Goal: Task Accomplishment & Management: Use online tool/utility

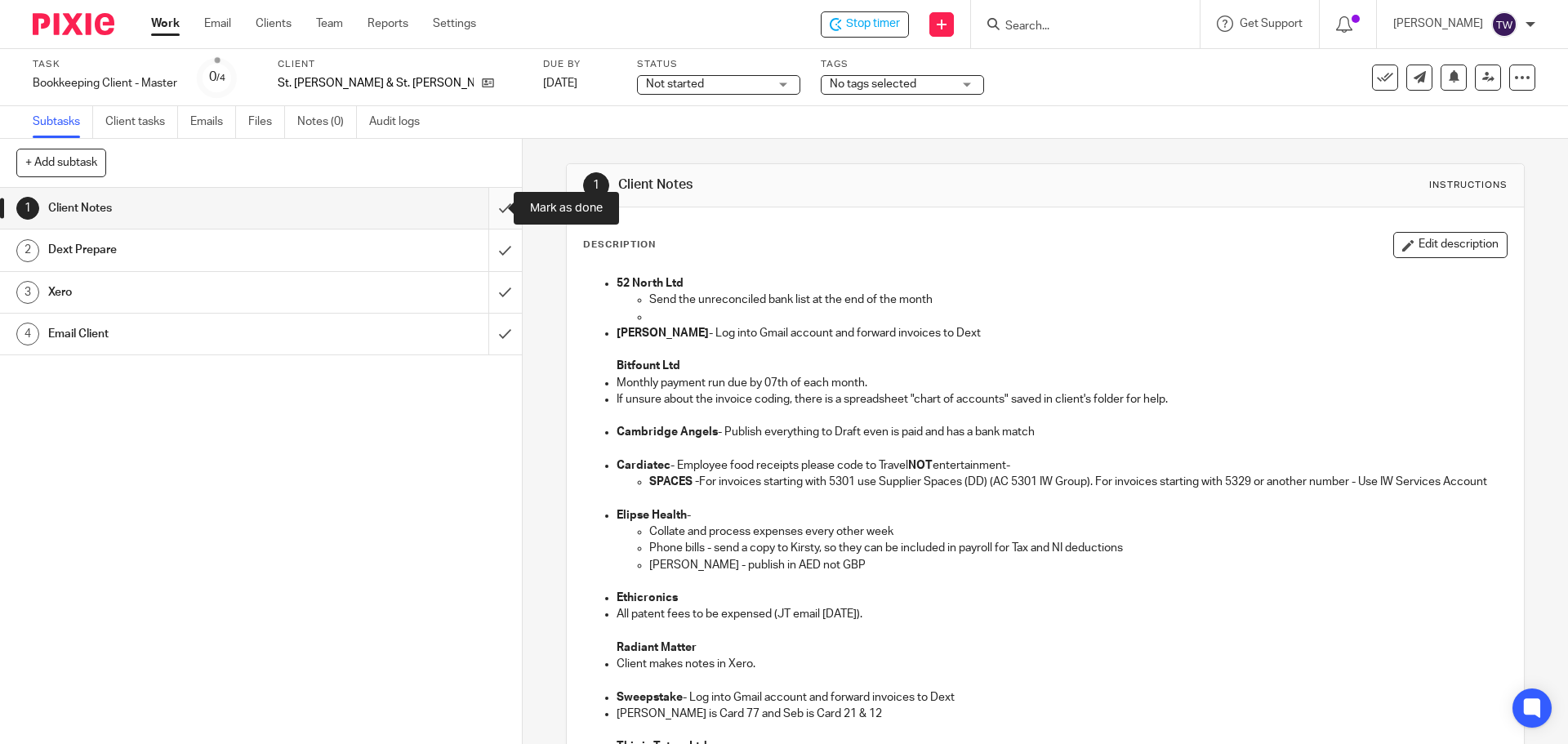
click at [491, 206] on input "submit" at bounding box center [260, 208] width 522 height 41
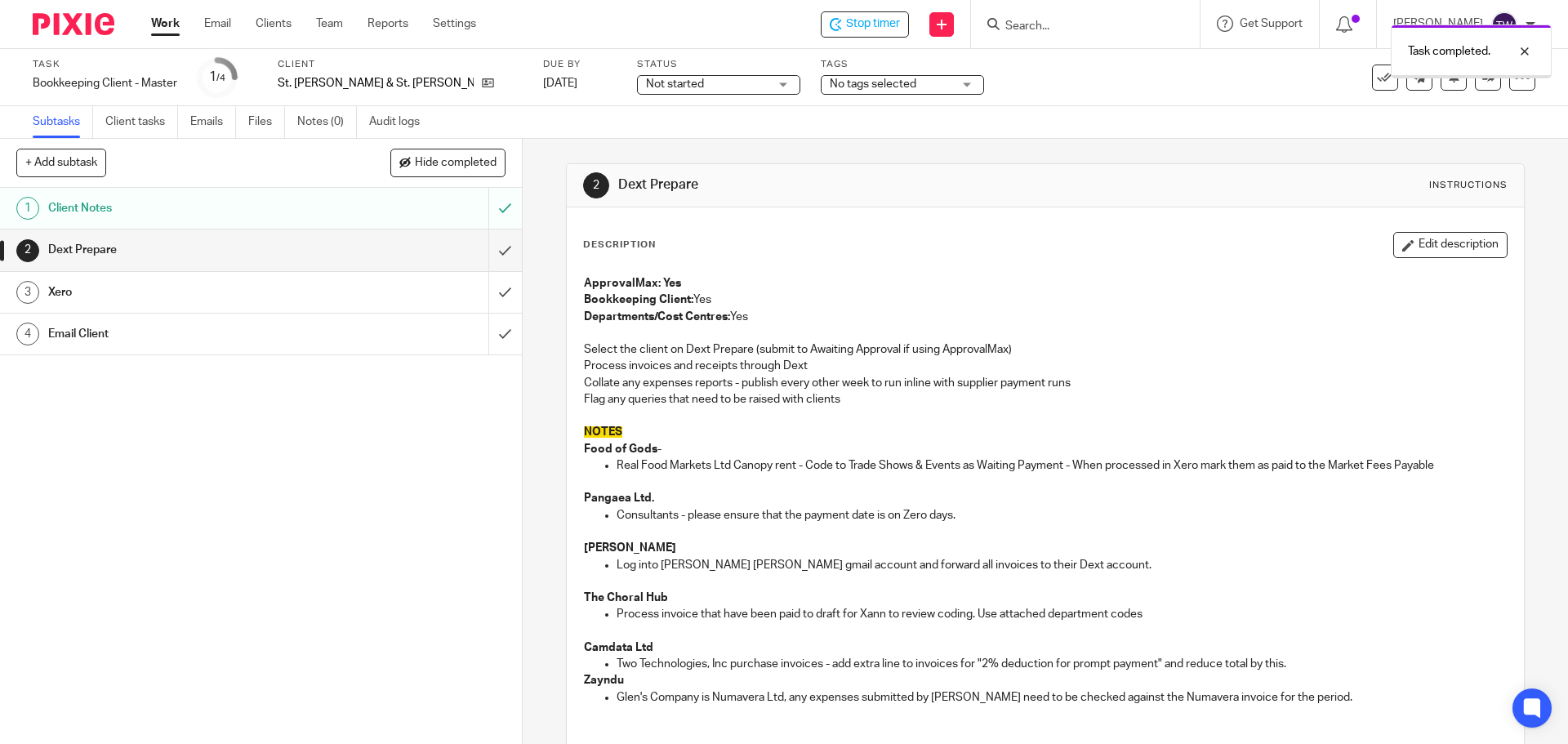
click at [494, 250] on input "submit" at bounding box center [260, 250] width 522 height 41
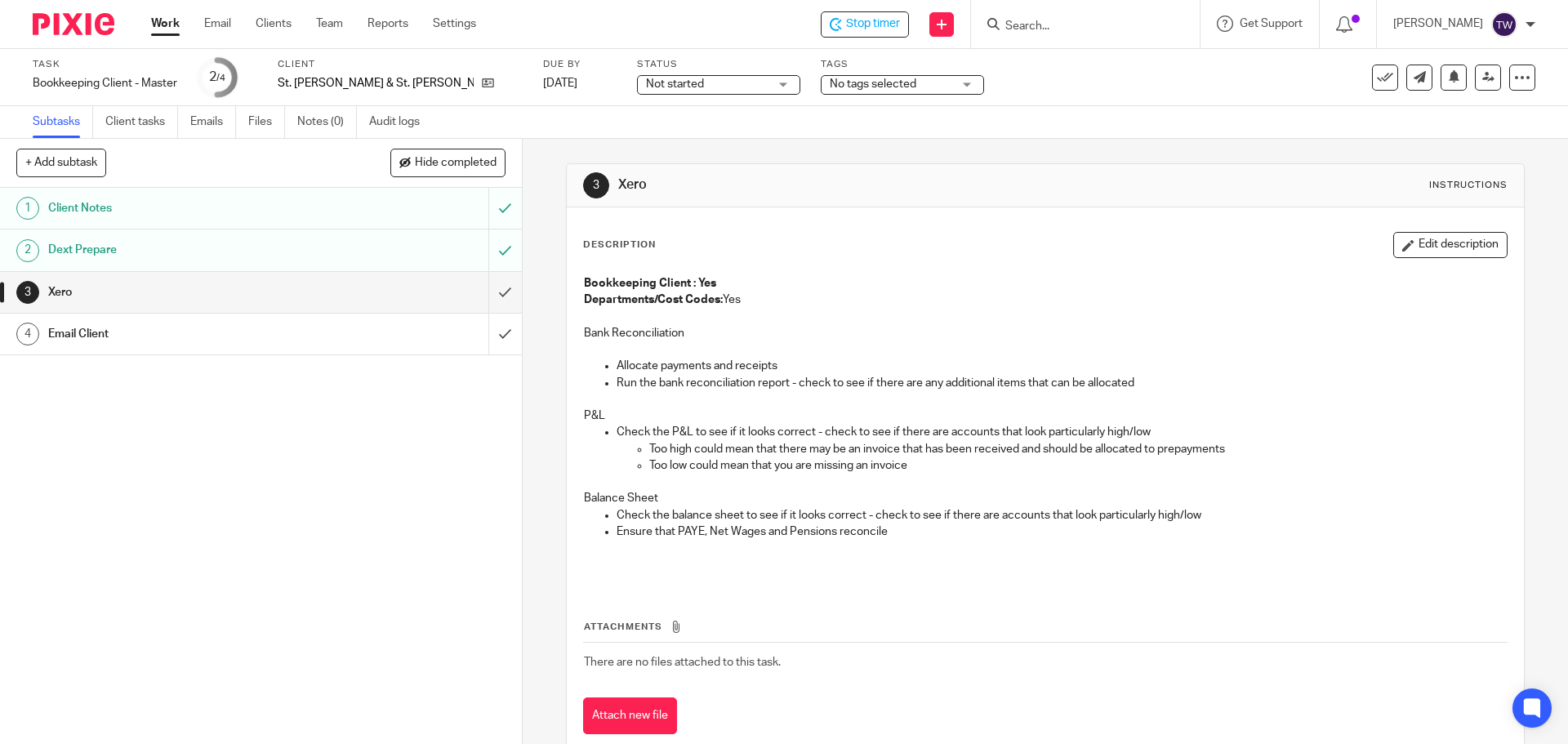
click at [646, 86] on span "Not started" at bounding box center [675, 84] width 58 height 11
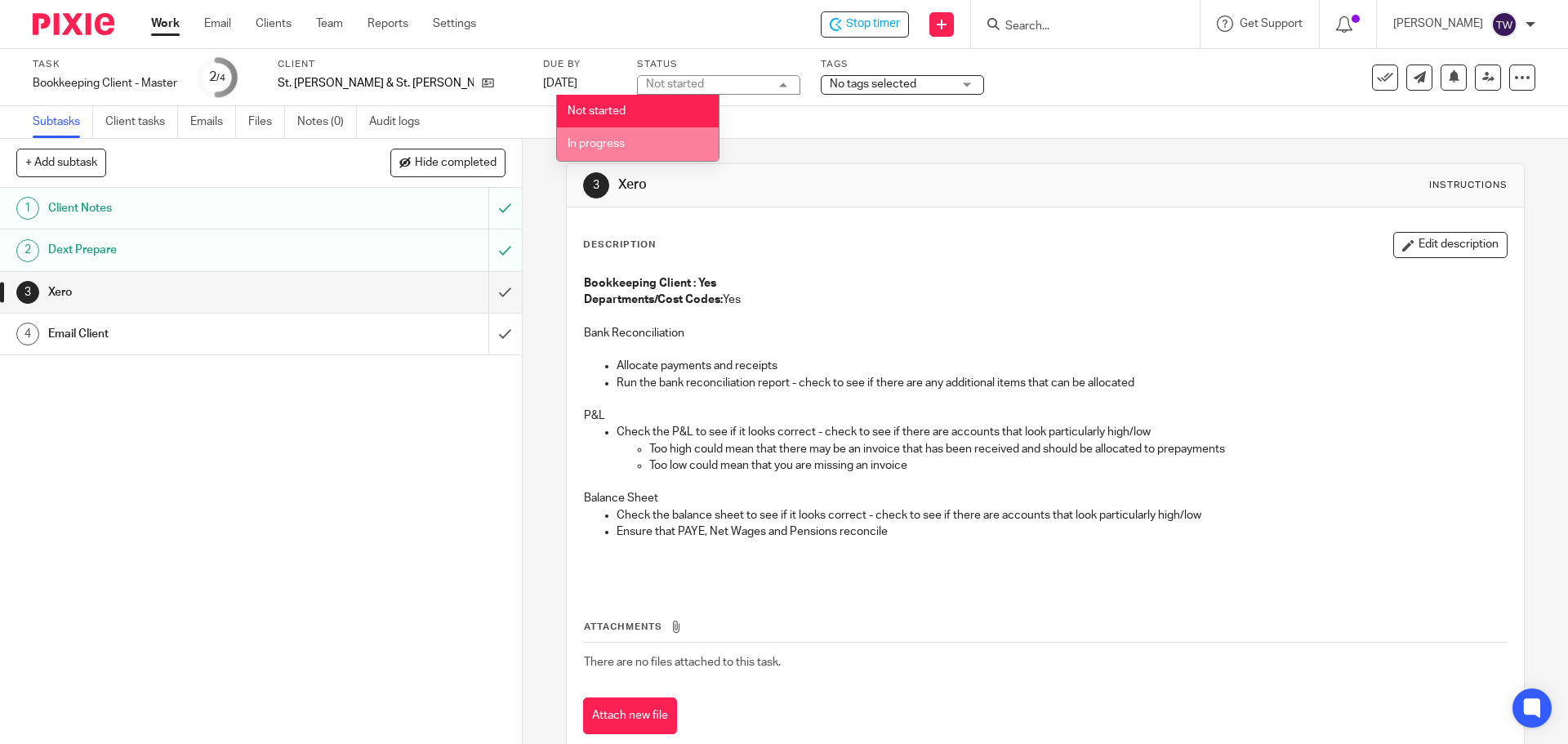
drag, startPoint x: 619, startPoint y: 147, endPoint x: 671, endPoint y: 140, distance: 52.5
click at [620, 147] on span "In progress" at bounding box center [596, 143] width 57 height 11
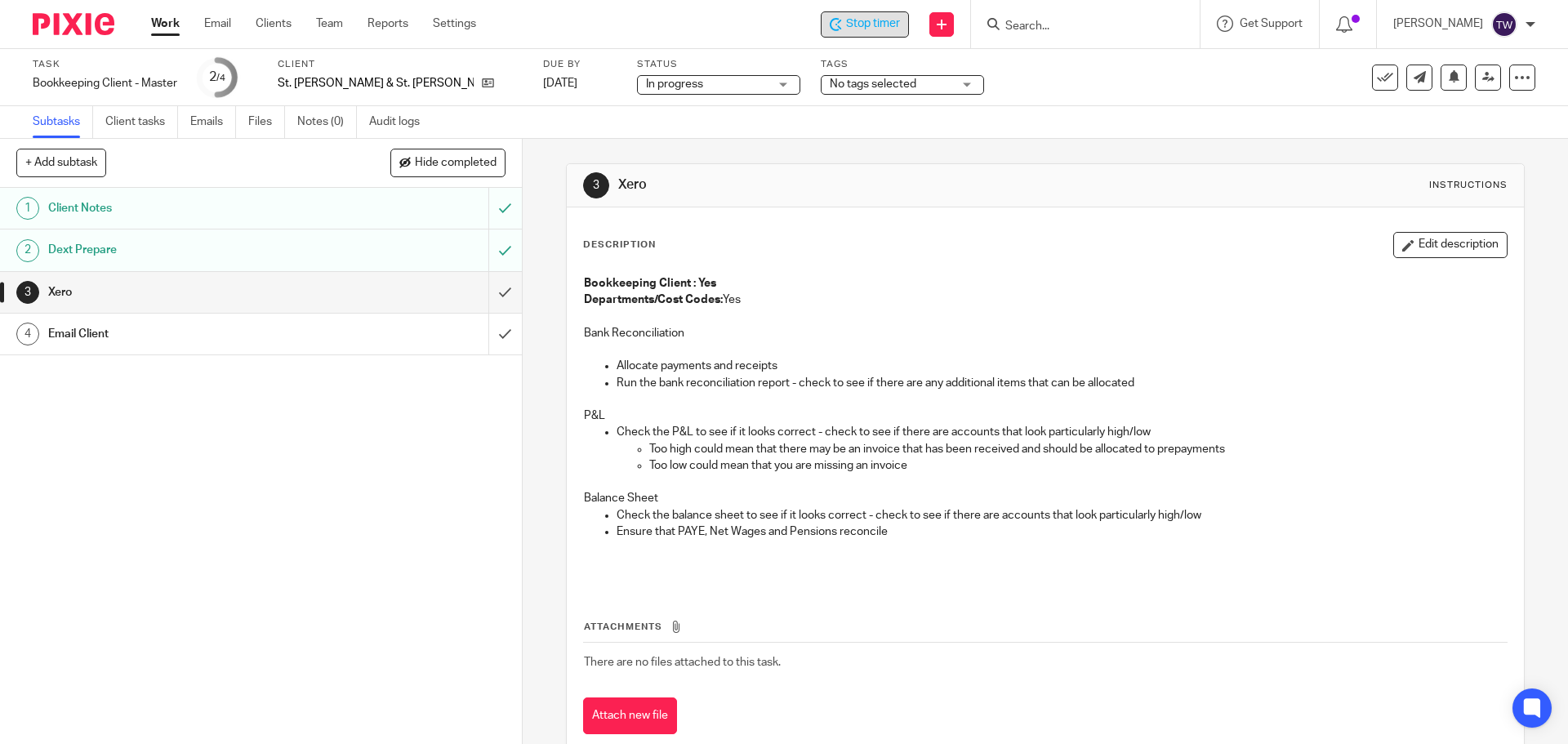
click at [877, 31] on span "Stop timer" at bounding box center [872, 24] width 54 height 17
click at [494, 288] on input "submit" at bounding box center [260, 292] width 522 height 41
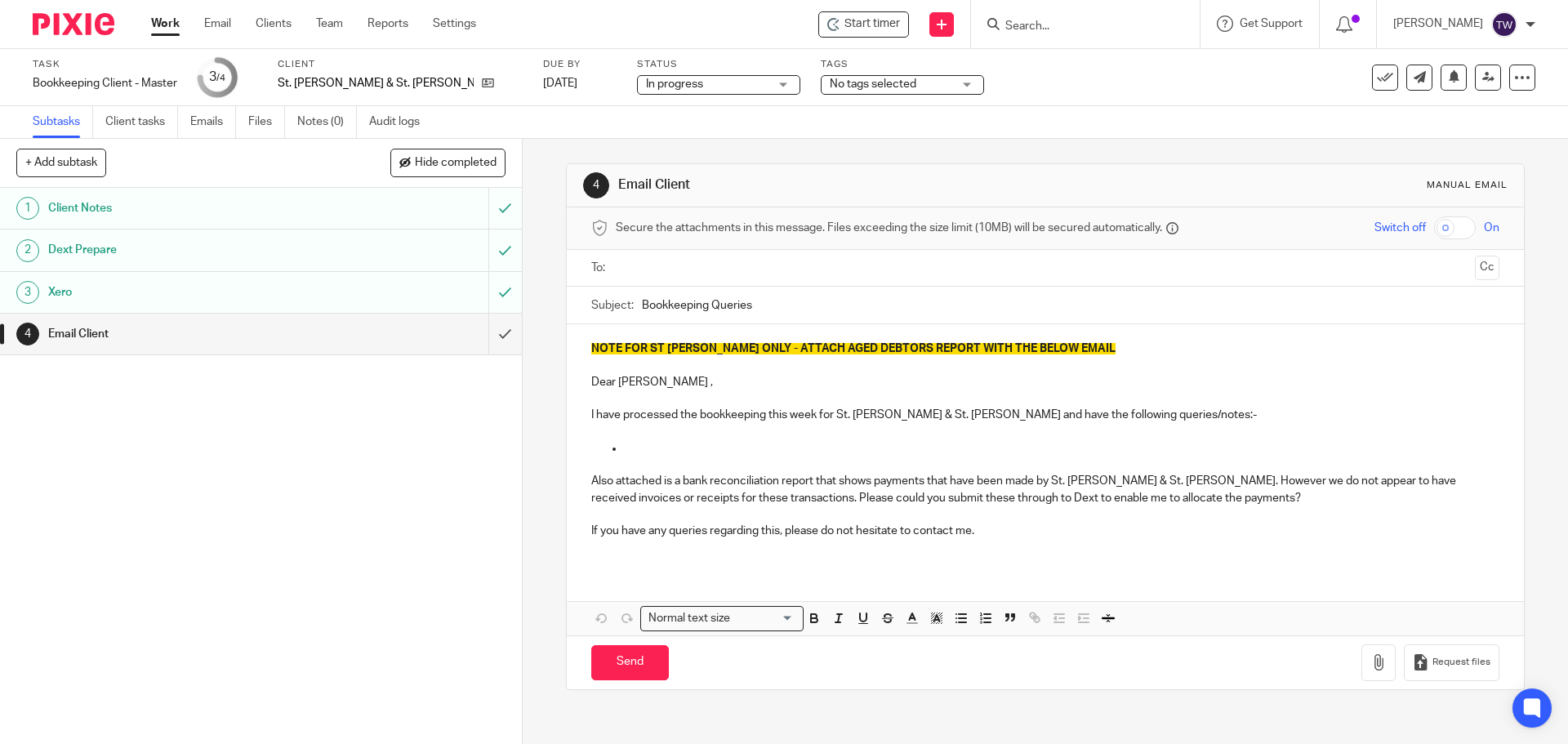
click at [168, 27] on link "Work" at bounding box center [165, 24] width 28 height 16
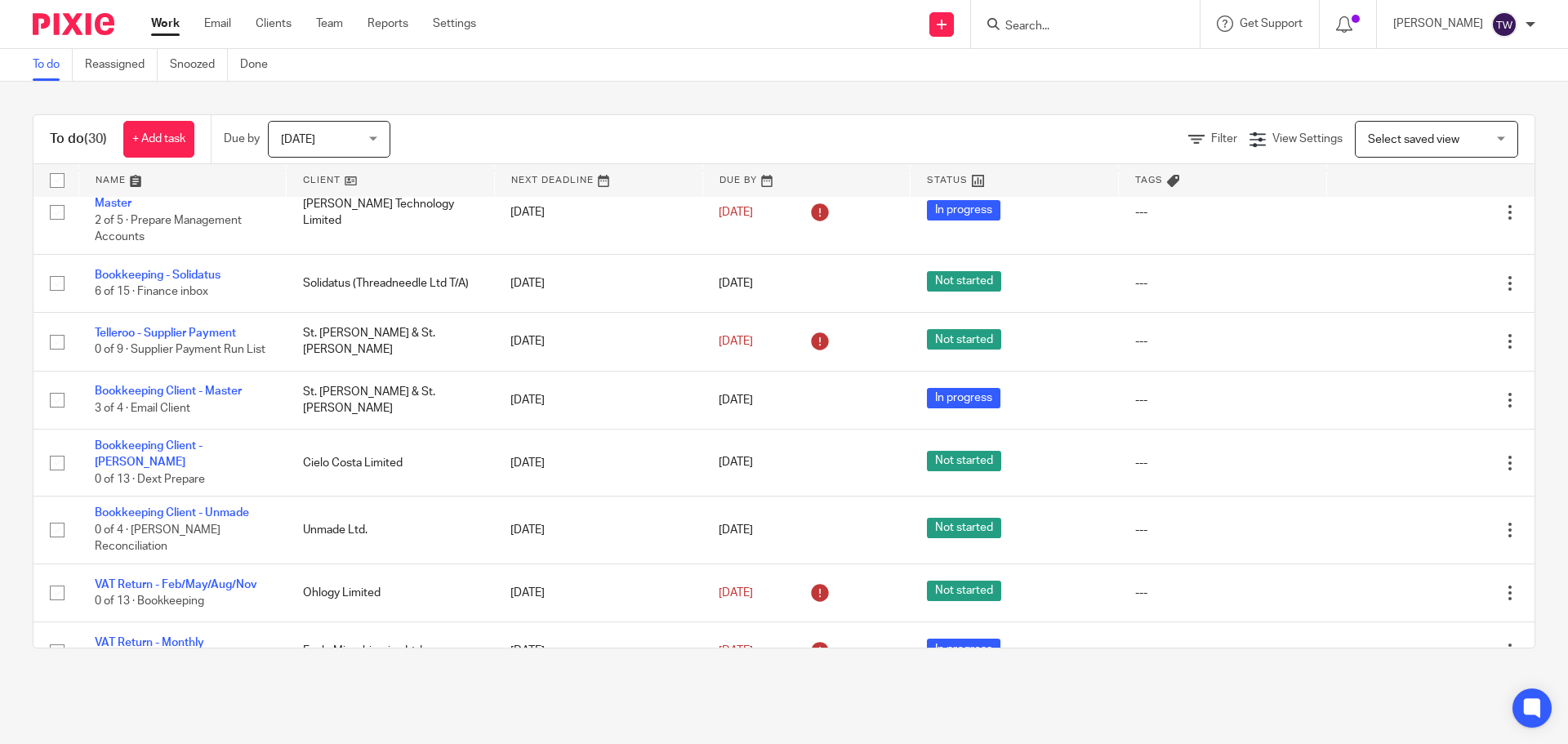
scroll to position [1619, 0]
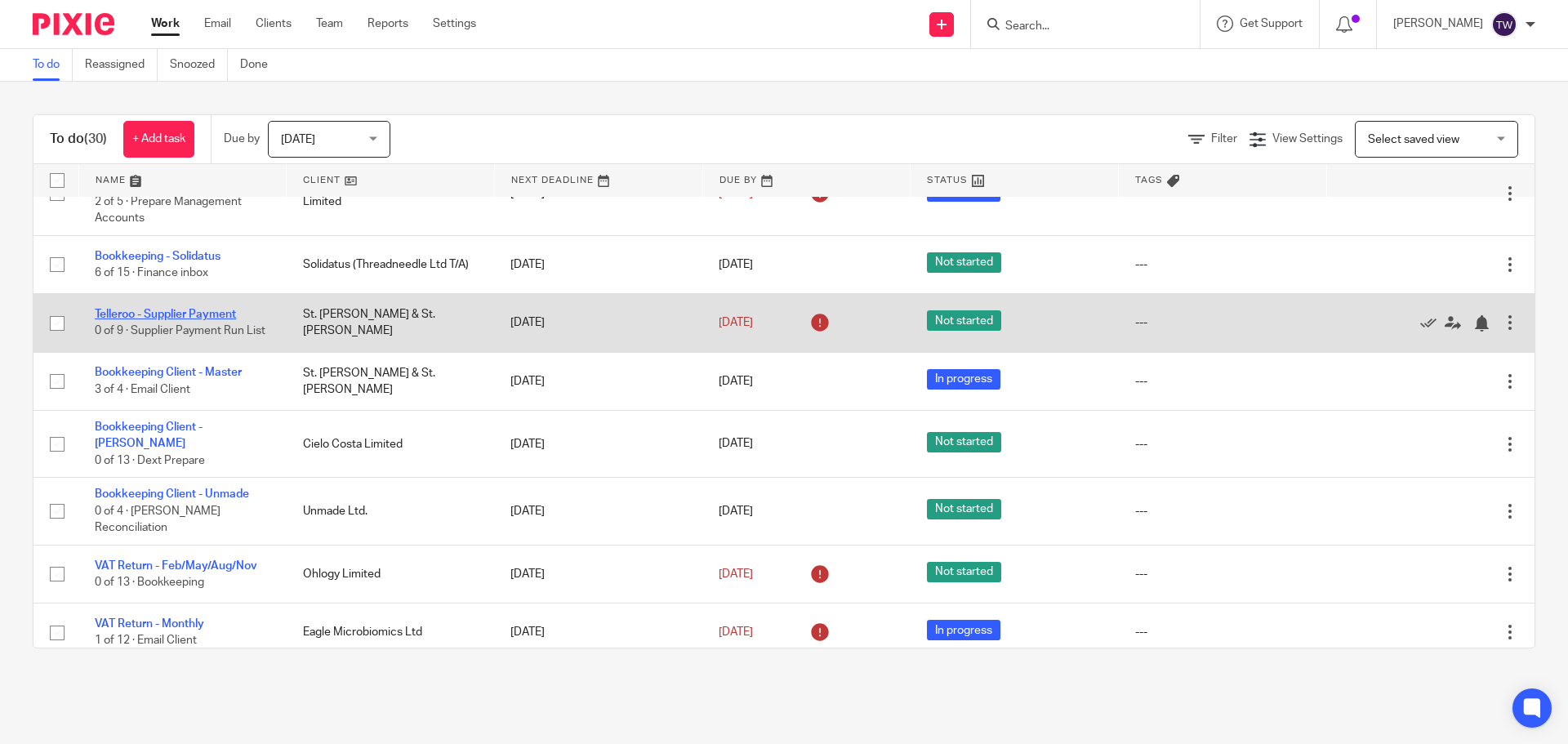
click at [185, 309] on link "Telleroo - Supplier Payment" at bounding box center [165, 314] width 141 height 11
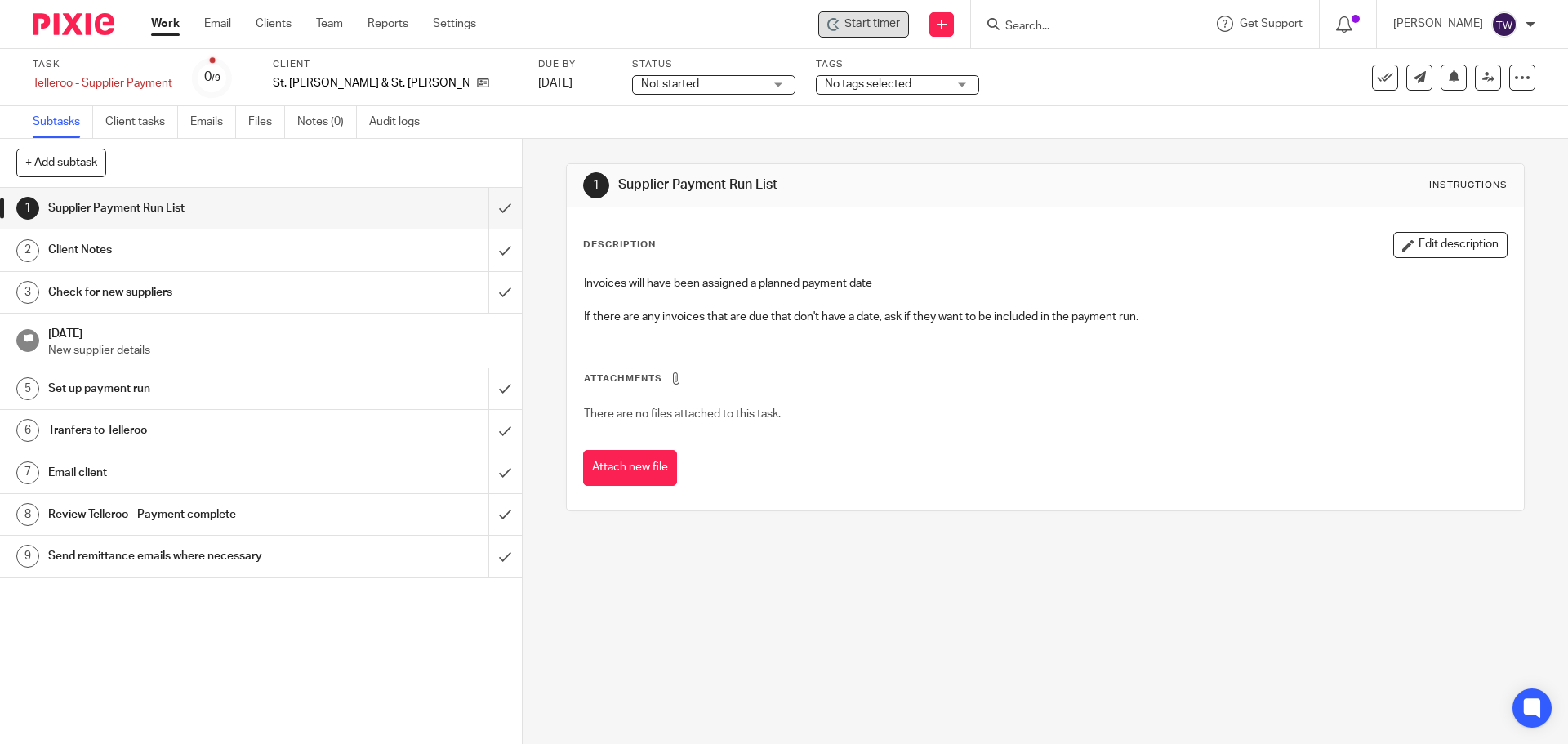
click at [868, 34] on div "Start timer" at bounding box center [863, 25] width 91 height 26
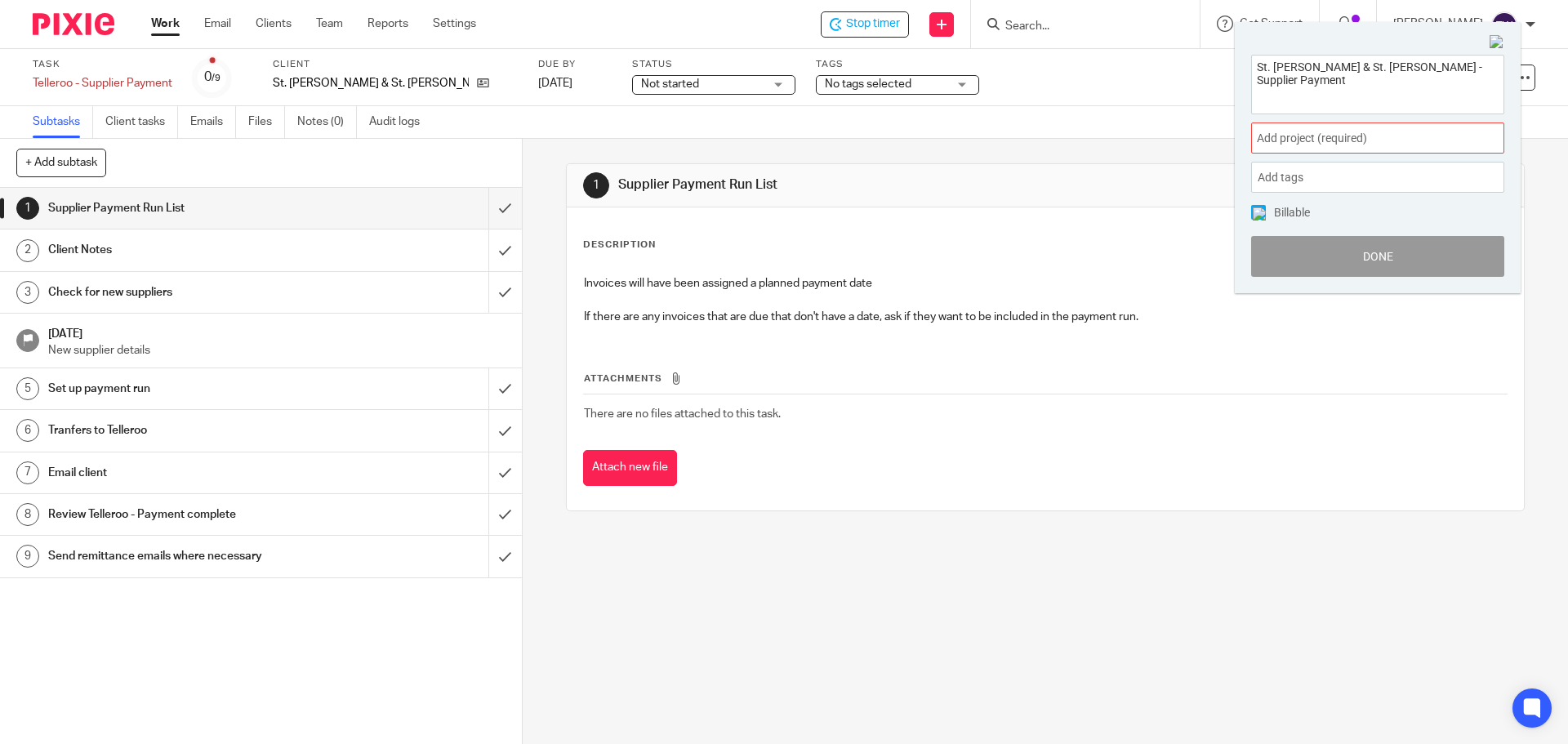
click at [1282, 146] on span "Add project (required) :" at bounding box center [1359, 138] width 206 height 17
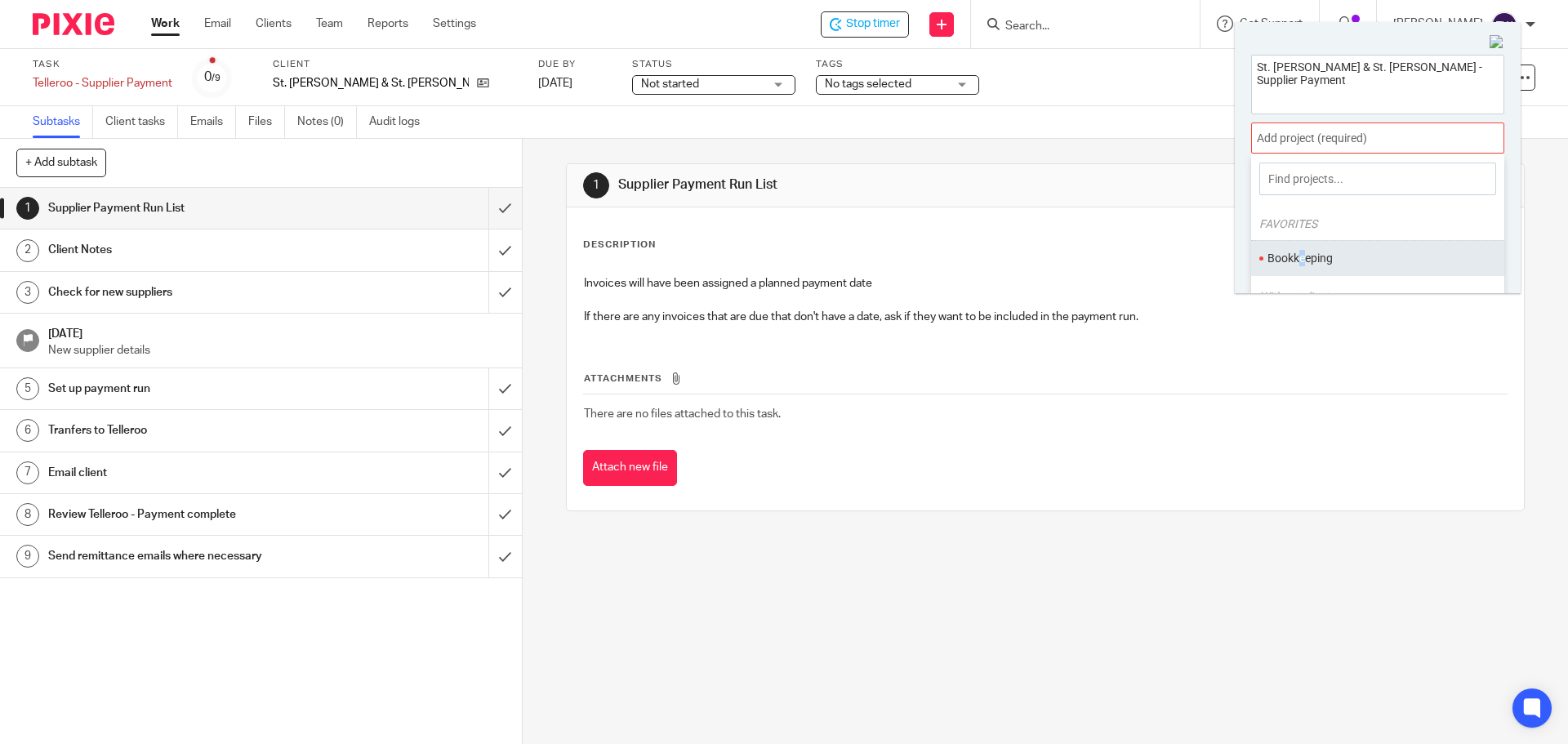
click at [1302, 267] on ul "Bookkeeping" at bounding box center [1377, 258] width 253 height 35
click at [1301, 255] on li "Bookkeeping" at bounding box center [1373, 258] width 213 height 17
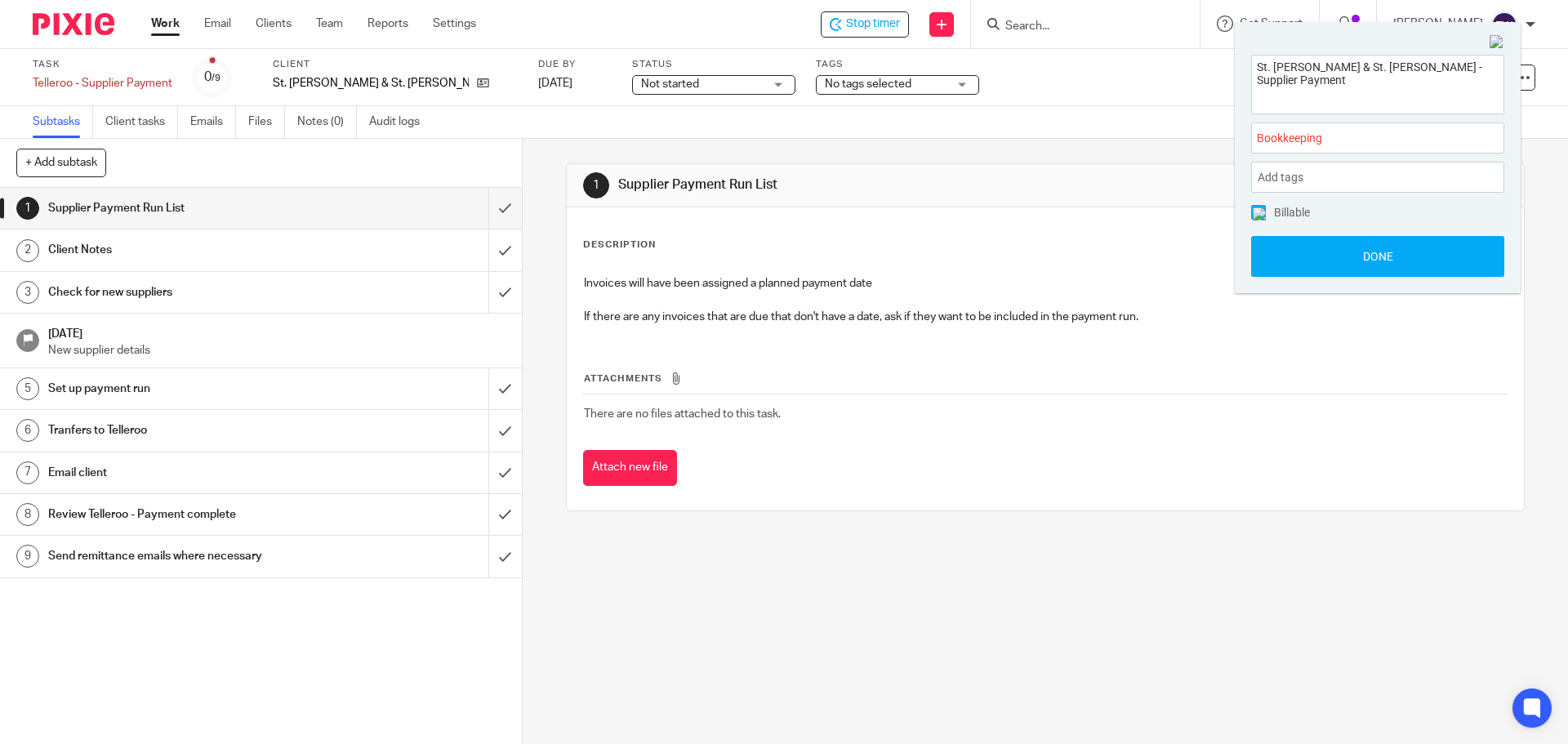
click at [1301, 255] on button "Done" at bounding box center [1377, 256] width 253 height 41
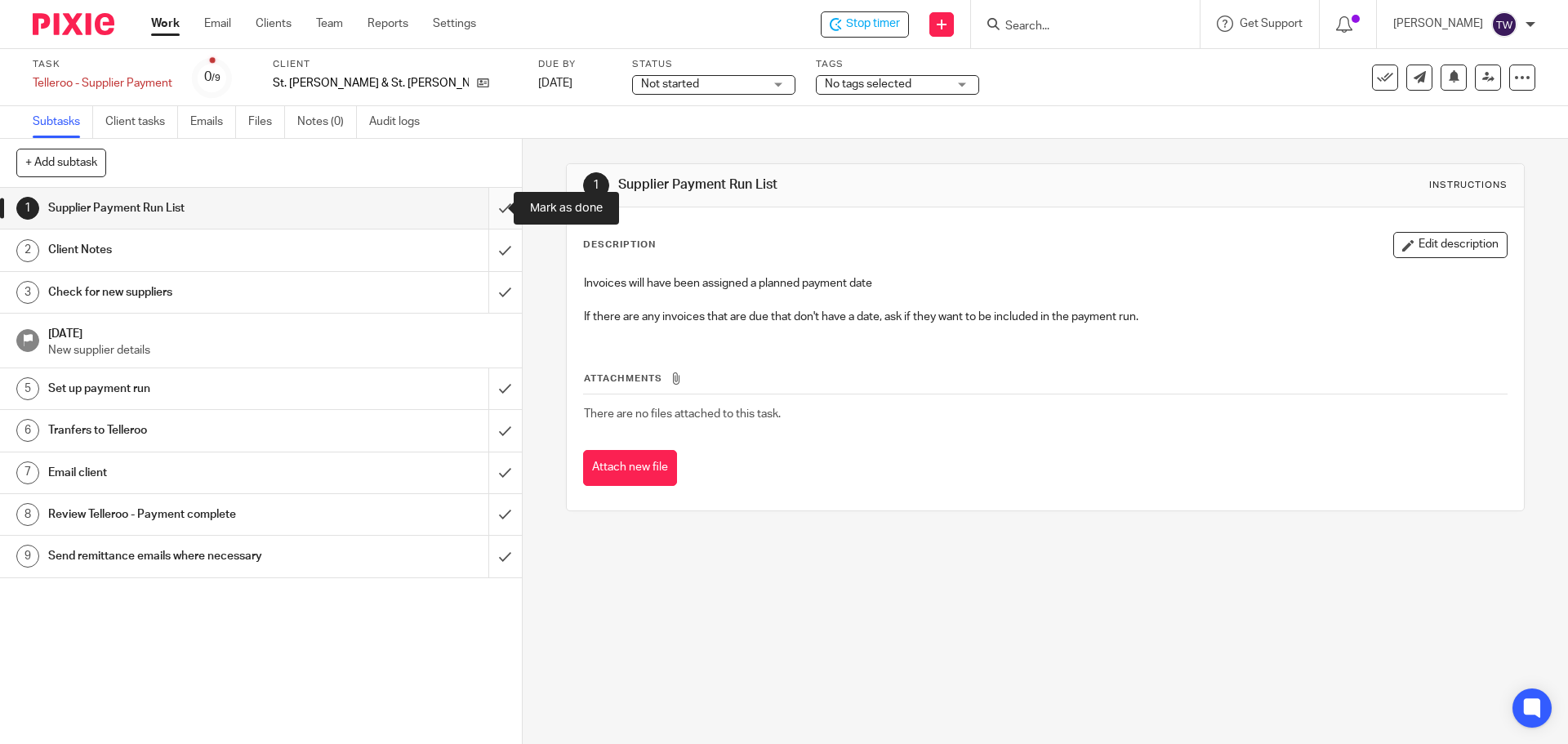
click at [482, 204] on input "submit" at bounding box center [260, 208] width 522 height 41
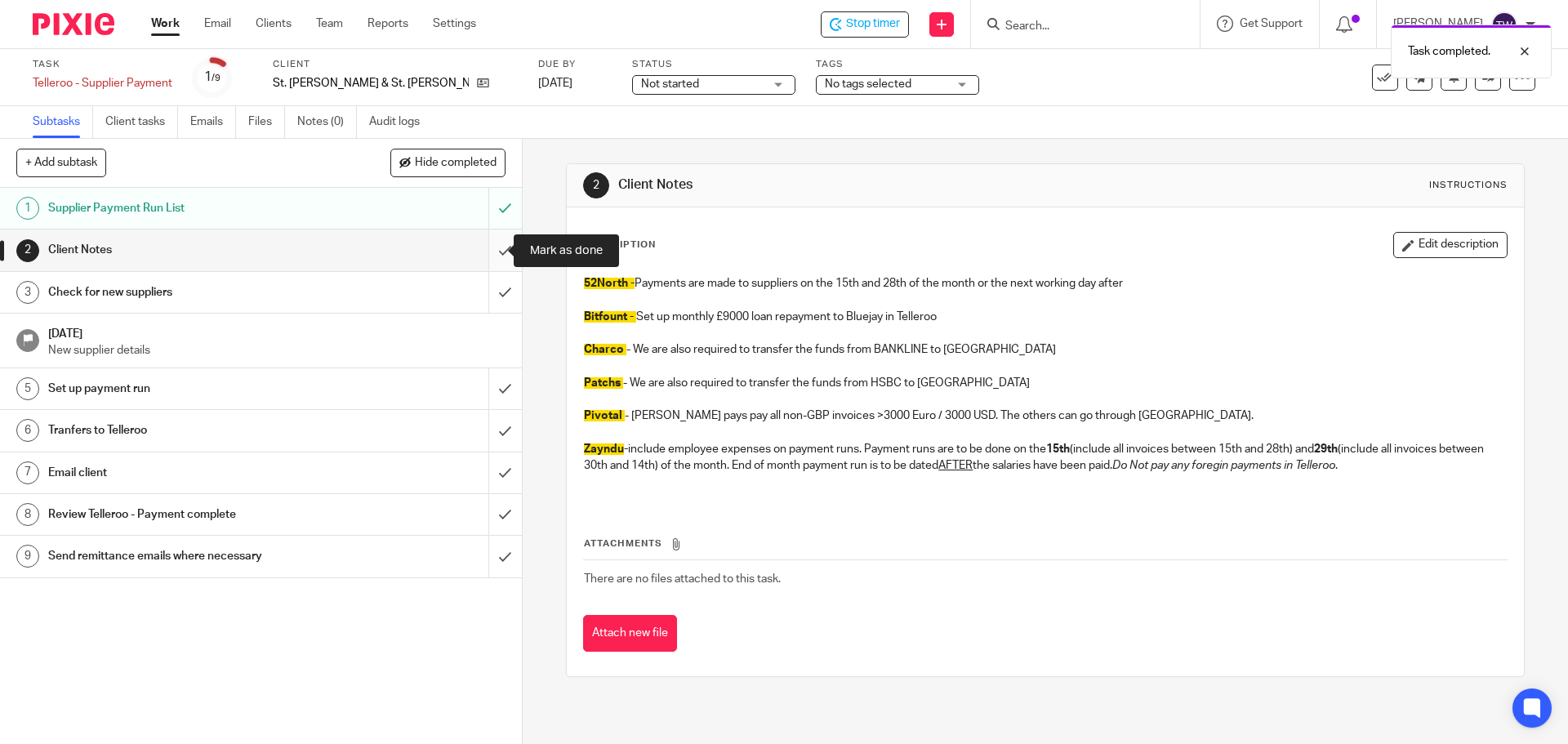
click at [492, 246] on input "submit" at bounding box center [260, 250] width 522 height 41
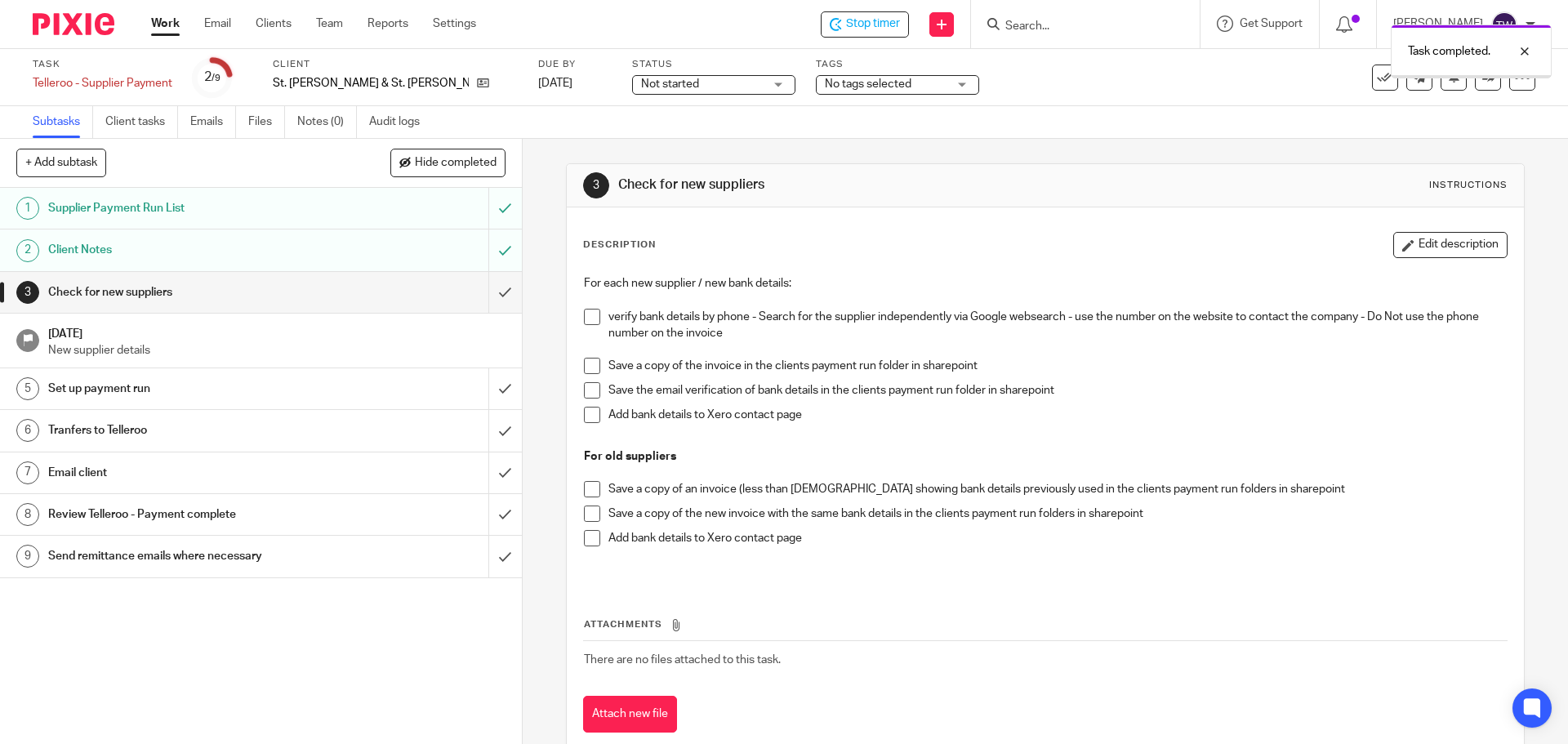
click at [496, 291] on input "submit" at bounding box center [260, 292] width 522 height 41
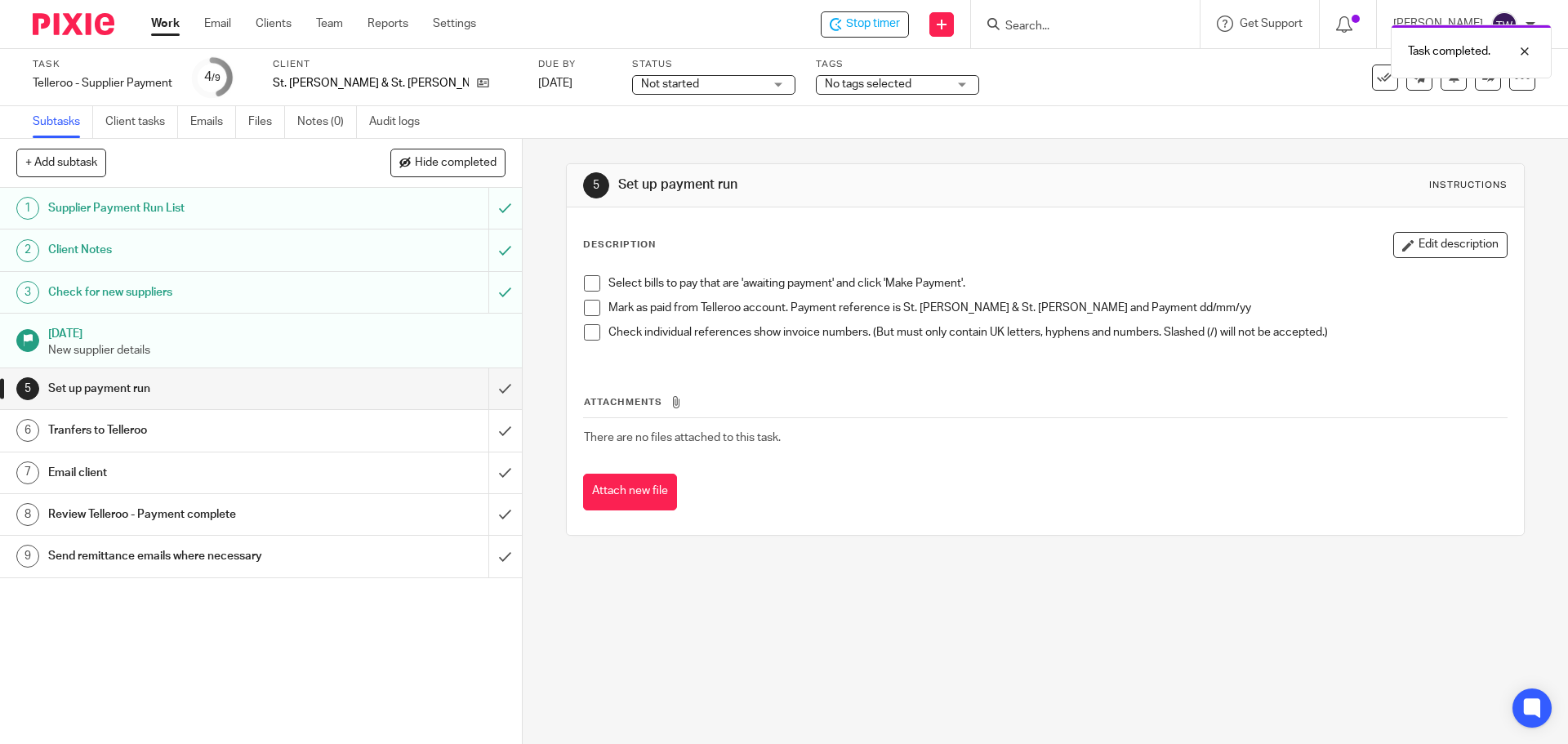
drag, startPoint x: 605, startPoint y: 88, endPoint x: 620, endPoint y: 110, distance: 26.6
click at [641, 88] on span "Not started" at bounding box center [670, 84] width 58 height 11
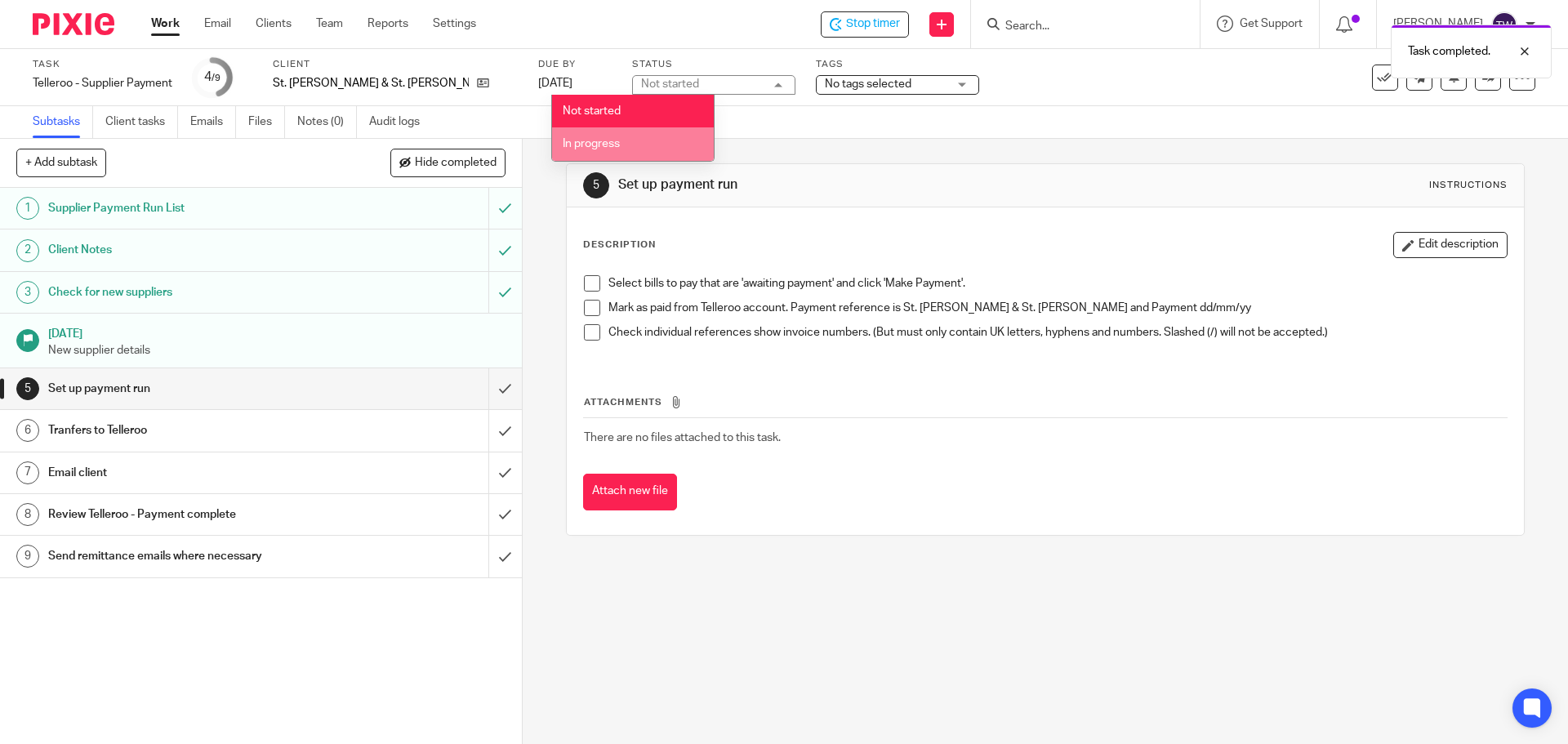
click at [620, 140] on span "In progress" at bounding box center [591, 143] width 57 height 11
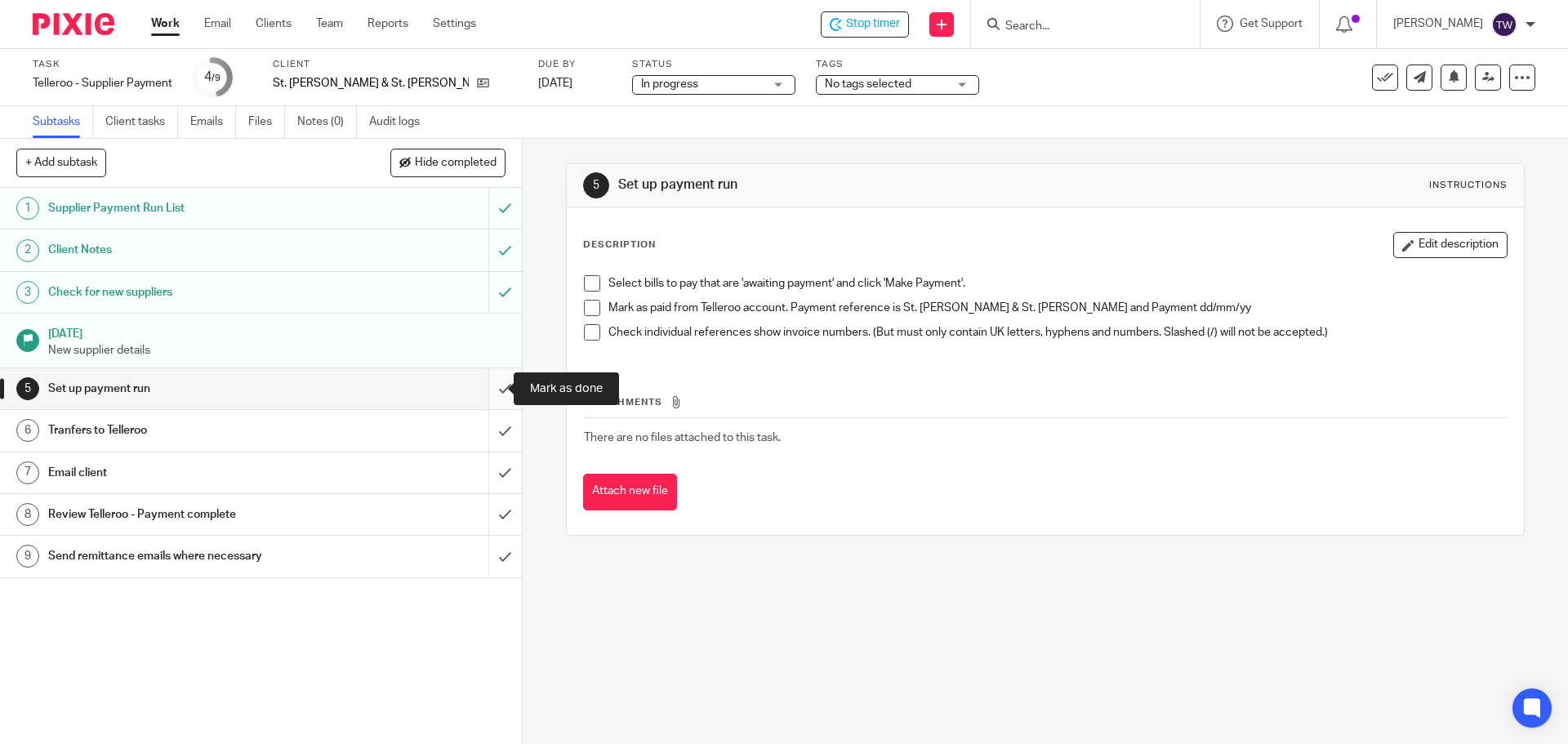
click at [486, 390] on input "submit" at bounding box center [260, 388] width 522 height 41
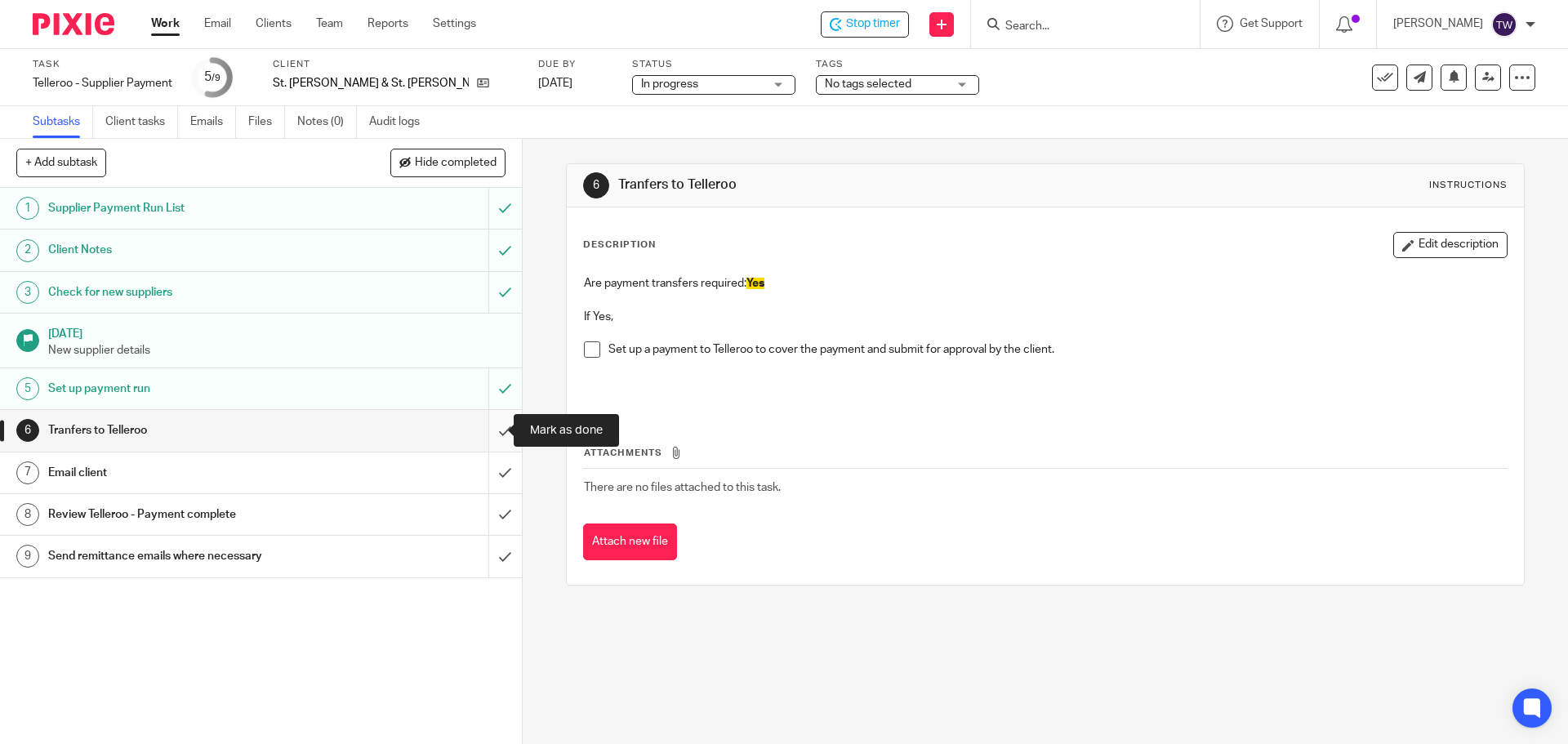
click at [489, 428] on input "submit" at bounding box center [260, 430] width 522 height 41
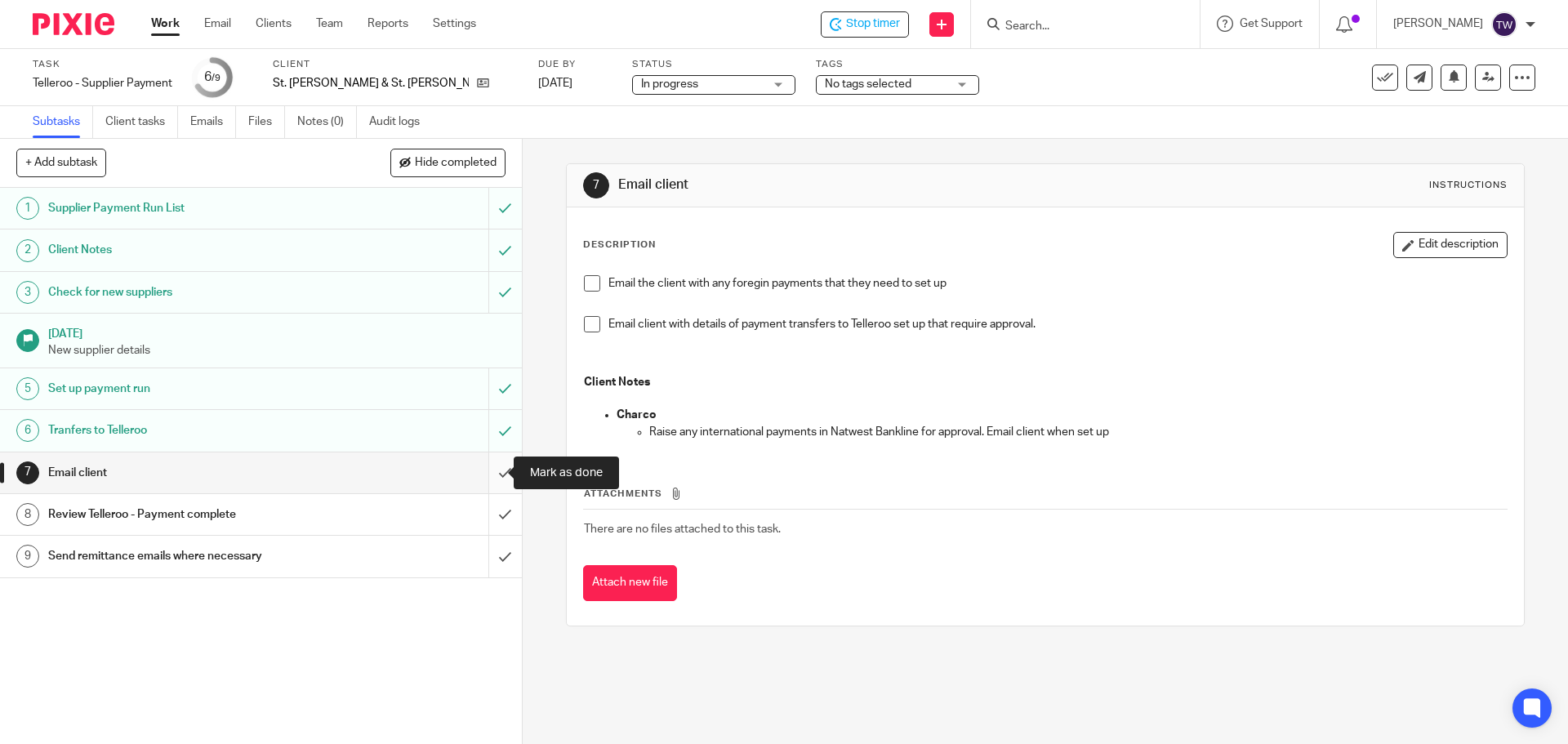
click at [479, 469] on input "submit" at bounding box center [260, 472] width 522 height 41
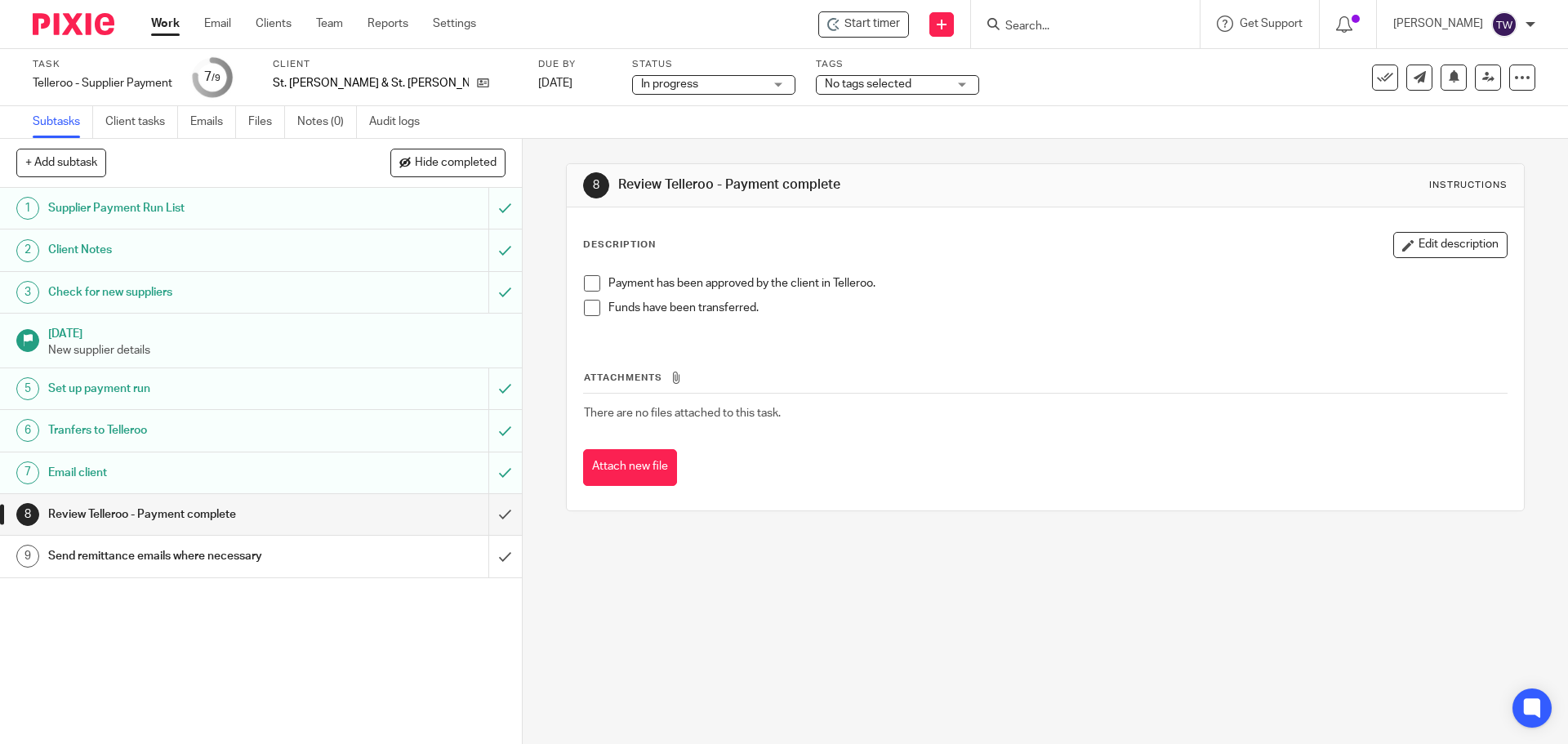
click at [162, 25] on link "Work" at bounding box center [165, 24] width 28 height 16
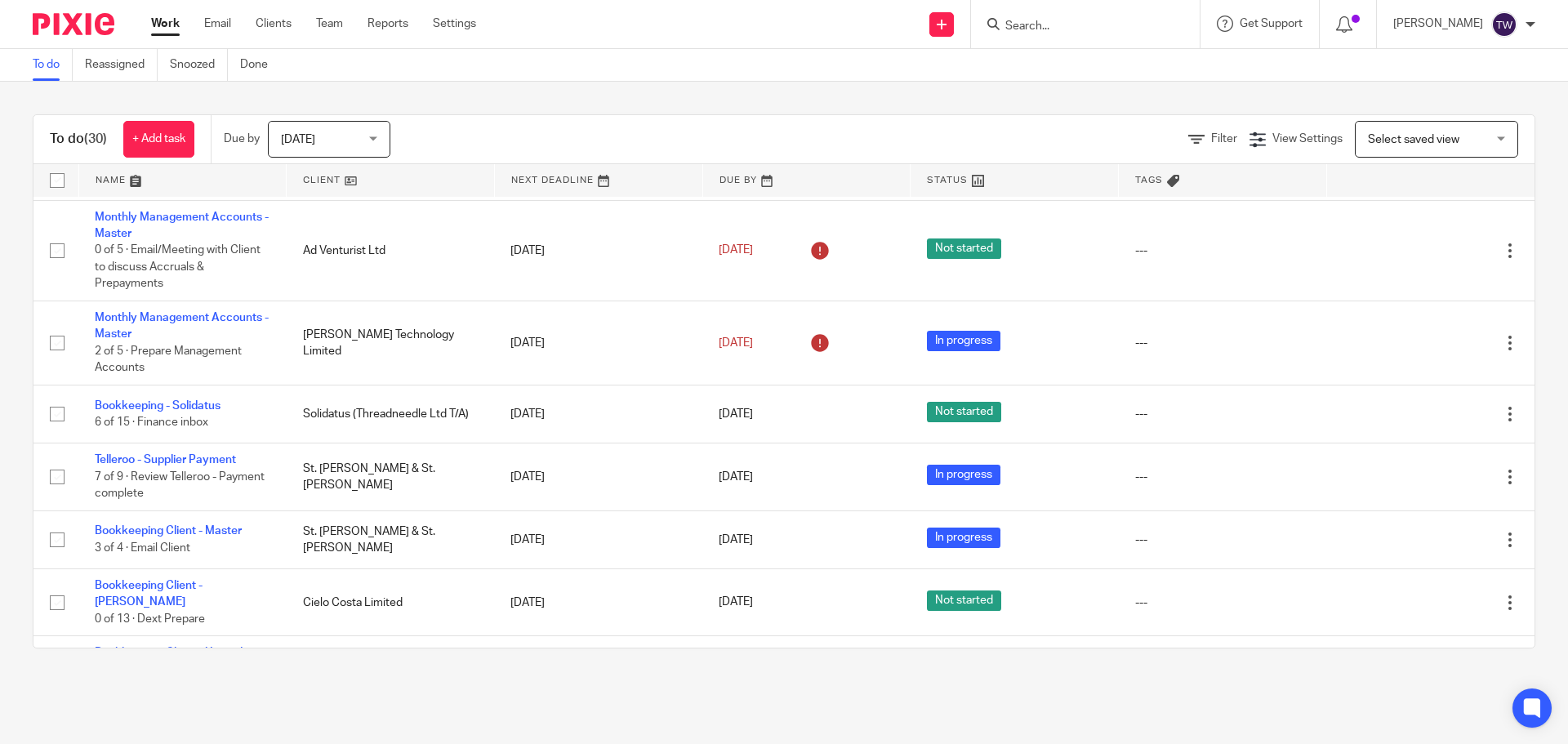
scroll to position [1619, 0]
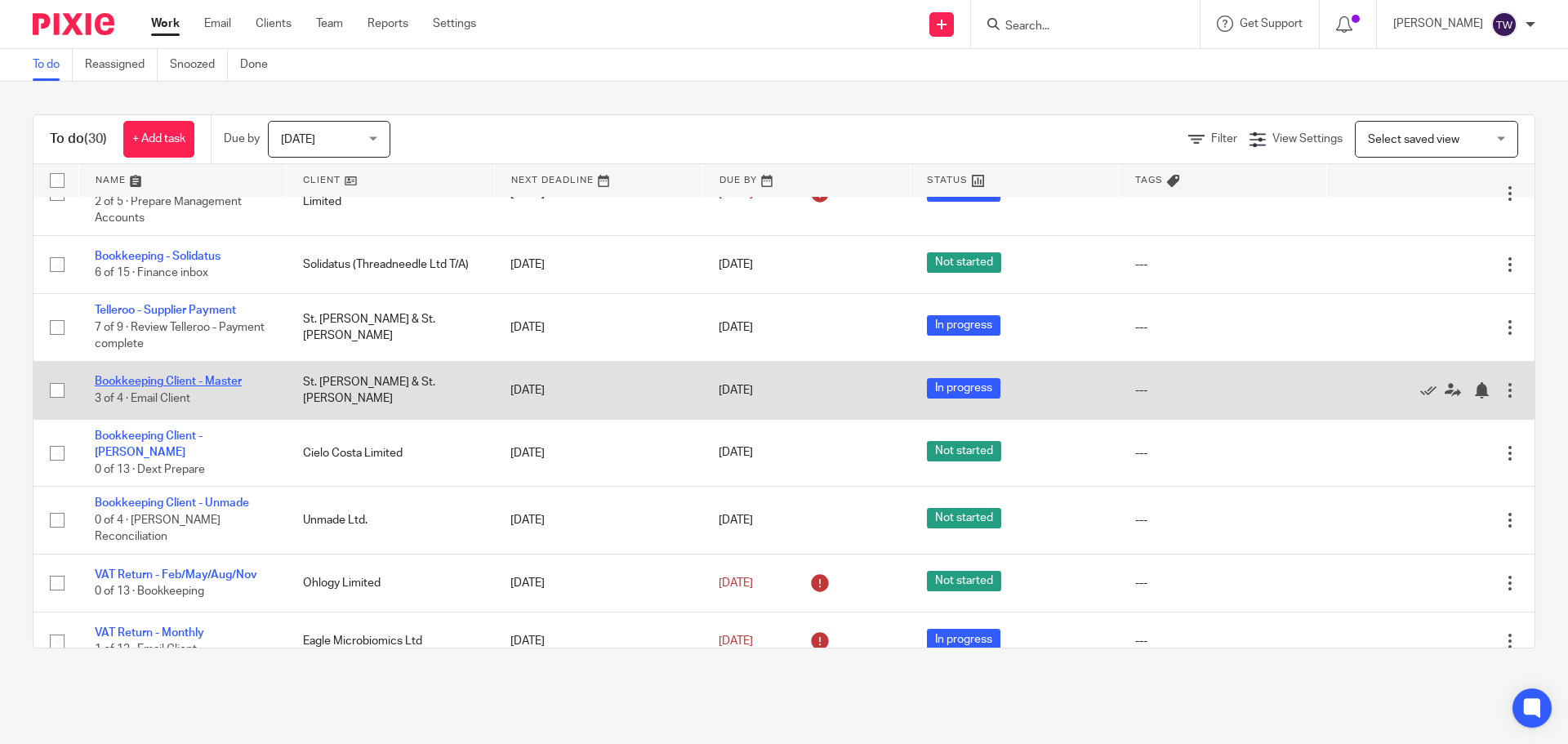
click at [151, 375] on link "Bookkeeping Client - Master" at bounding box center [168, 380] width 147 height 11
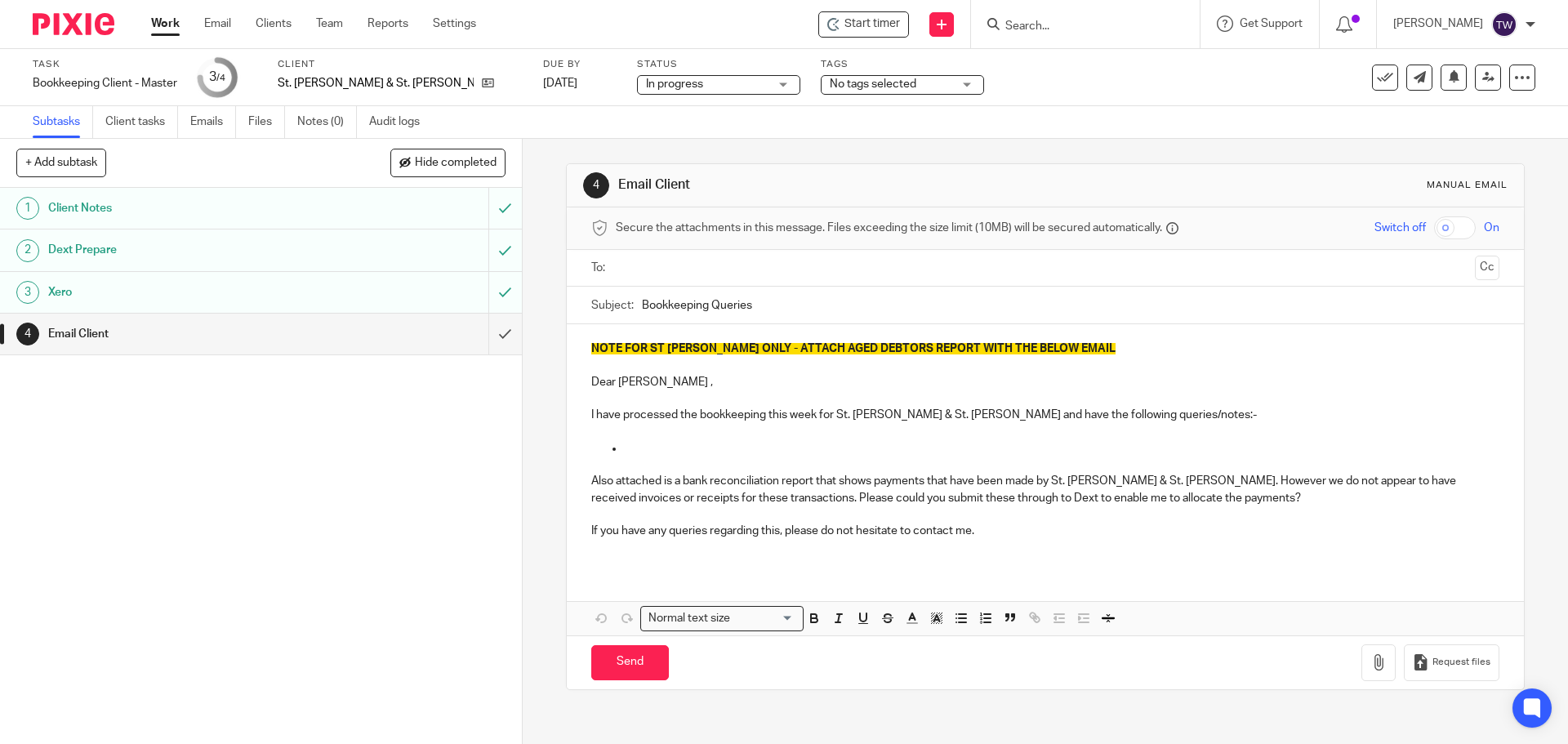
click at [612, 262] on div "To: Cc" at bounding box center [1045, 268] width 908 height 37
click at [447, 342] on div "Email Client" at bounding box center [260, 334] width 424 height 25
click at [659, 277] on ul at bounding box center [1045, 268] width 856 height 27
click at [652, 276] on input "text" at bounding box center [1044, 267] width 846 height 19
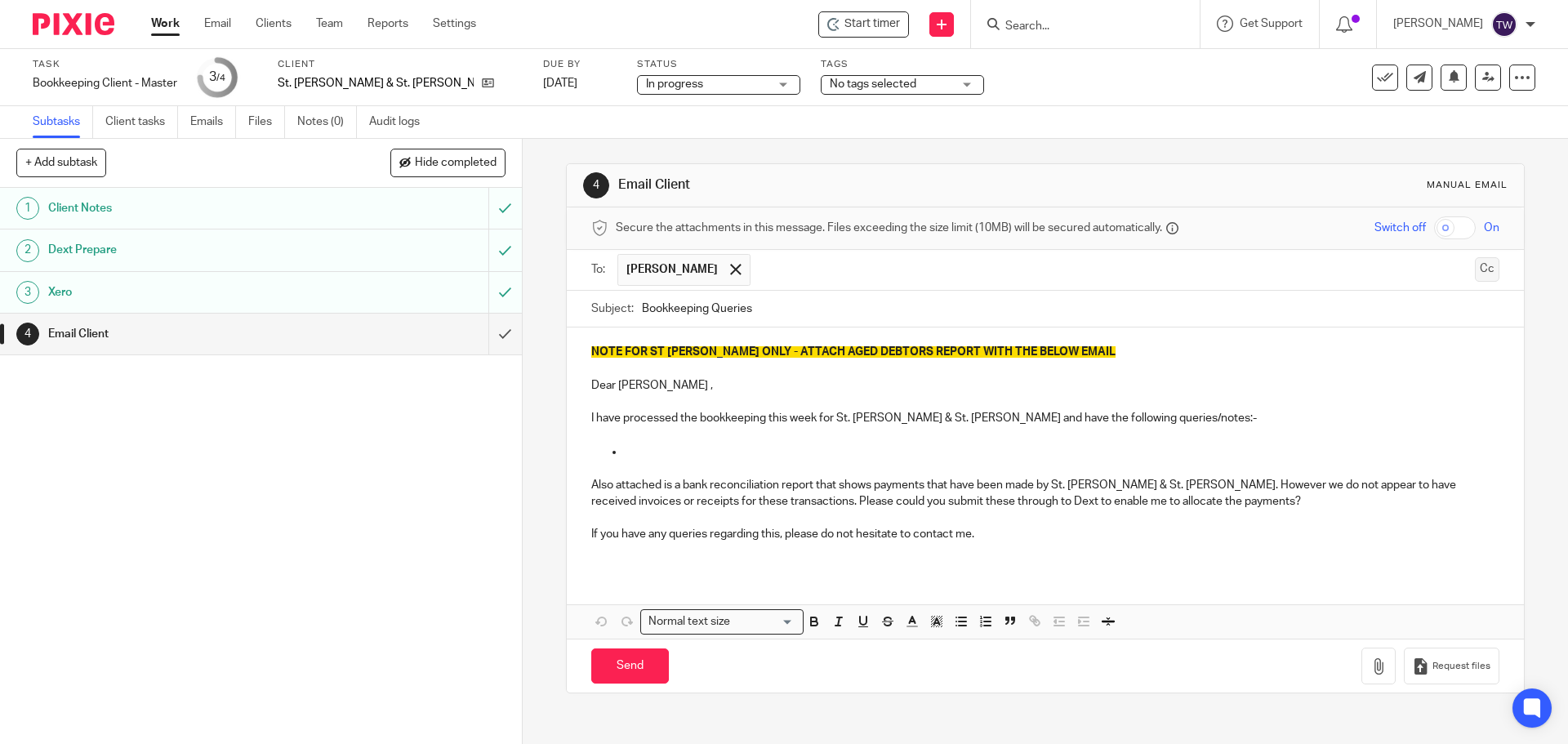
click at [1474, 267] on button "Cc" at bounding box center [1487, 269] width 25 height 25
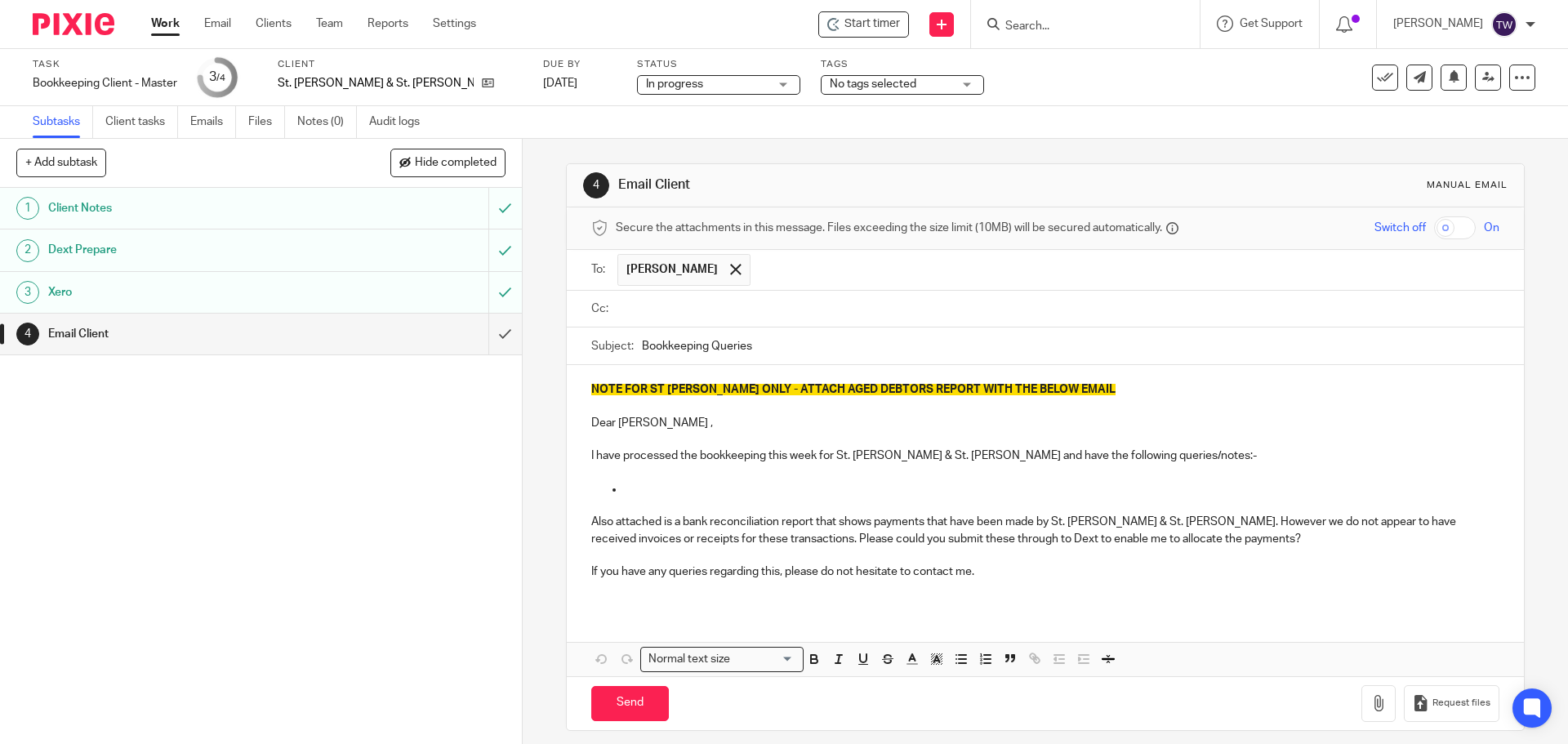
click at [633, 322] on div at bounding box center [1058, 309] width 881 height 37
click at [634, 315] on input "text" at bounding box center [1057, 308] width 871 height 19
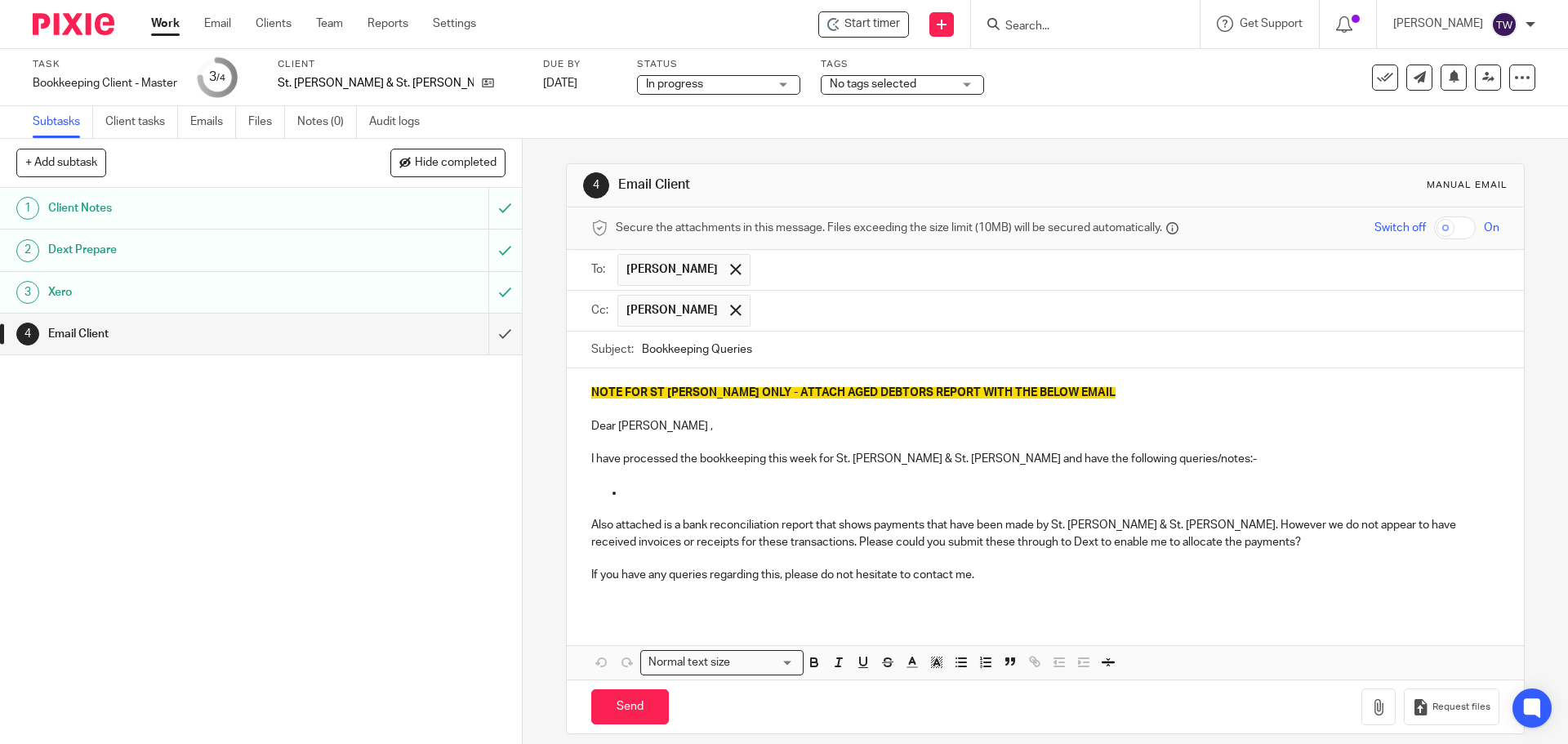
click at [1055, 392] on p "NOTE FOR ST JOHN ONLY - ATTACH AGED DEBTORS REPORT WITH THE BELOW EMAIL" at bounding box center [1045, 393] width 908 height 16
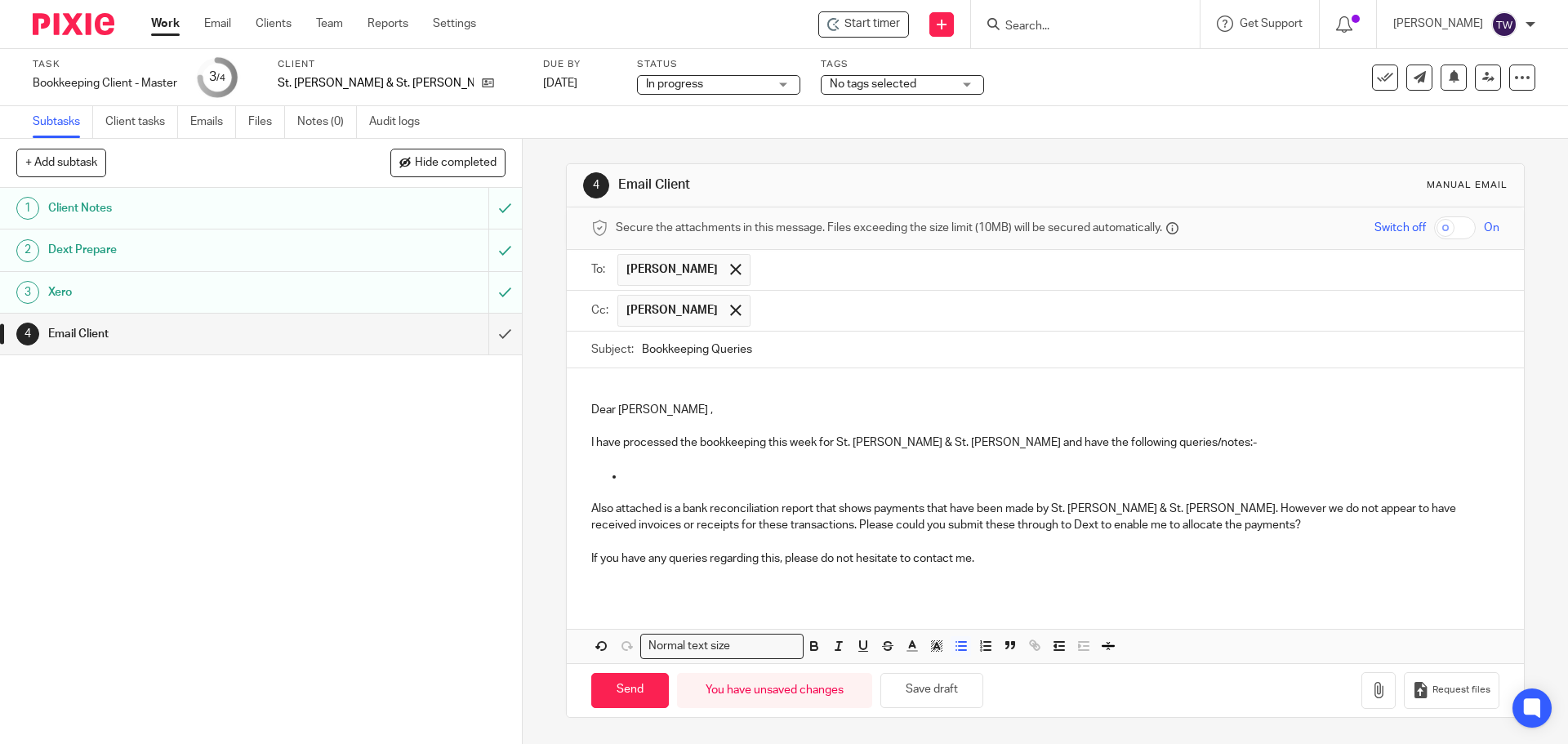
click at [647, 468] on p at bounding box center [1061, 476] width 875 height 16
click at [1370, 695] on icon "button" at bounding box center [1378, 689] width 16 height 16
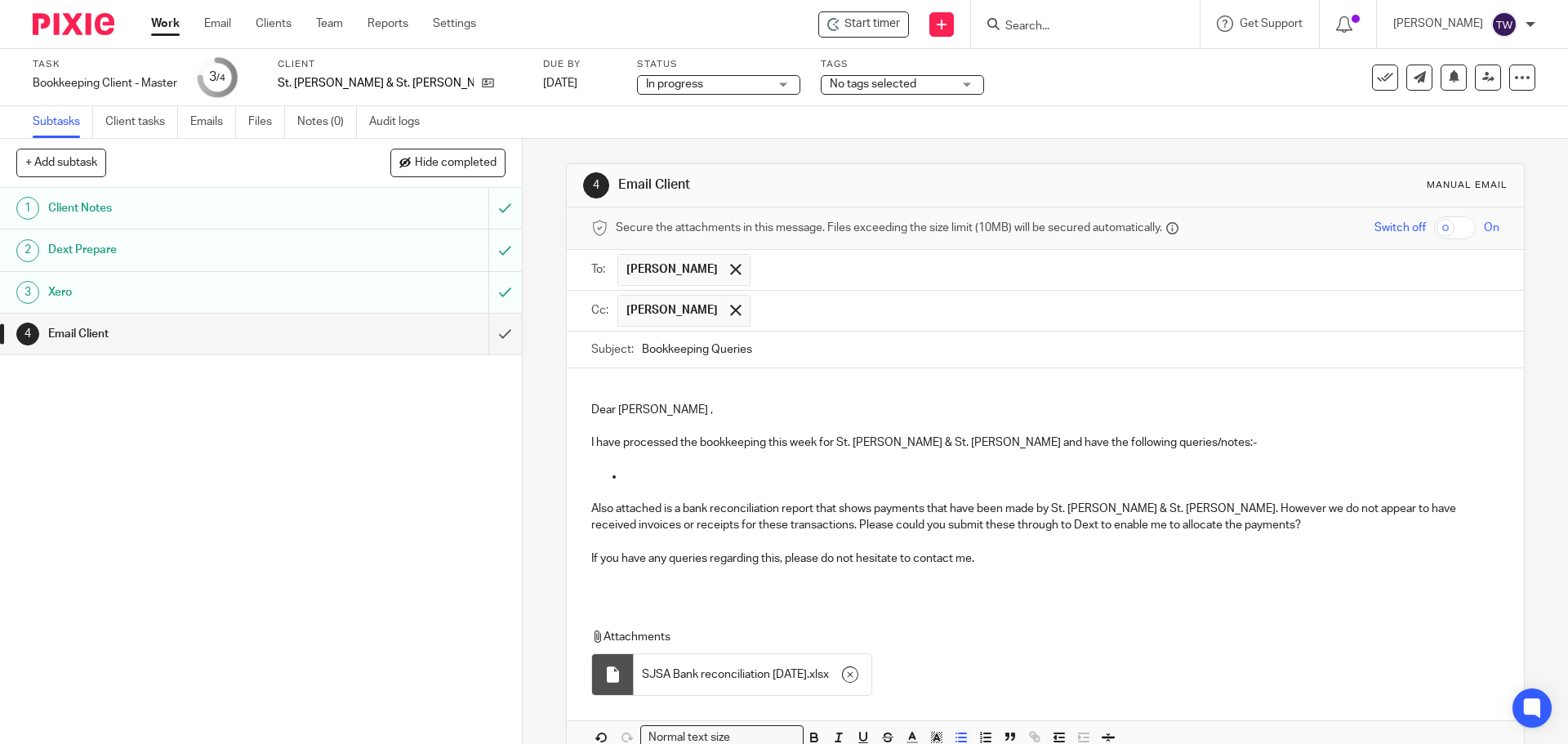
click at [666, 472] on p at bounding box center [1061, 476] width 875 height 16
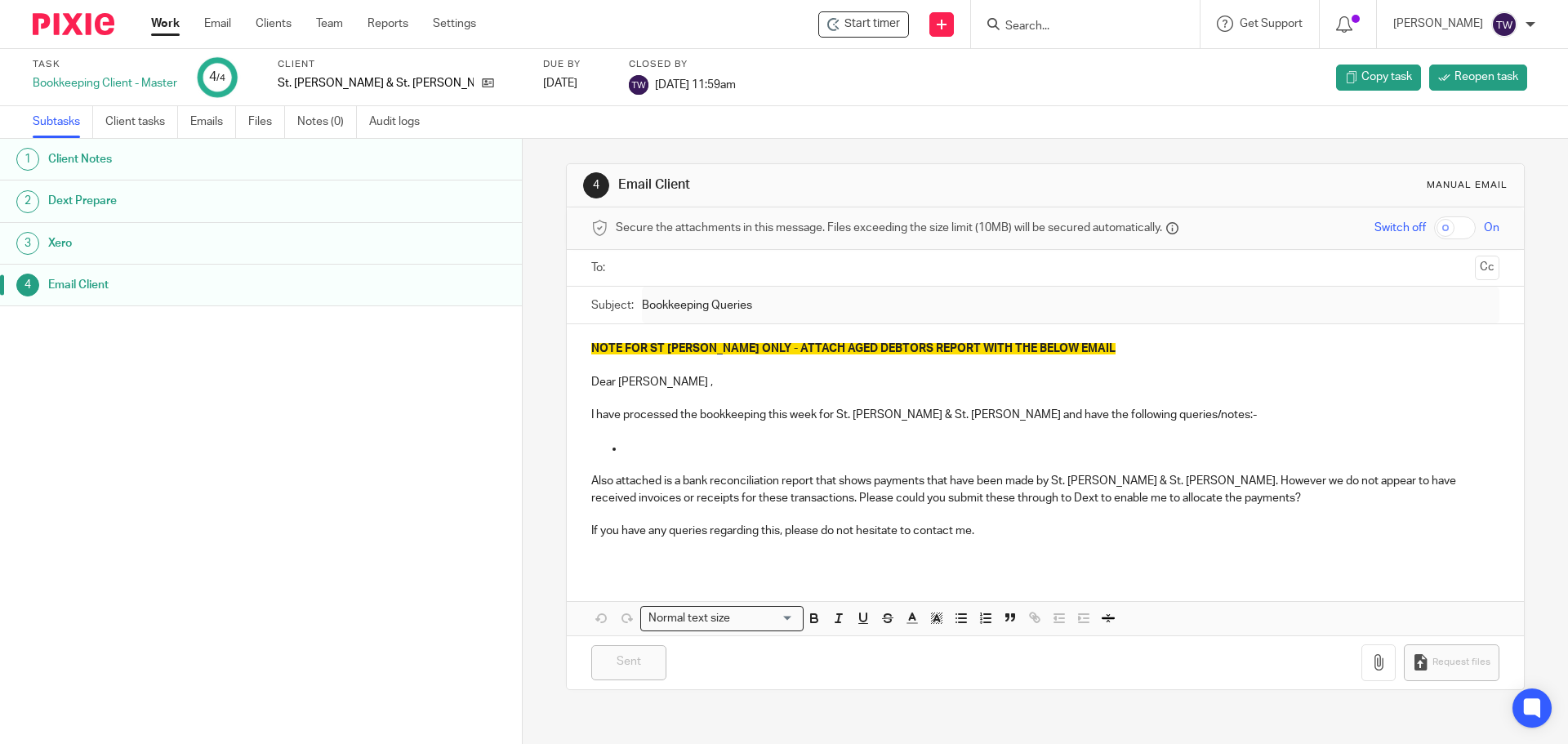
click at [162, 28] on link "Work" at bounding box center [165, 24] width 28 height 16
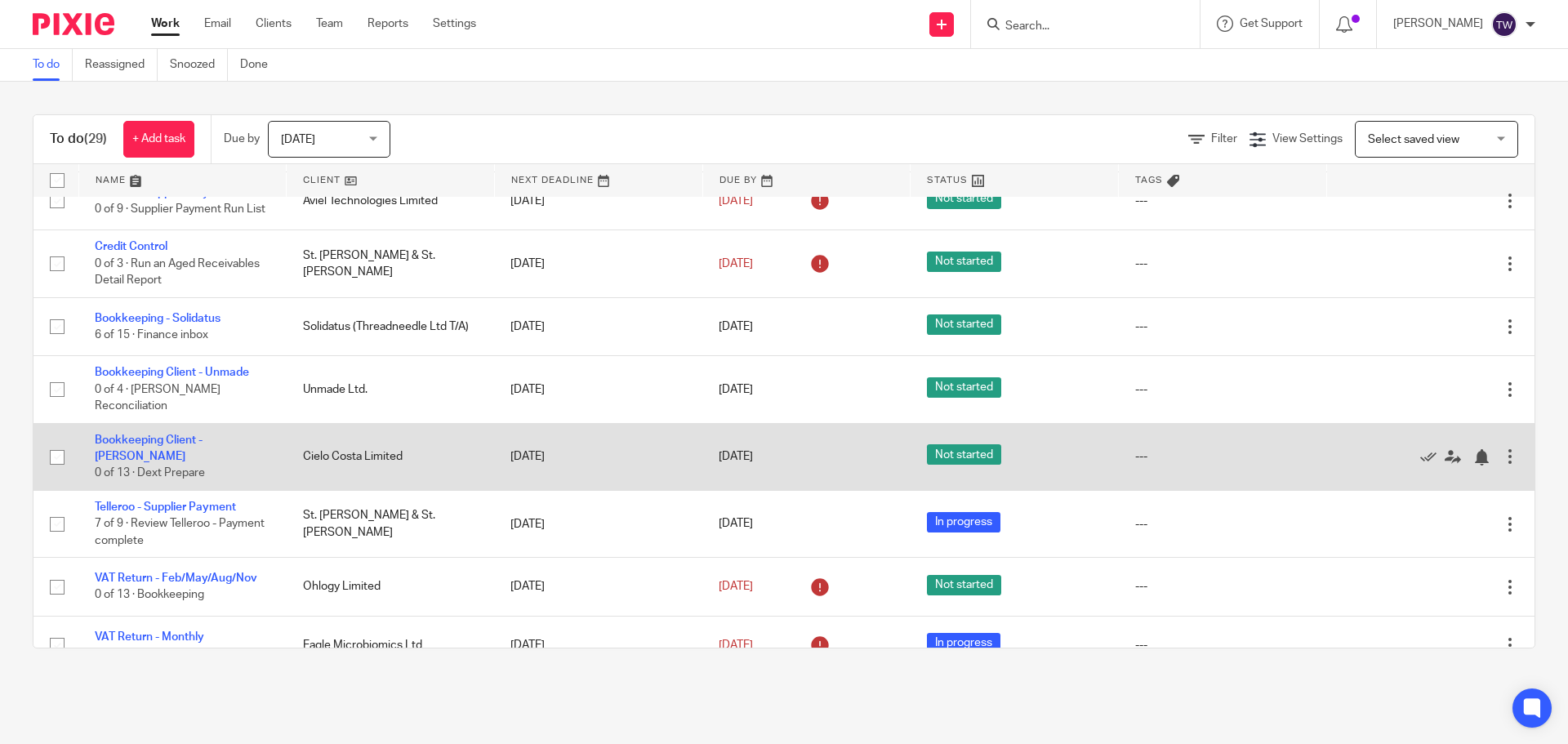
scroll to position [1559, 0]
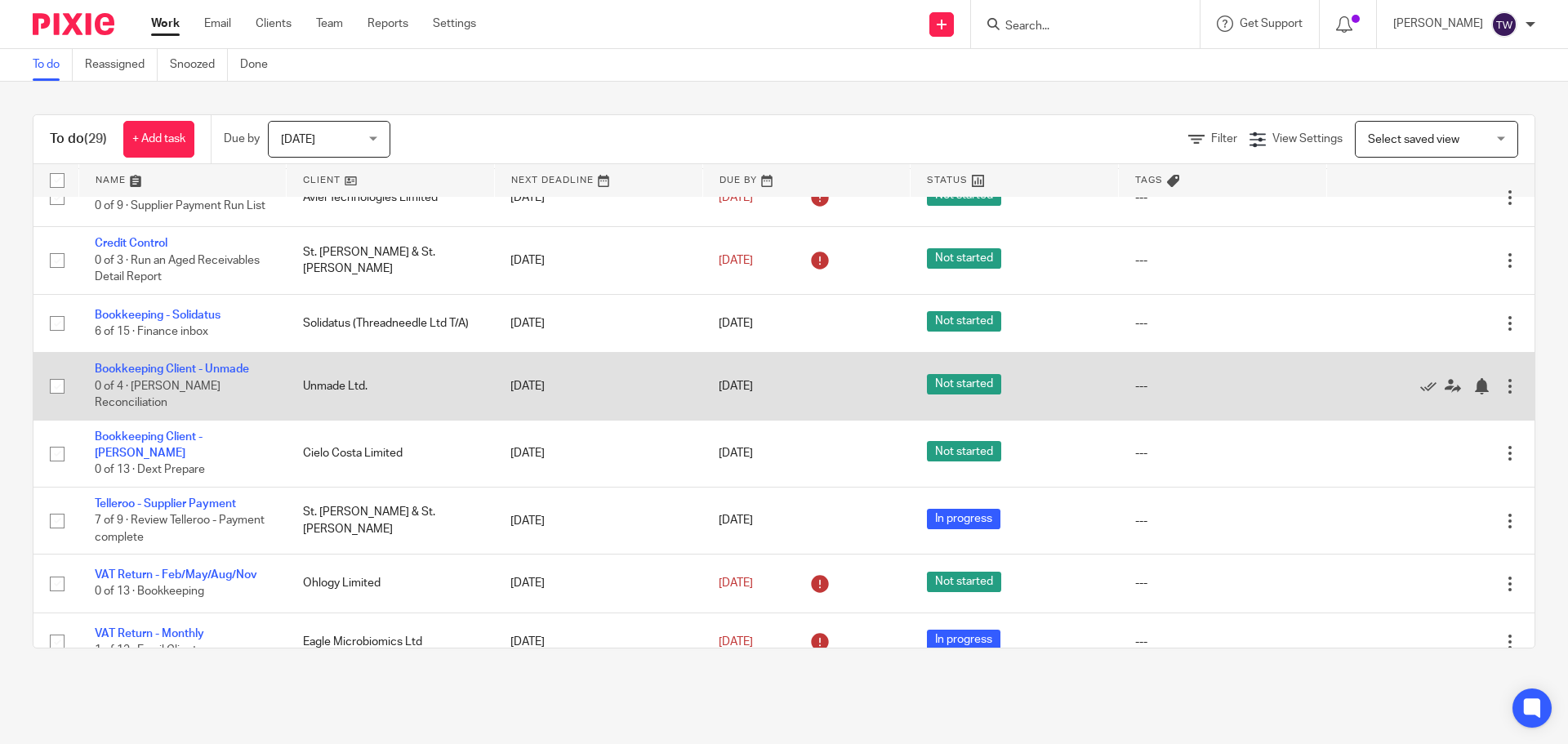
click at [179, 353] on td "Bookkeeping Client - Unmade 0 of 4 · [PERSON_NAME] Reconciliation" at bounding box center [183, 387] width 208 height 67
click at [181, 364] on link "Bookkeeping Client - Unmade" at bounding box center [171, 369] width 155 height 11
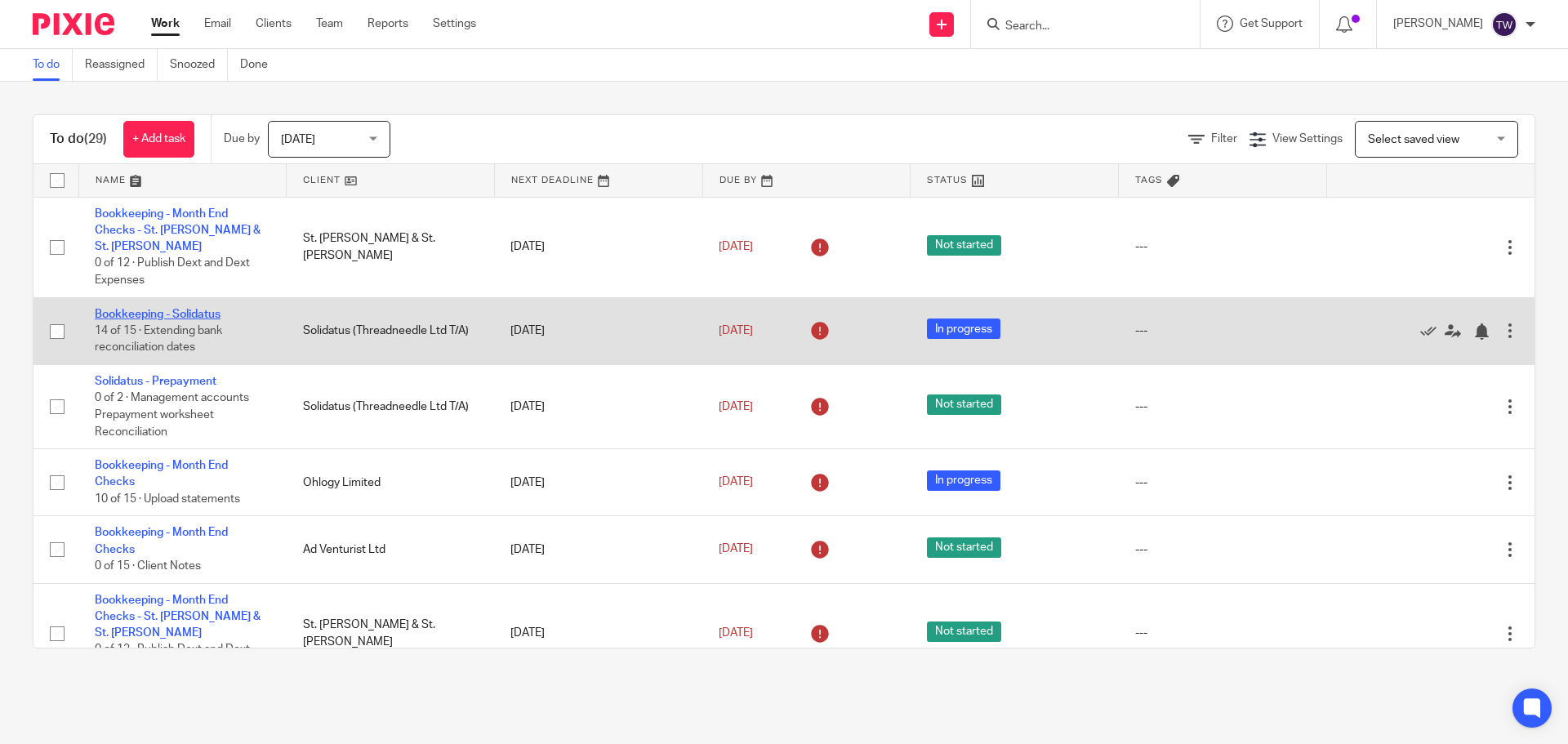
click at [170, 309] on link "Bookkeeping - Solidatus" at bounding box center [157, 314] width 125 height 11
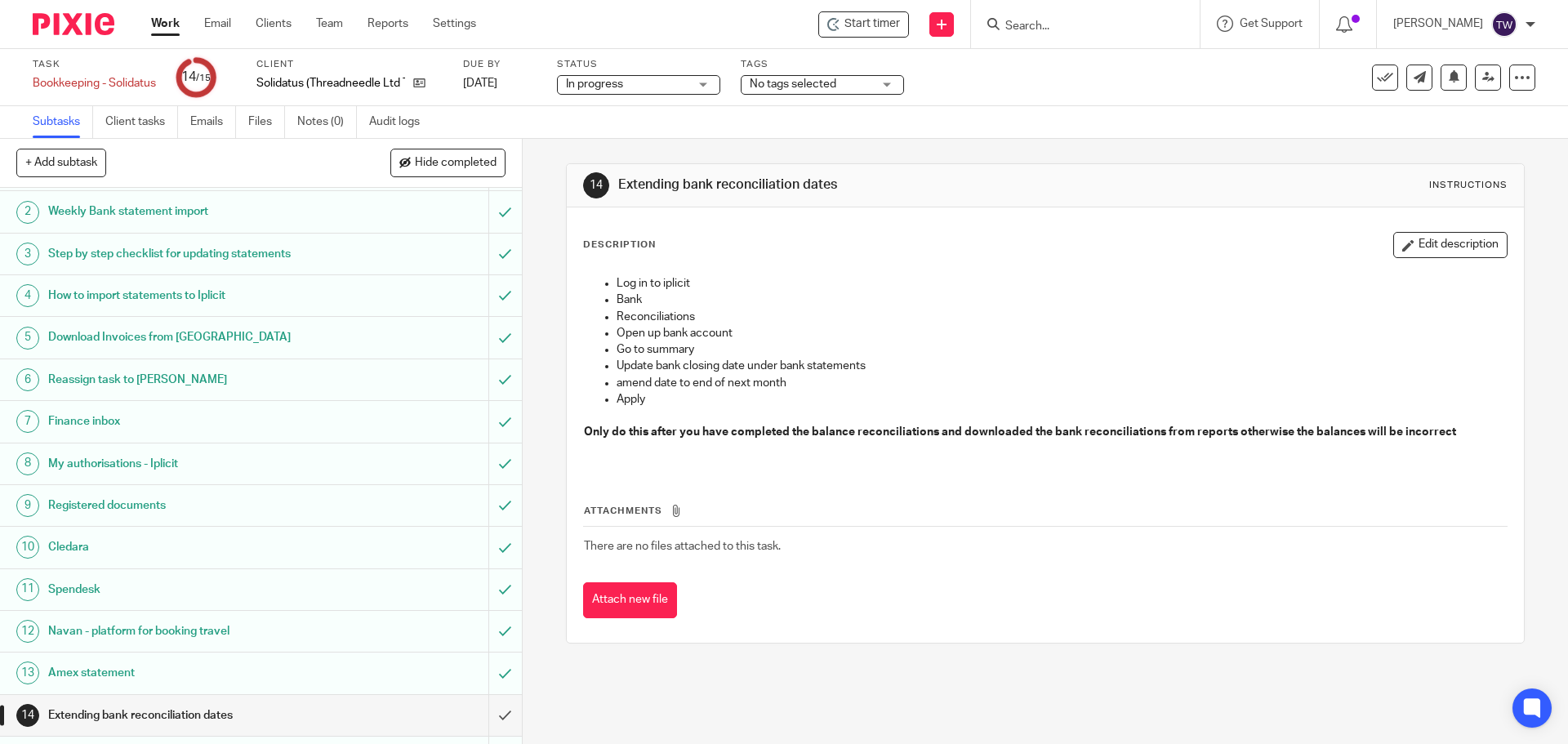
scroll to position [72, 0]
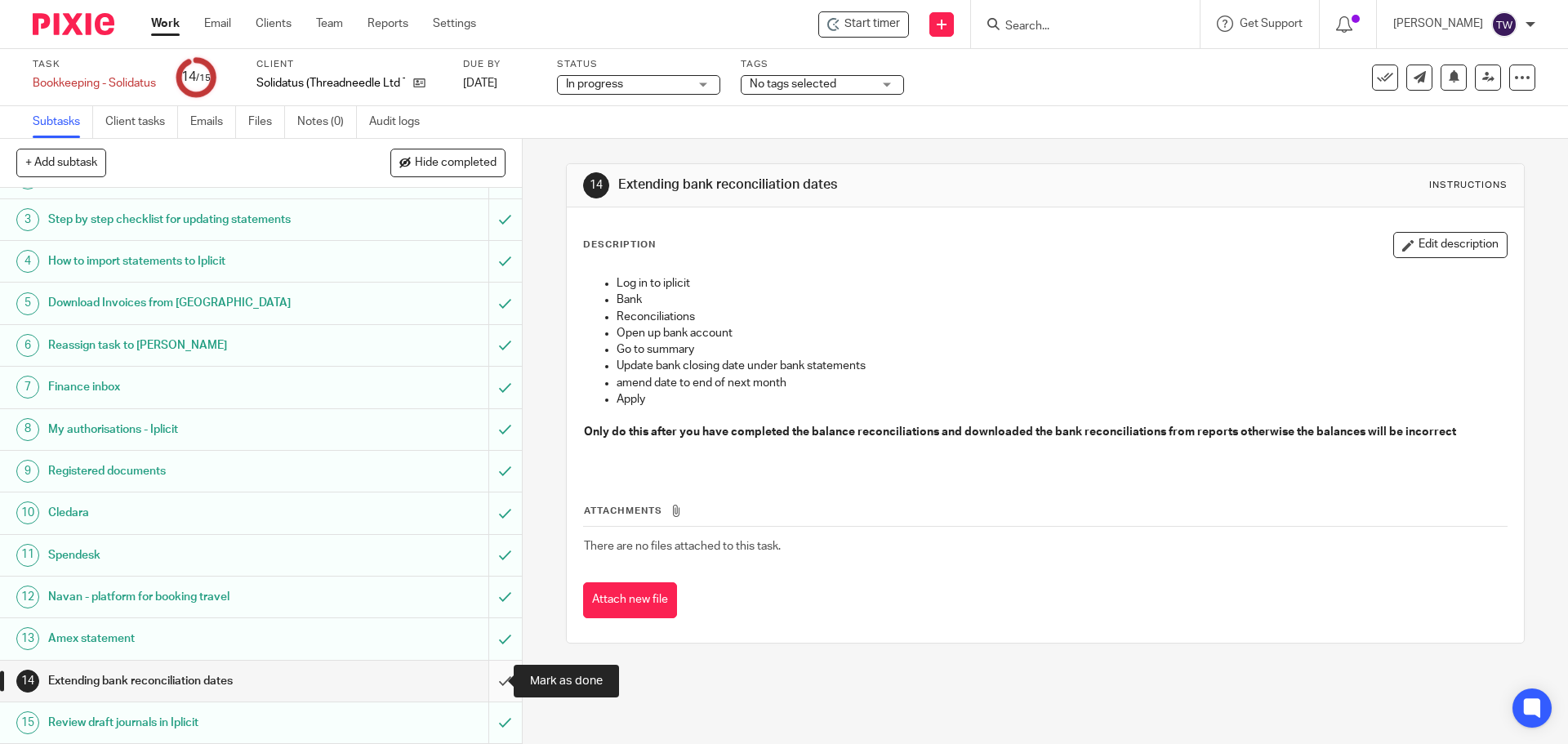
click at [484, 680] on input "submit" at bounding box center [260, 680] width 522 height 41
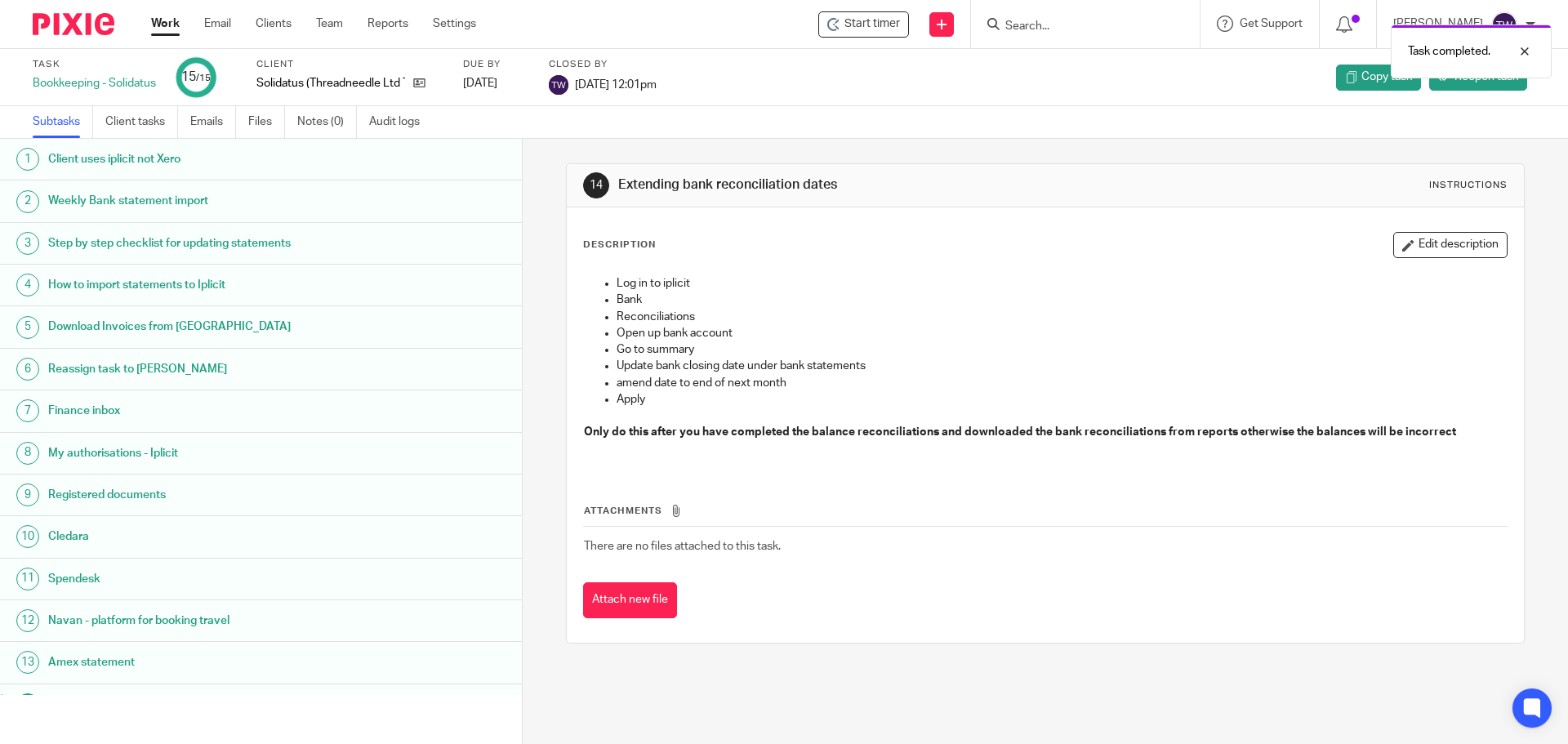
click at [168, 38] on div "Work Email Clients Team Reports Settings Work Email Clients Team Reports Settin…" at bounding box center [318, 24] width 366 height 49
click at [157, 23] on link "Work" at bounding box center [165, 24] width 28 height 16
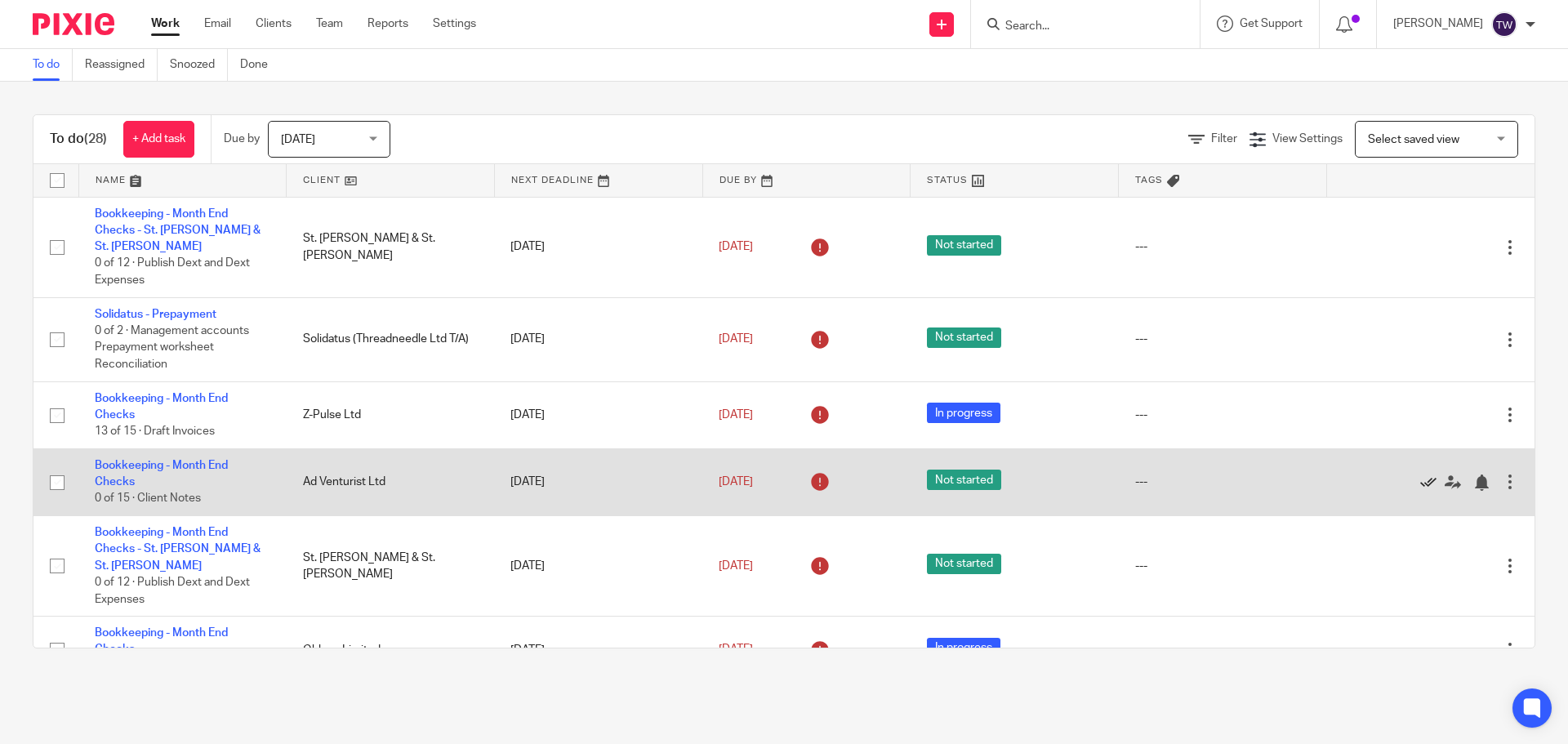
click at [1420, 474] on icon at bounding box center [1428, 482] width 16 height 16
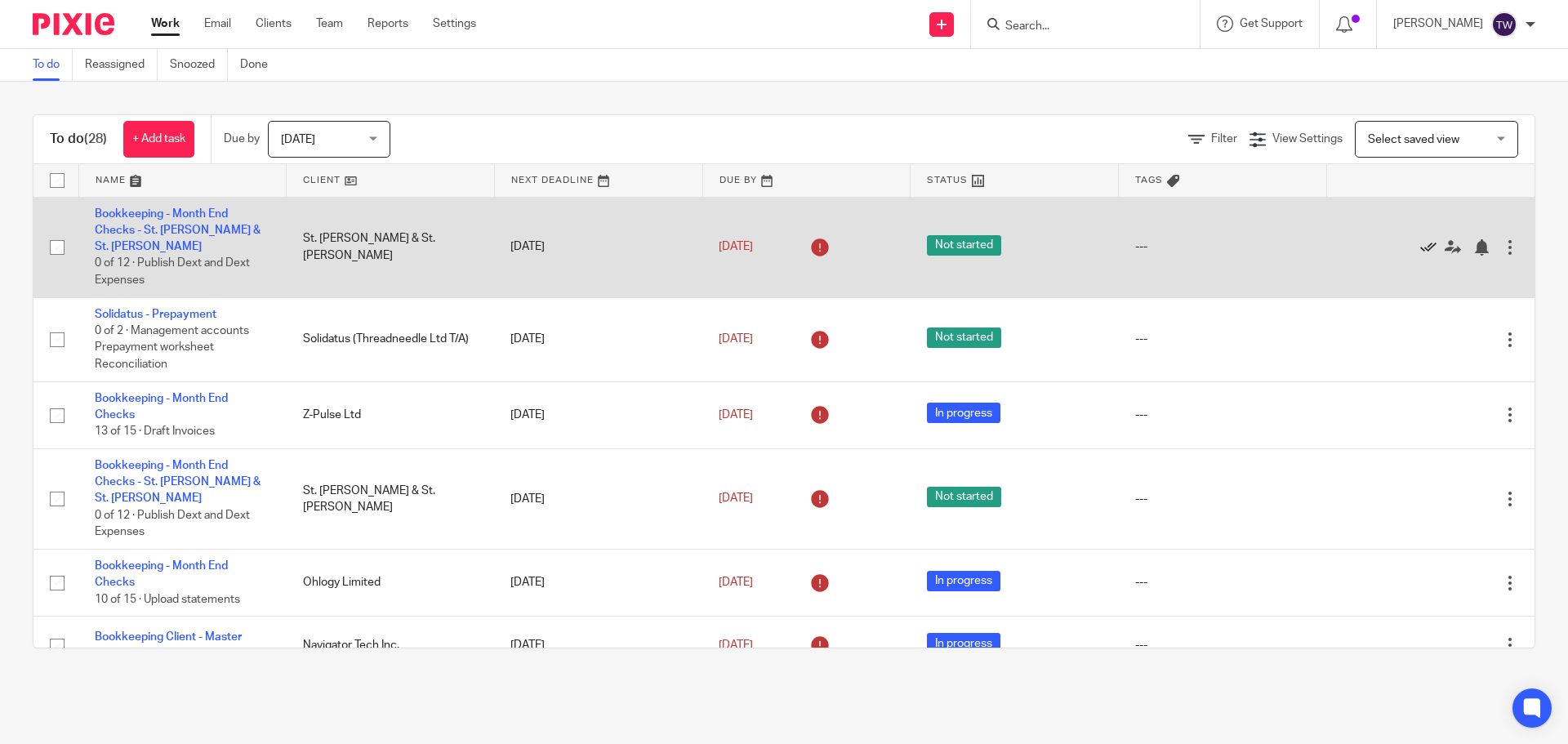
click at [1420, 239] on icon at bounding box center [1428, 247] width 16 height 16
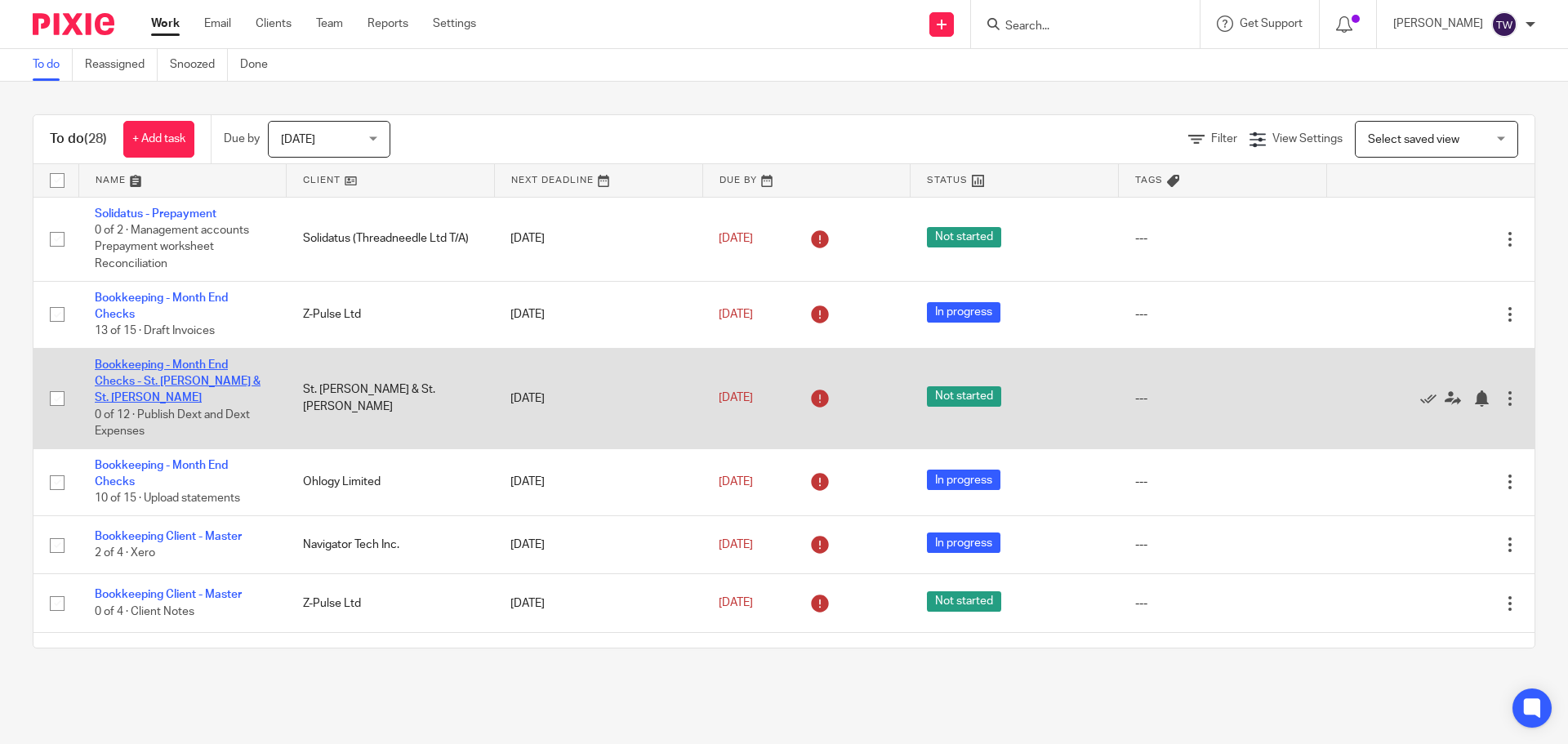
click at [196, 376] on link "Bookkeeping - Month End Checks - St. [PERSON_NAME] & St. [PERSON_NAME]" at bounding box center [177, 381] width 166 height 45
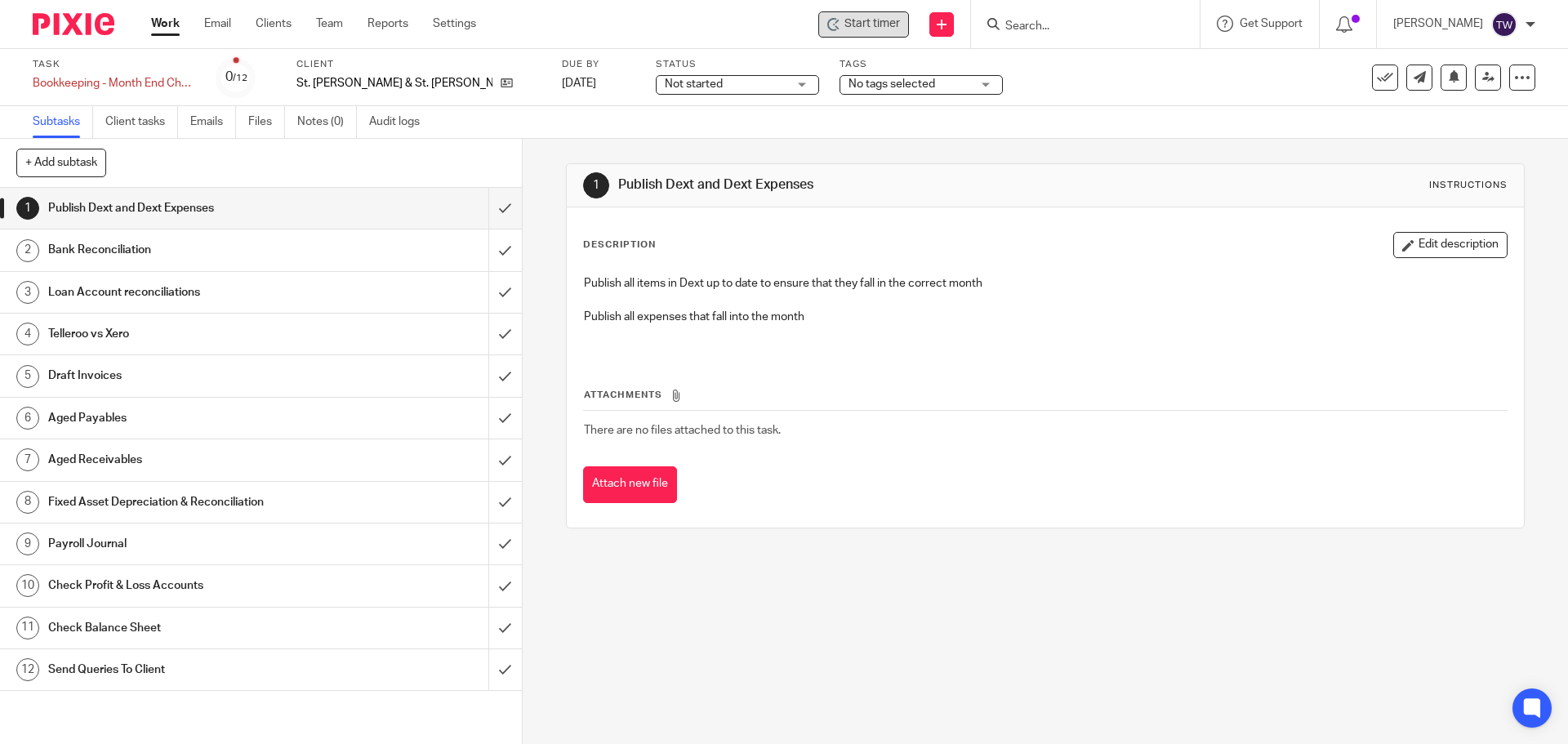
click at [871, 33] on div "Start timer" at bounding box center [863, 25] width 91 height 26
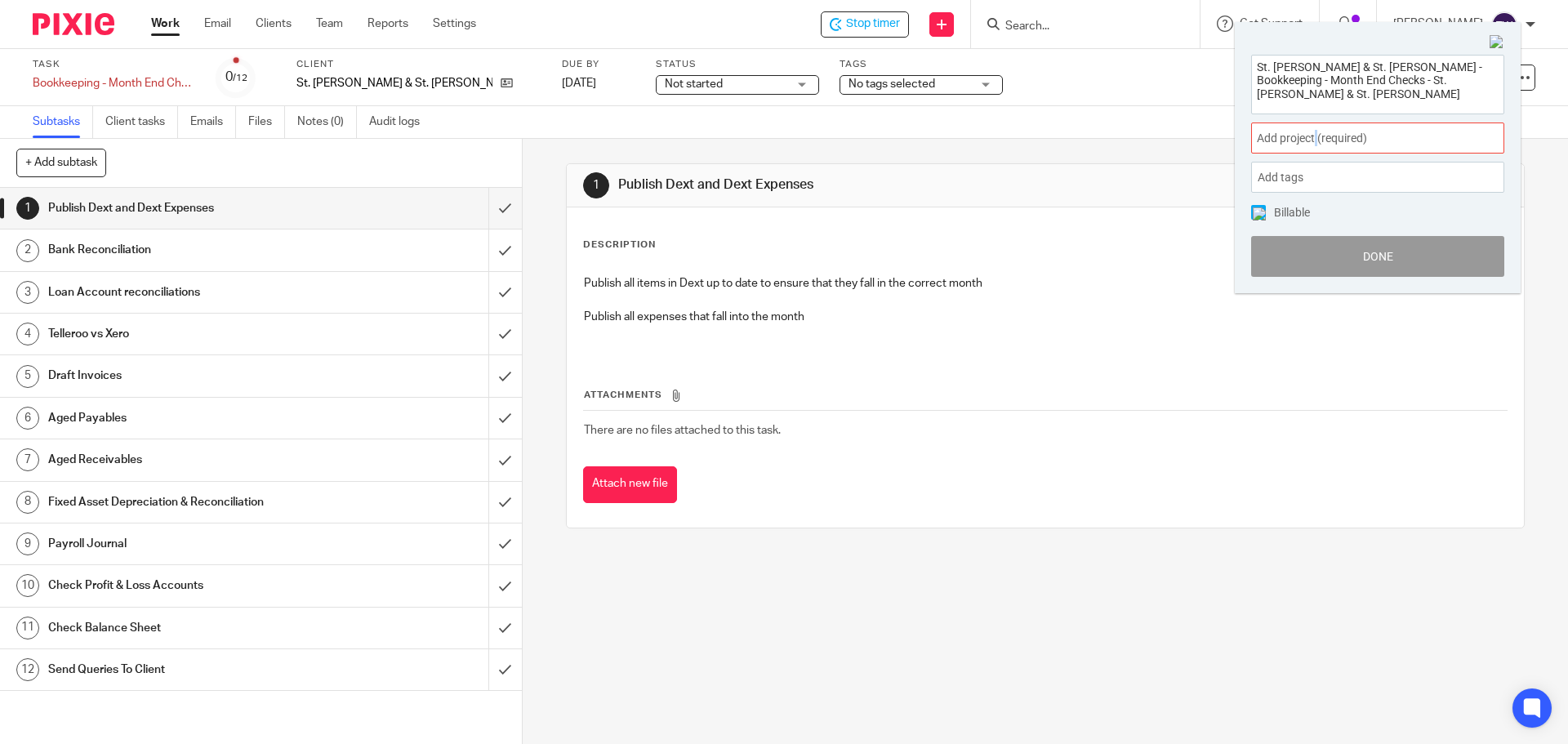
click at [1318, 141] on span "Add project (required) :" at bounding box center [1359, 138] width 206 height 17
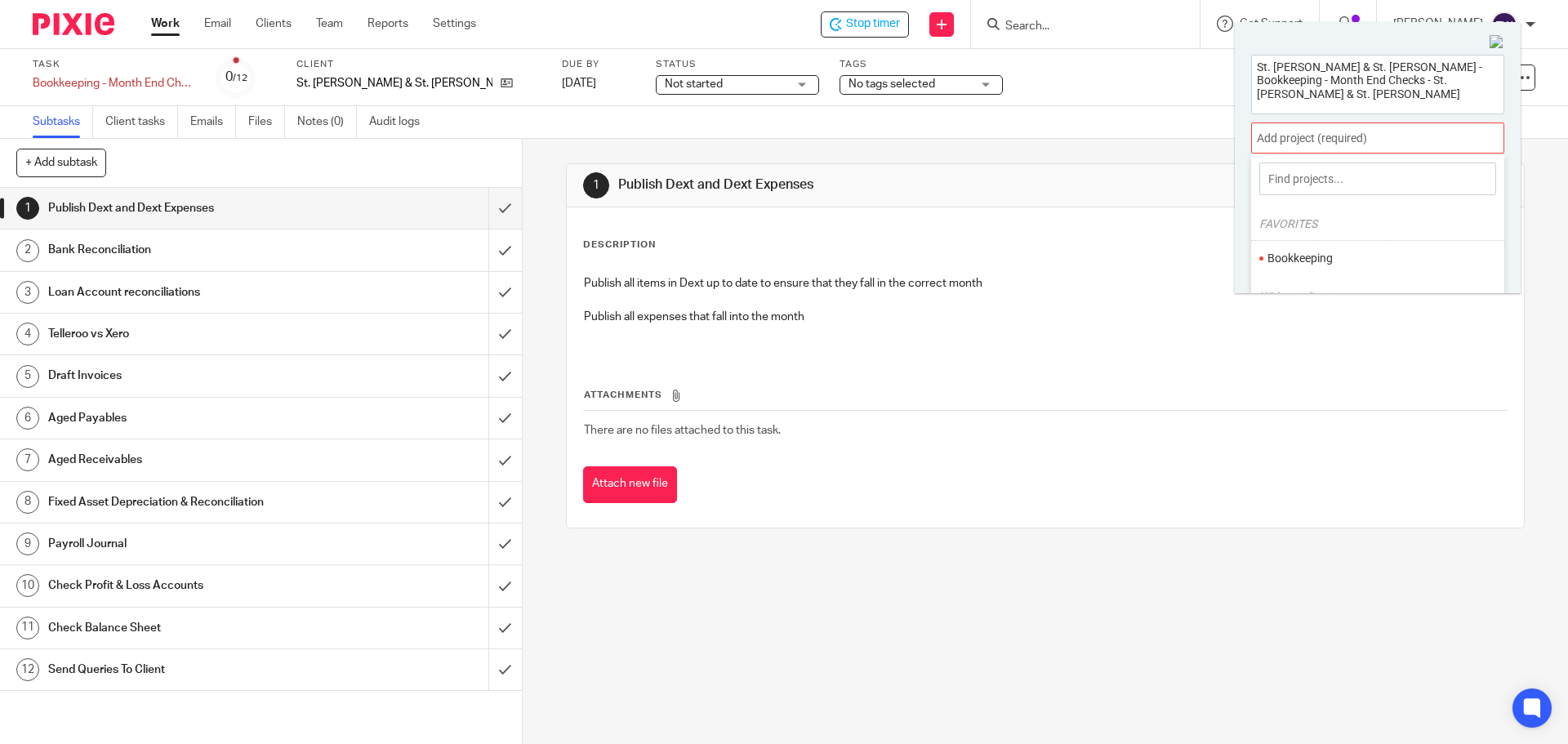
drag, startPoint x: 1318, startPoint y: 252, endPoint x: 1284, endPoint y: 248, distance: 34.2
click at [1319, 252] on li "Bookkeeping" at bounding box center [1373, 258] width 213 height 17
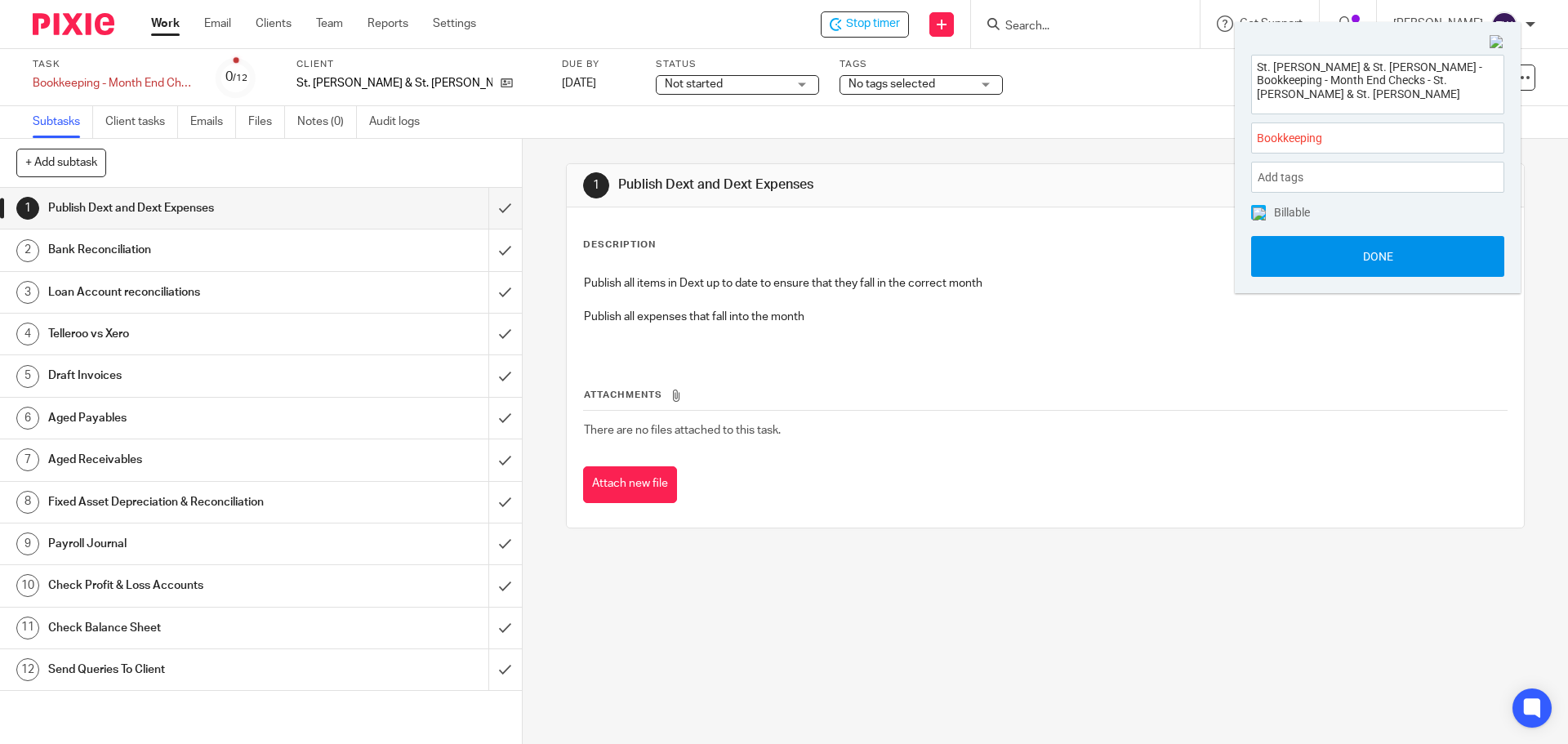
click at [1352, 271] on button "Done" at bounding box center [1377, 256] width 253 height 41
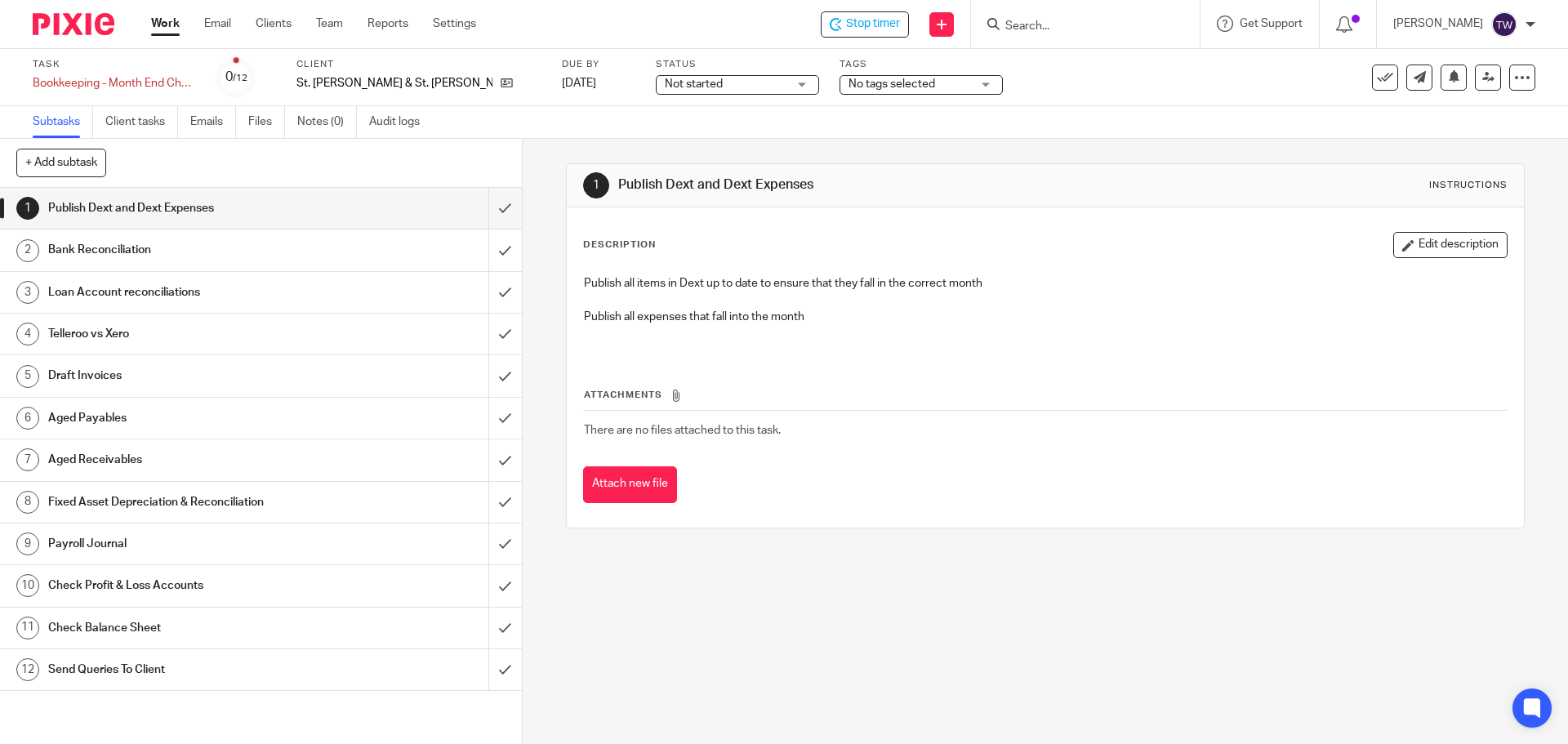
click at [1344, 259] on div "Description Edit description Publish all items in Dext up to date to ensure tha…" at bounding box center [1044, 293] width 923 height 123
click at [485, 204] on input "submit" at bounding box center [260, 208] width 522 height 41
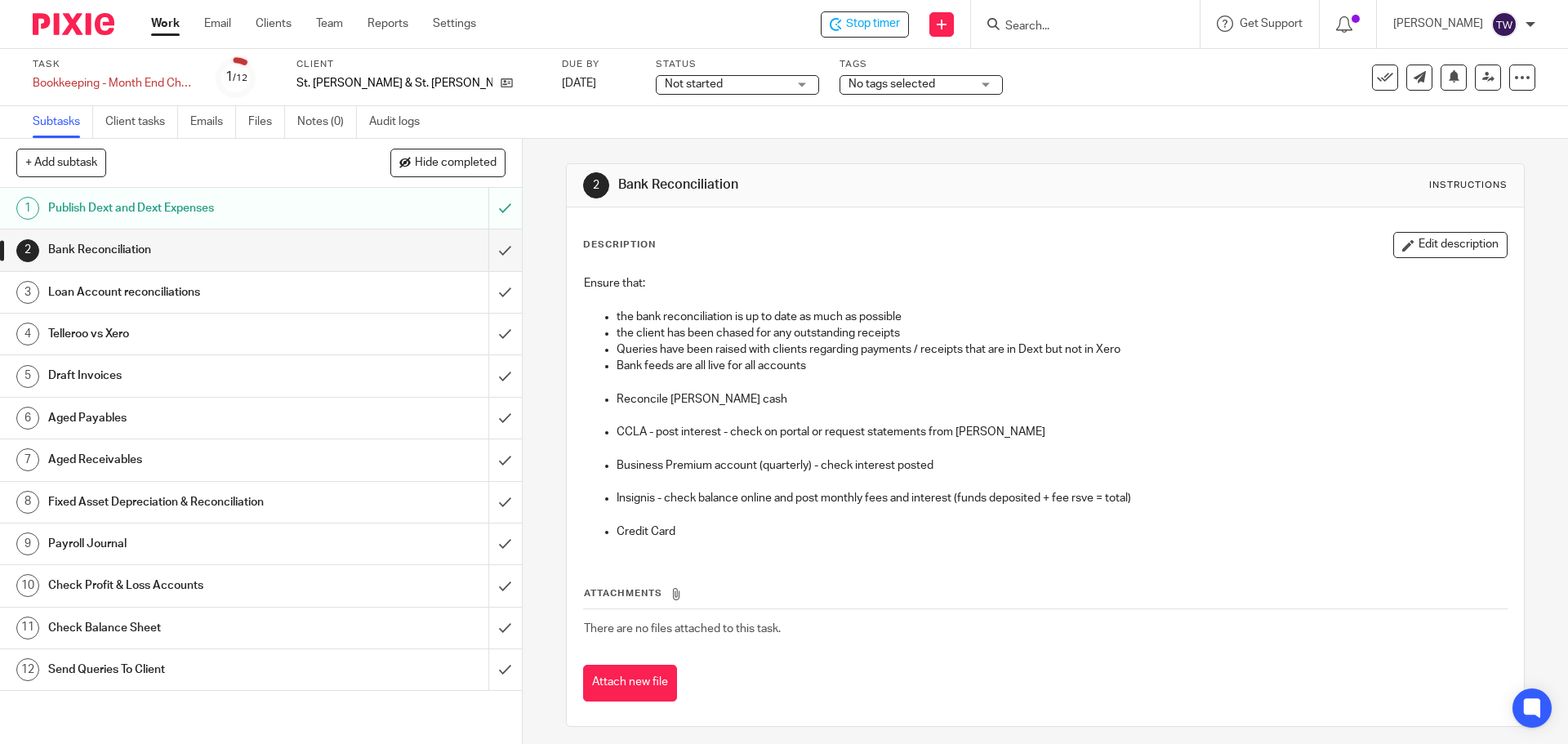
click at [335, 336] on div "Telleroo vs Xero" at bounding box center [260, 334] width 424 height 25
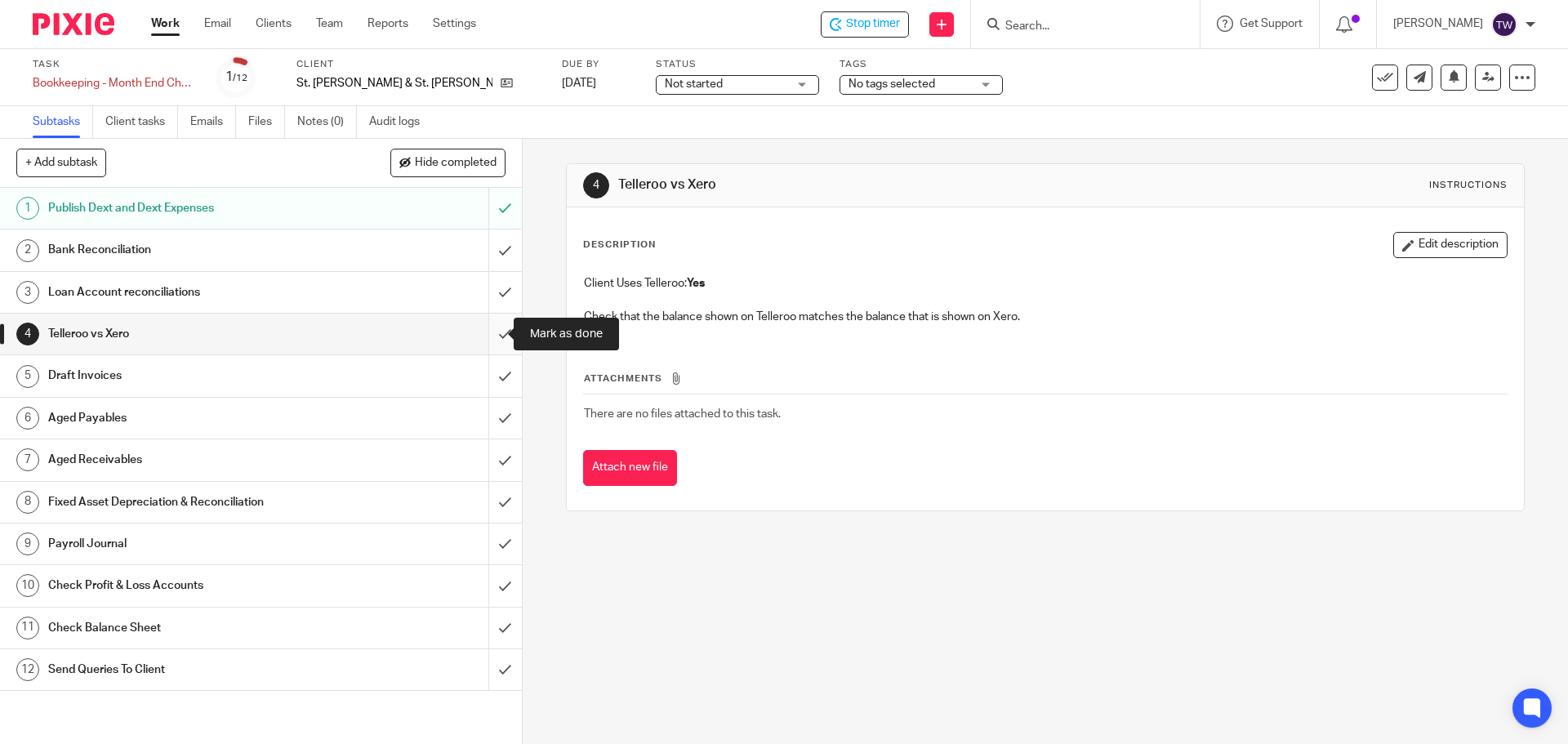
click at [494, 328] on input "submit" at bounding box center [260, 334] width 522 height 41
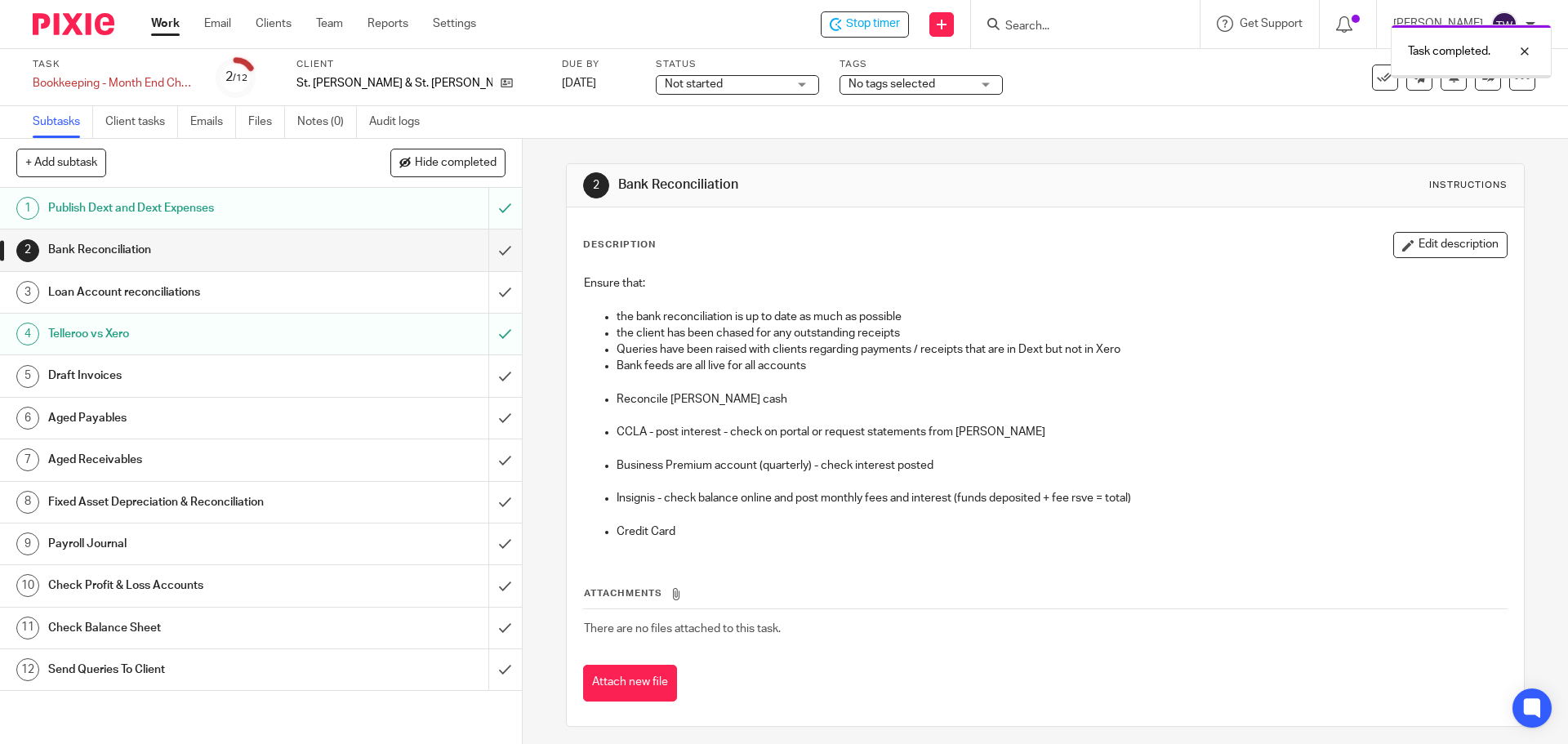
click at [200, 378] on h1 "Draft Invoices" at bounding box center [190, 376] width 283 height 25
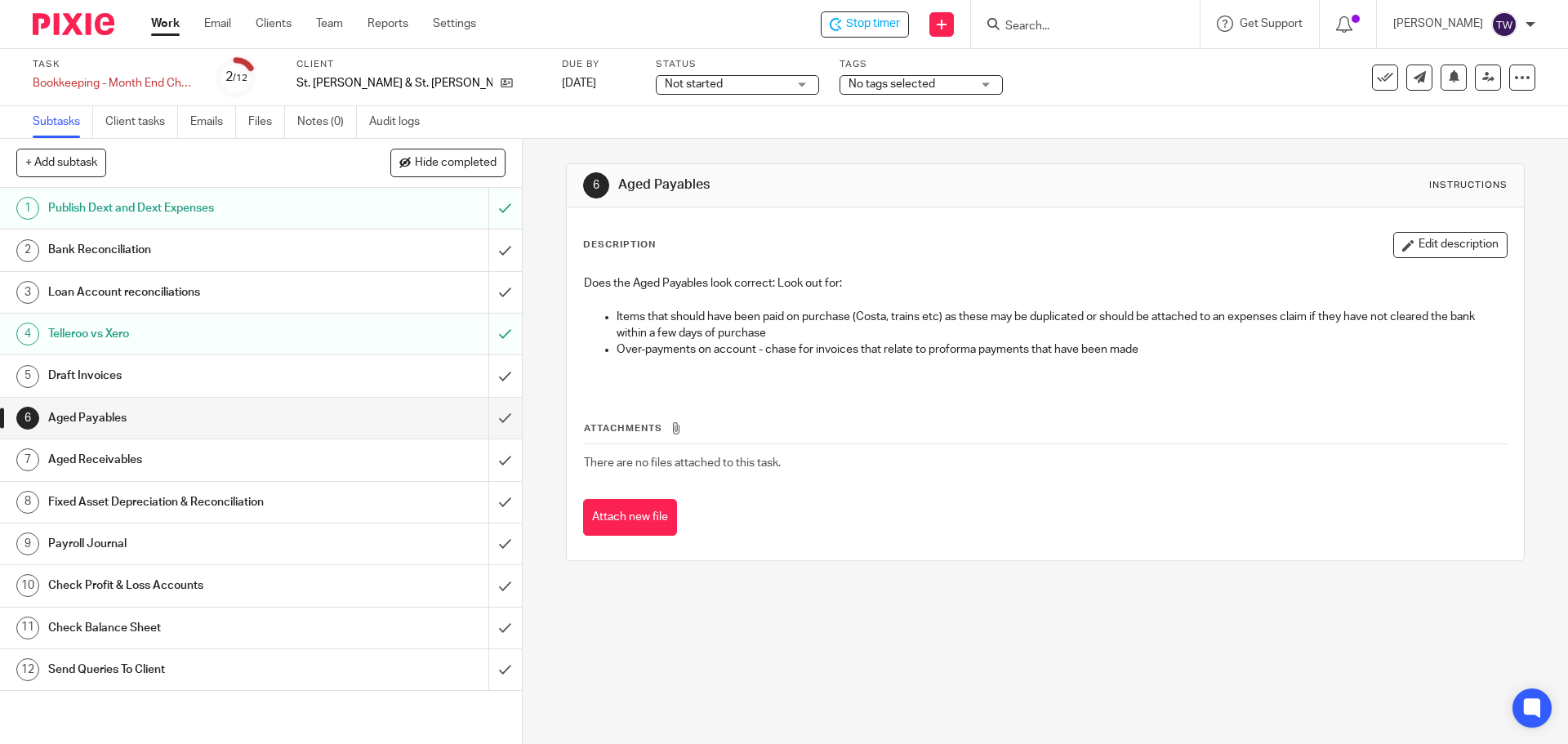
click at [275, 505] on h1 "Fixed Asset Depreciation & Reconciliation" at bounding box center [190, 502] width 283 height 25
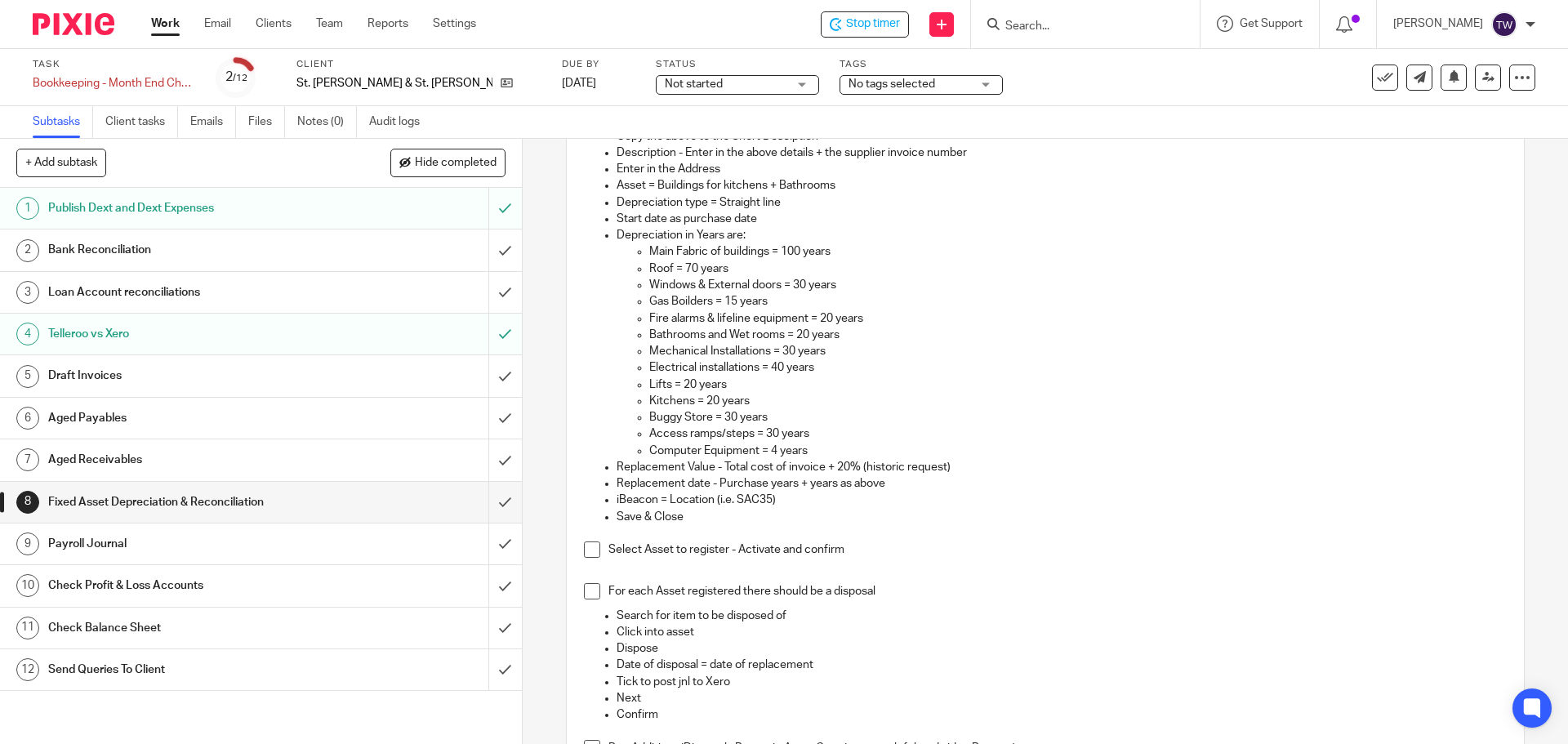
scroll to position [244, 0]
click at [275, 554] on h1 "Payroll Journal" at bounding box center [190, 544] width 283 height 25
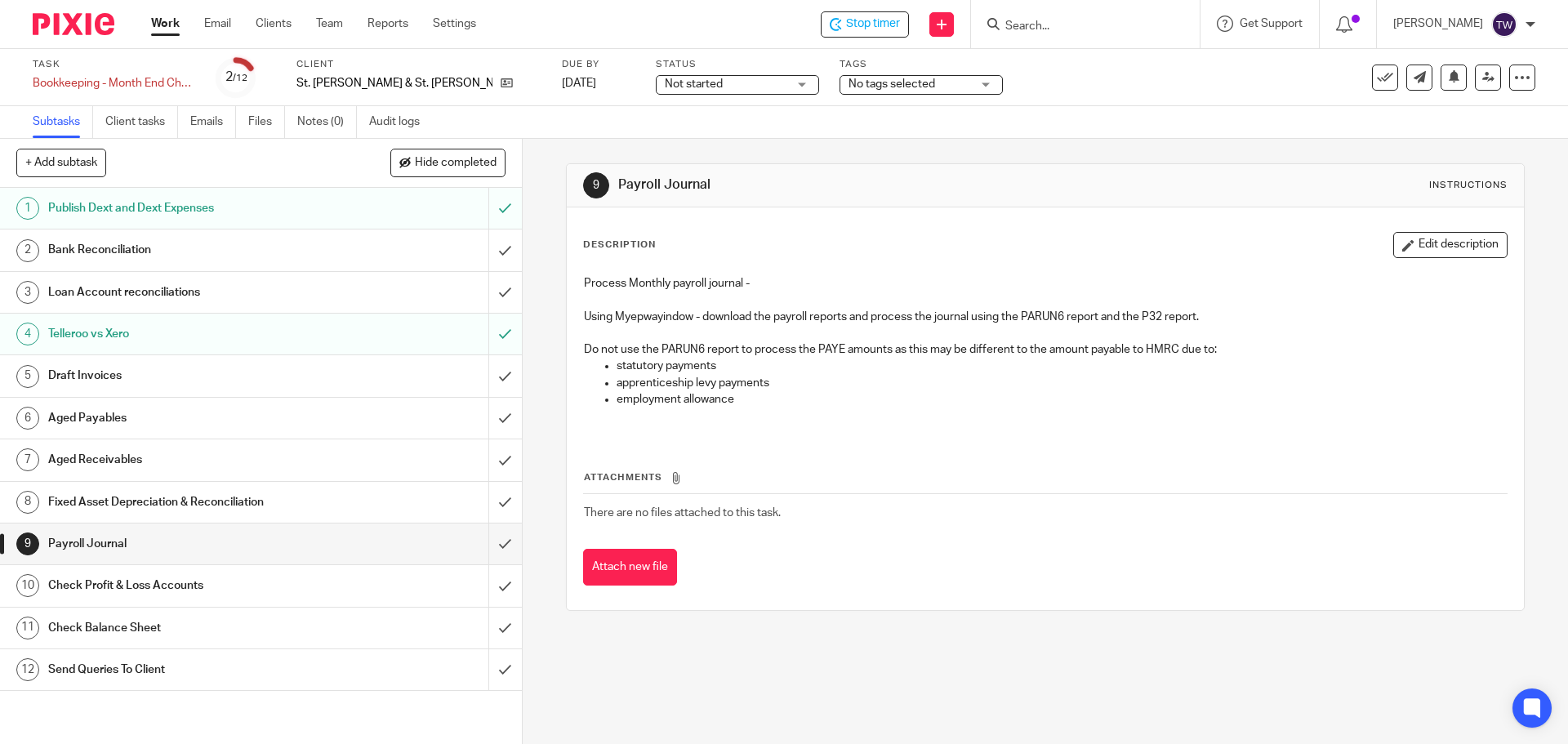
click at [908, 5] on div "Stop timer Send new email Create task Add client Get Support Contact Support He…" at bounding box center [1034, 24] width 1067 height 49
click at [900, 19] on span "Stop timer" at bounding box center [872, 24] width 54 height 17
click at [665, 86] on span "Not started" at bounding box center [726, 84] width 123 height 17
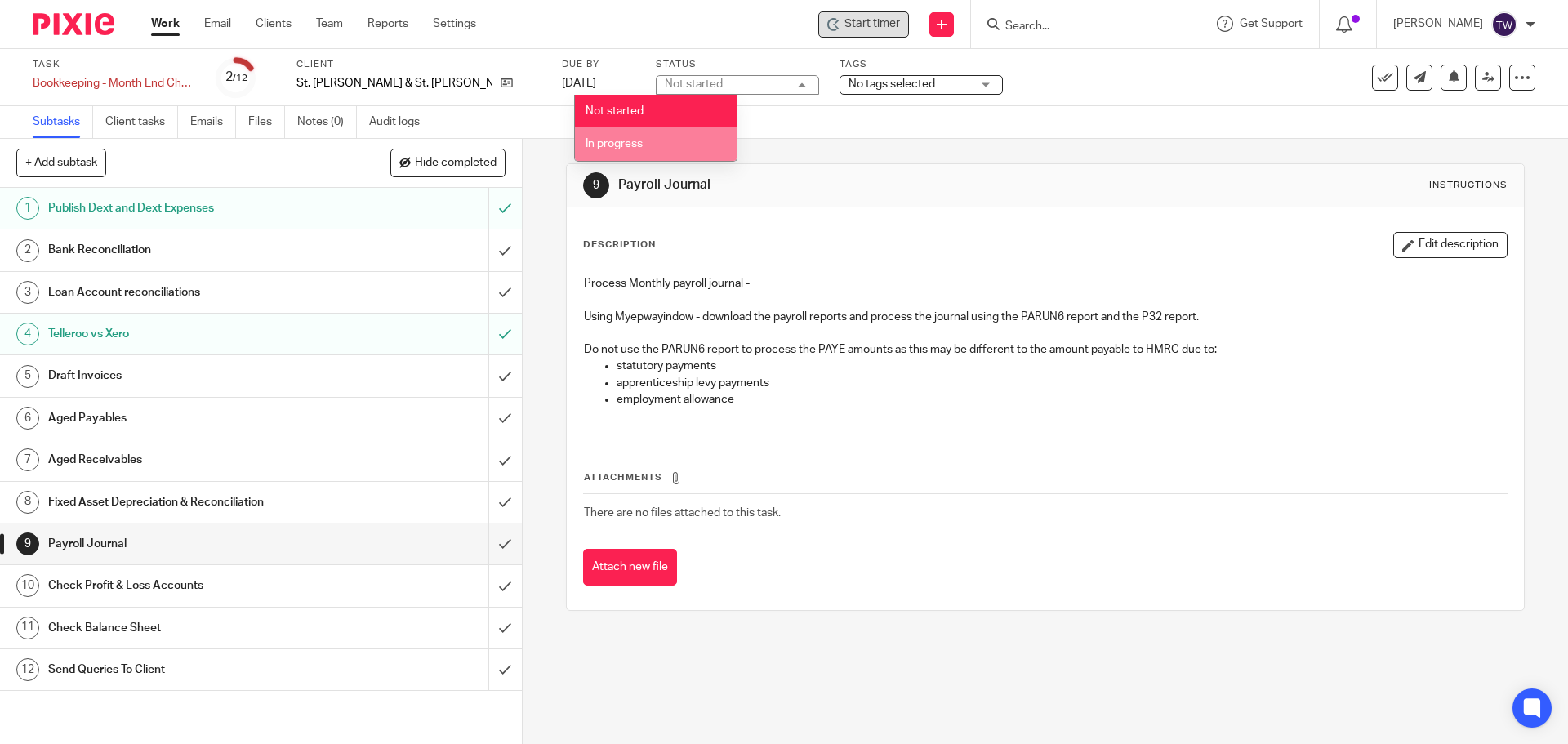
click at [648, 136] on li "In progress" at bounding box center [655, 144] width 162 height 34
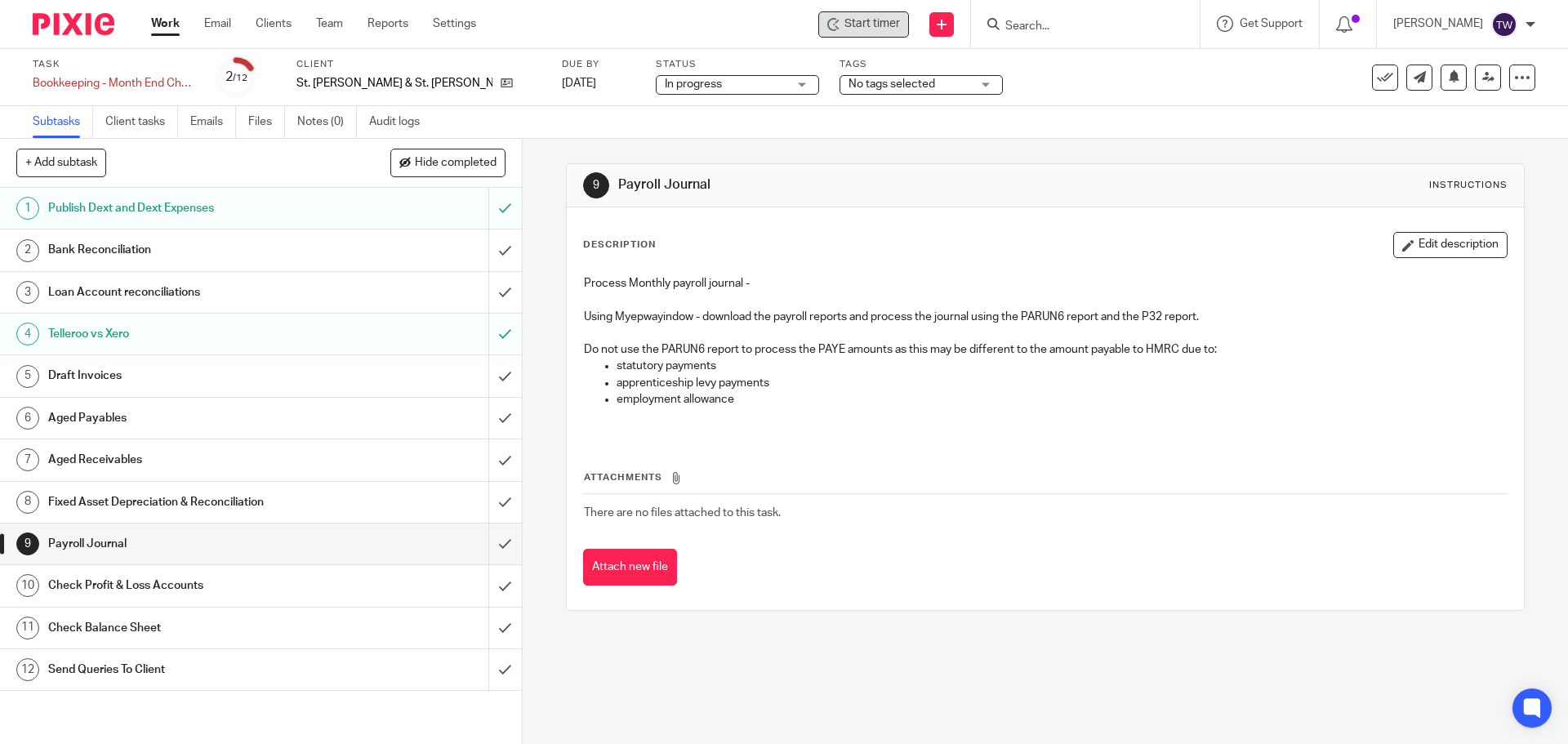
click at [301, 417] on h1 "Aged Payables" at bounding box center [190, 418] width 283 height 25
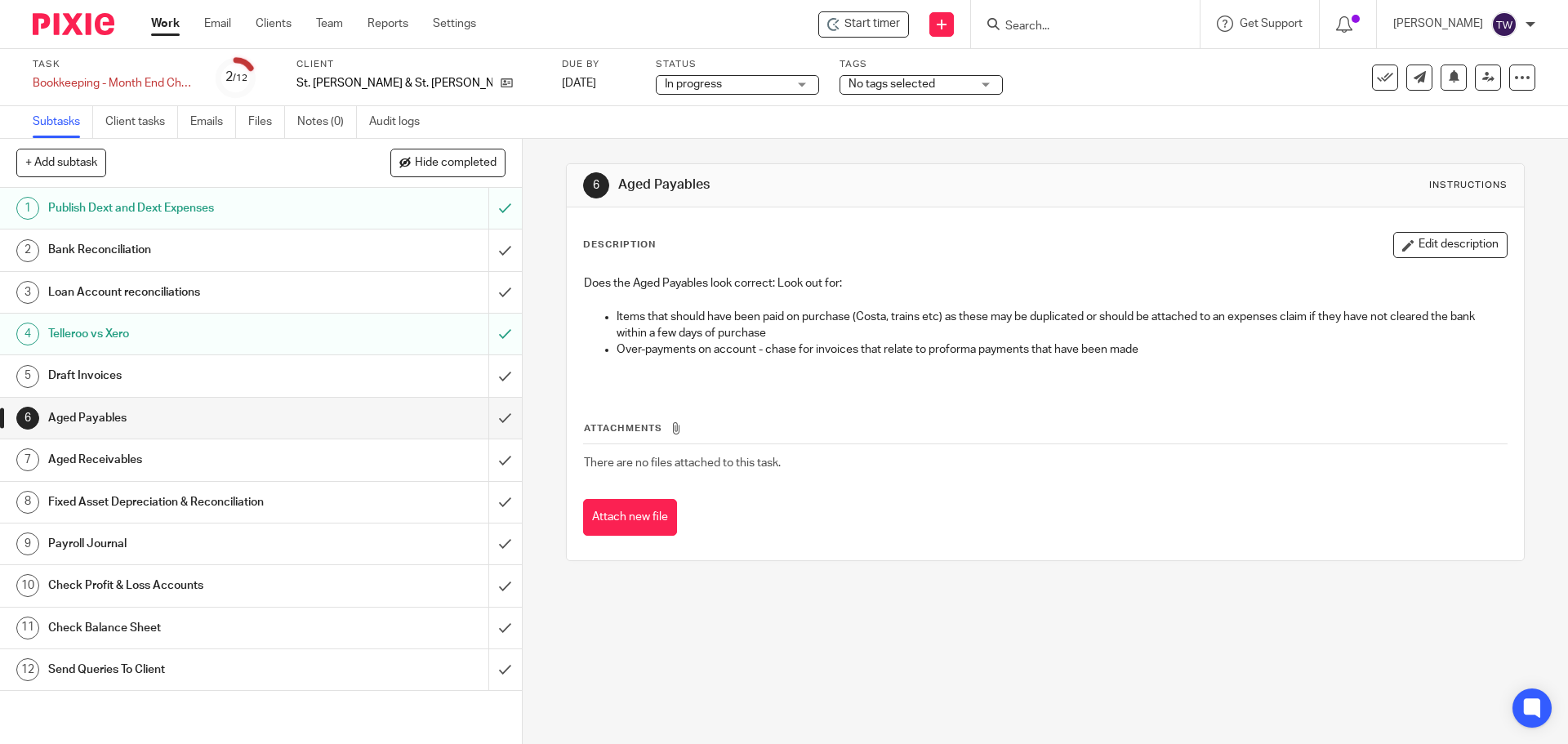
click at [356, 466] on div "Aged Receivables" at bounding box center [260, 460] width 424 height 25
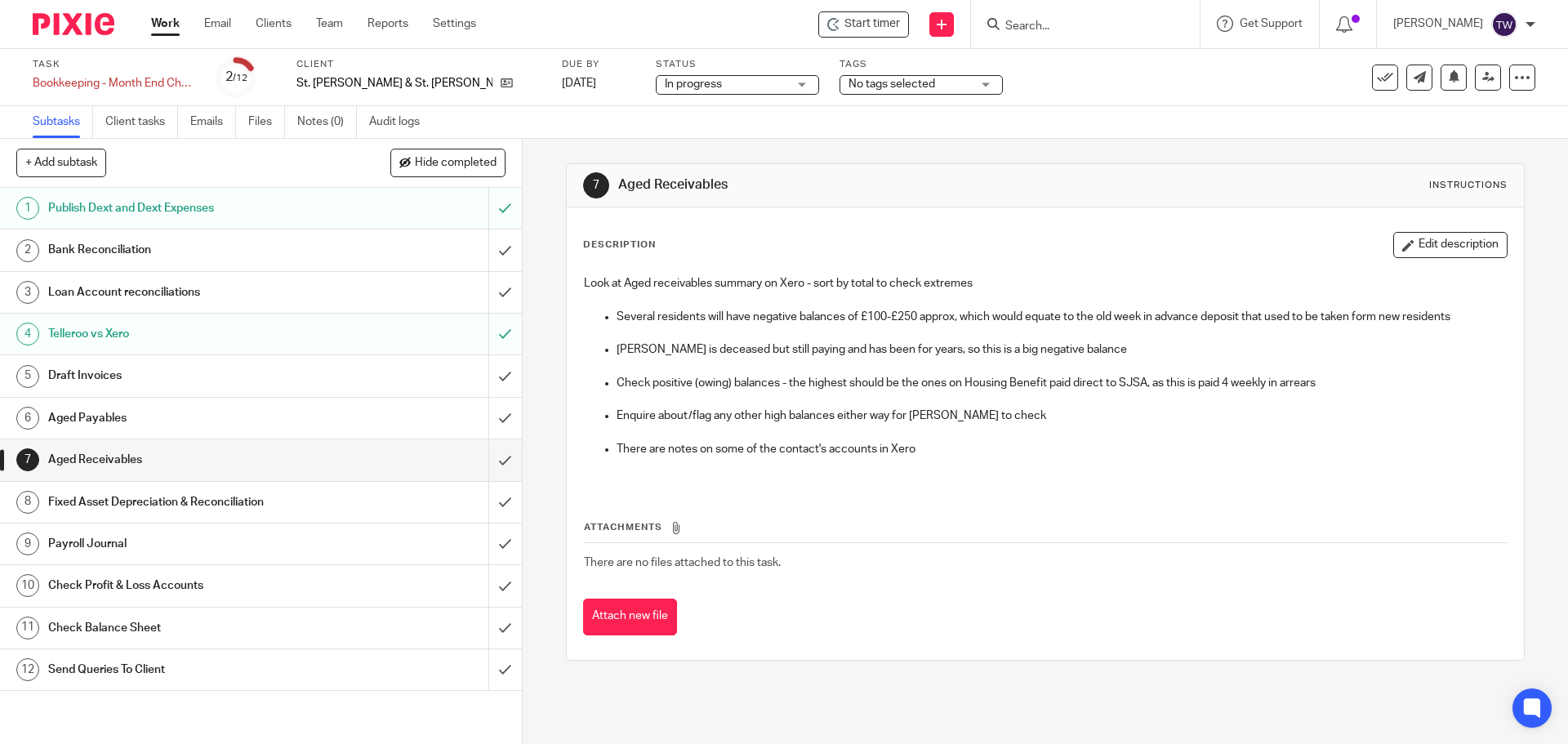
click at [344, 507] on div "Fixed Asset Depreciation & Reconciliation" at bounding box center [260, 502] width 424 height 25
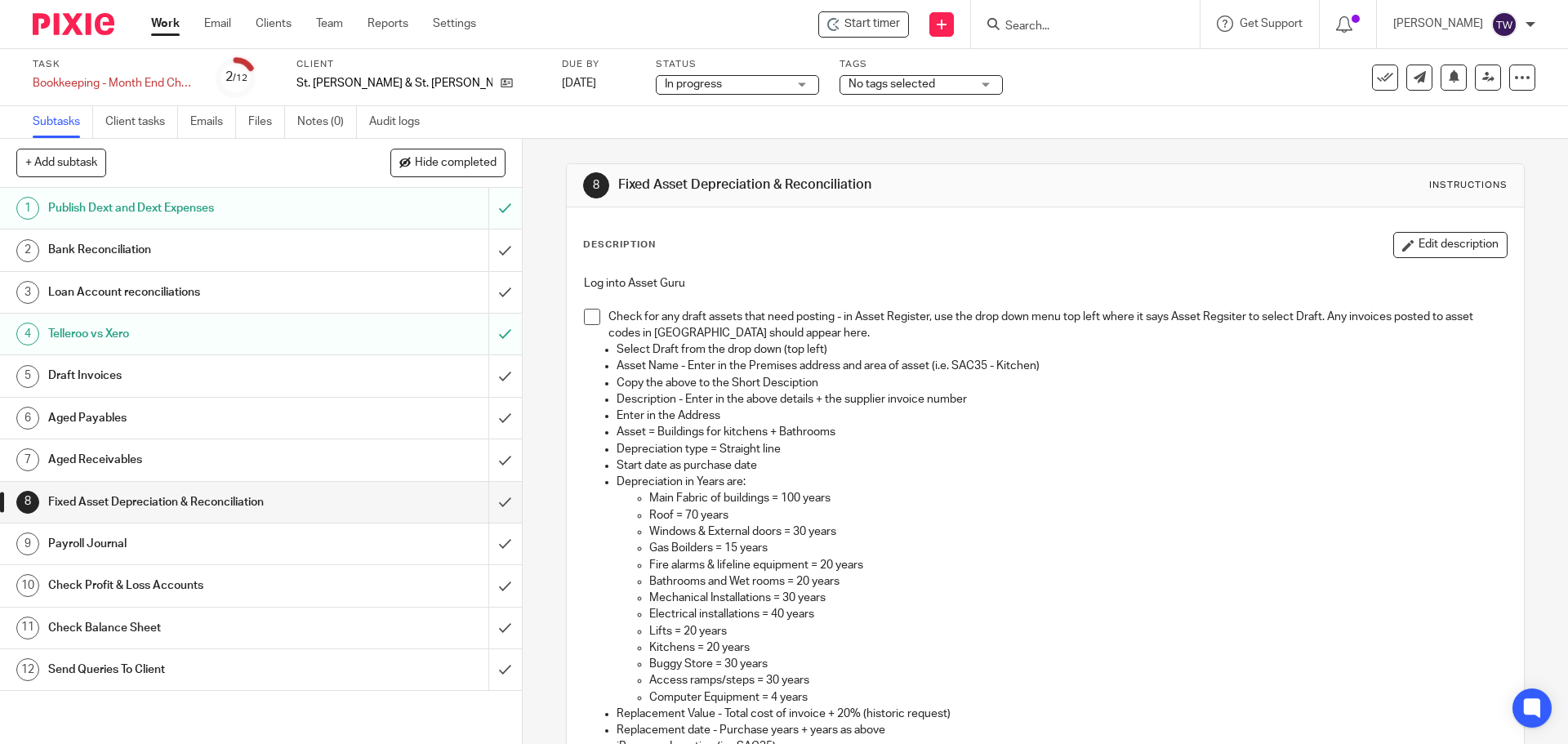
click at [167, 21] on link "Work" at bounding box center [165, 24] width 28 height 16
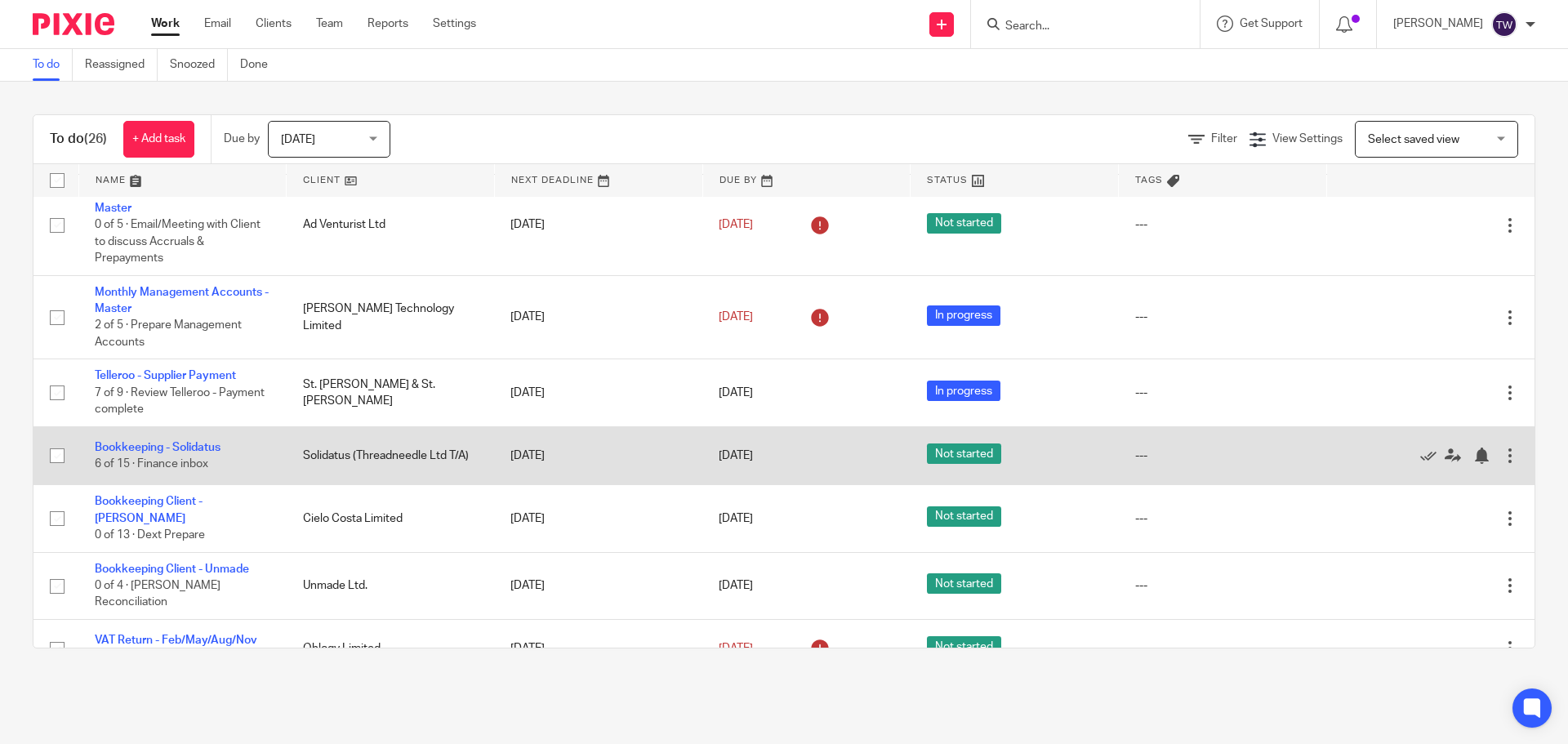
scroll to position [1325, 0]
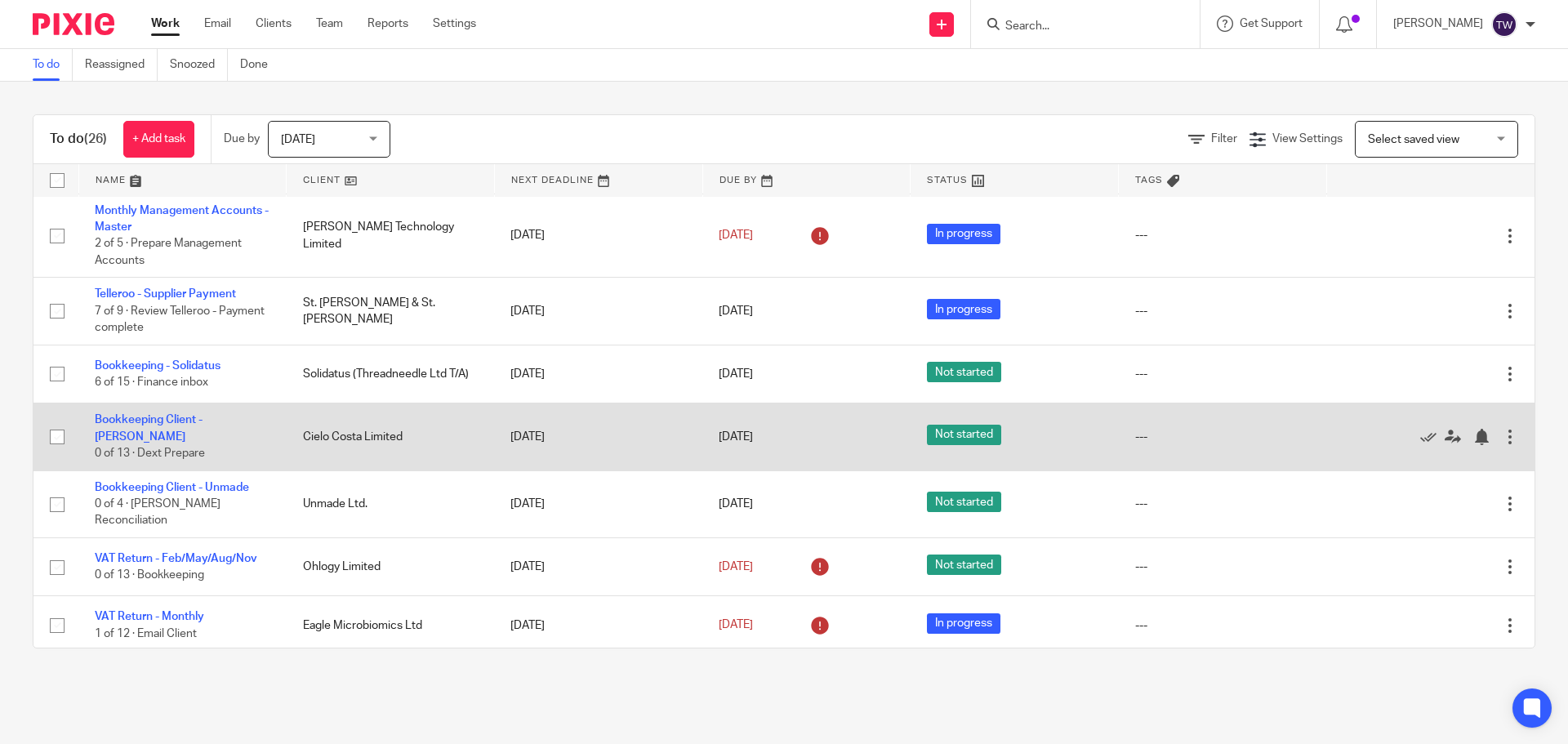
click at [190, 415] on td "Bookkeeping Client - [PERSON_NAME] 0 of 13 · Dext Prepare" at bounding box center [183, 437] width 208 height 67
click at [191, 429] on td "Bookkeeping Client - [PERSON_NAME] 0 of 13 · Dext Prepare" at bounding box center [183, 437] width 208 height 67
click at [194, 418] on link "Bookkeeping Client - [PERSON_NAME]" at bounding box center [148, 427] width 108 height 27
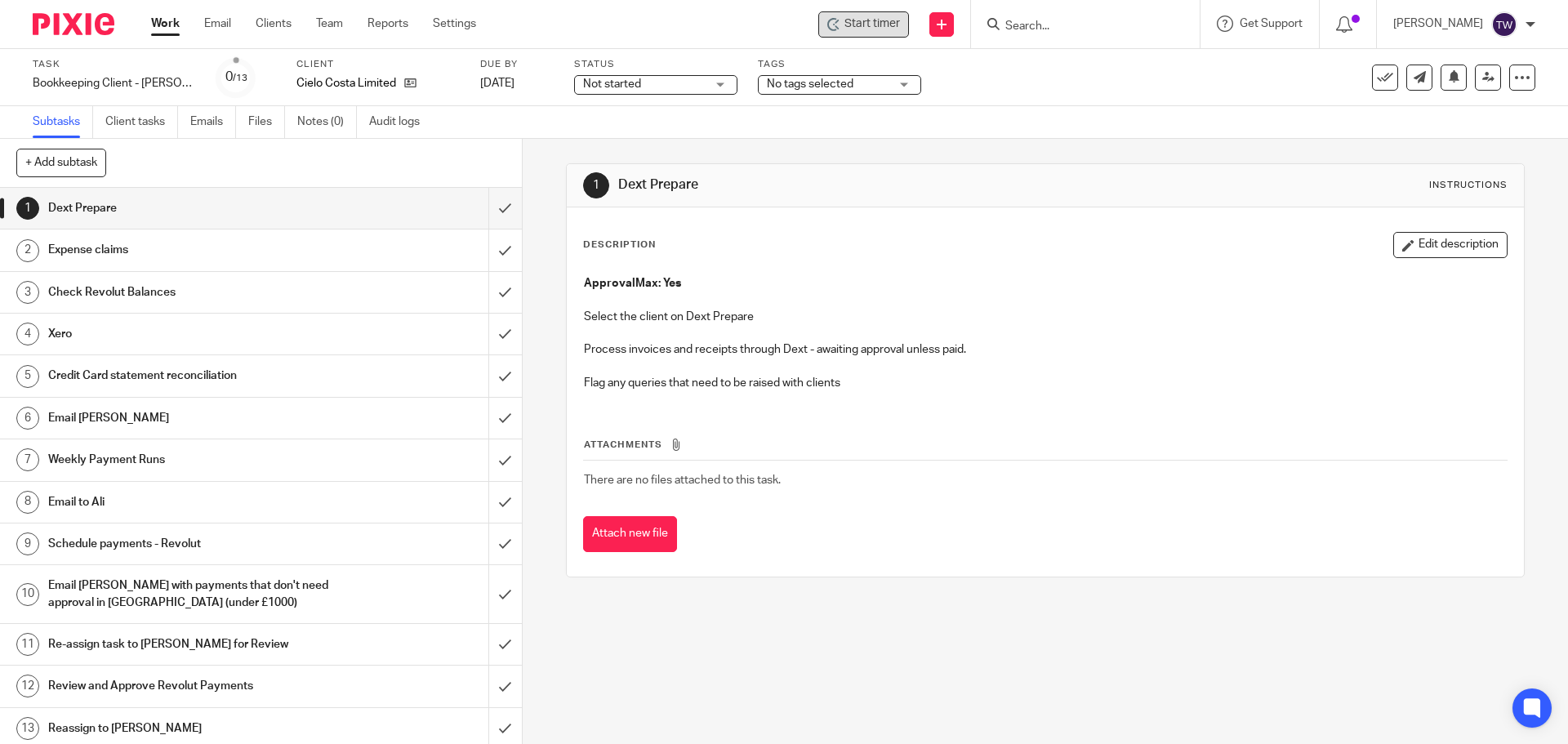
click at [897, 16] on span "Start timer" at bounding box center [871, 24] width 56 height 17
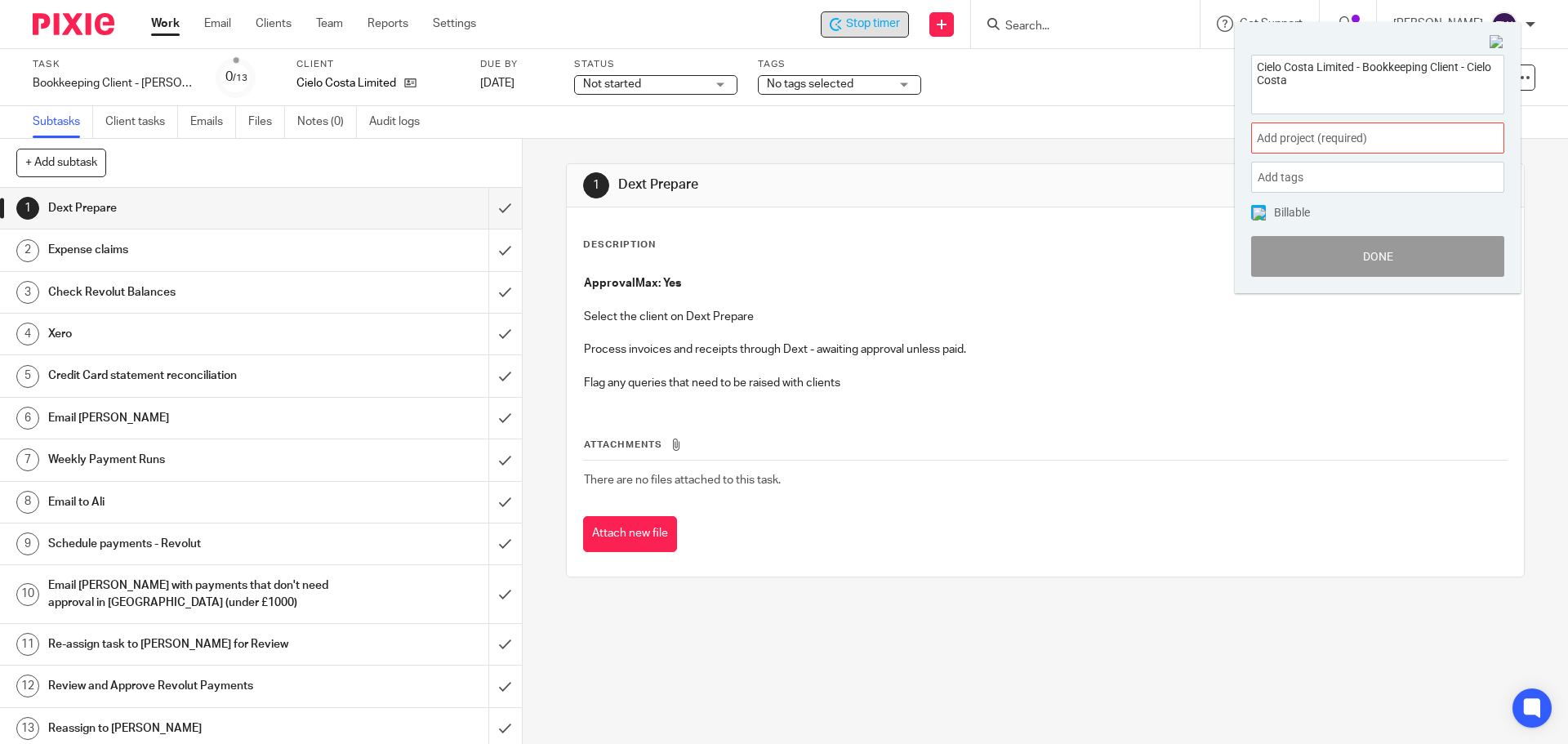
click at [1293, 138] on span "Add project (required) :" at bounding box center [1359, 138] width 206 height 17
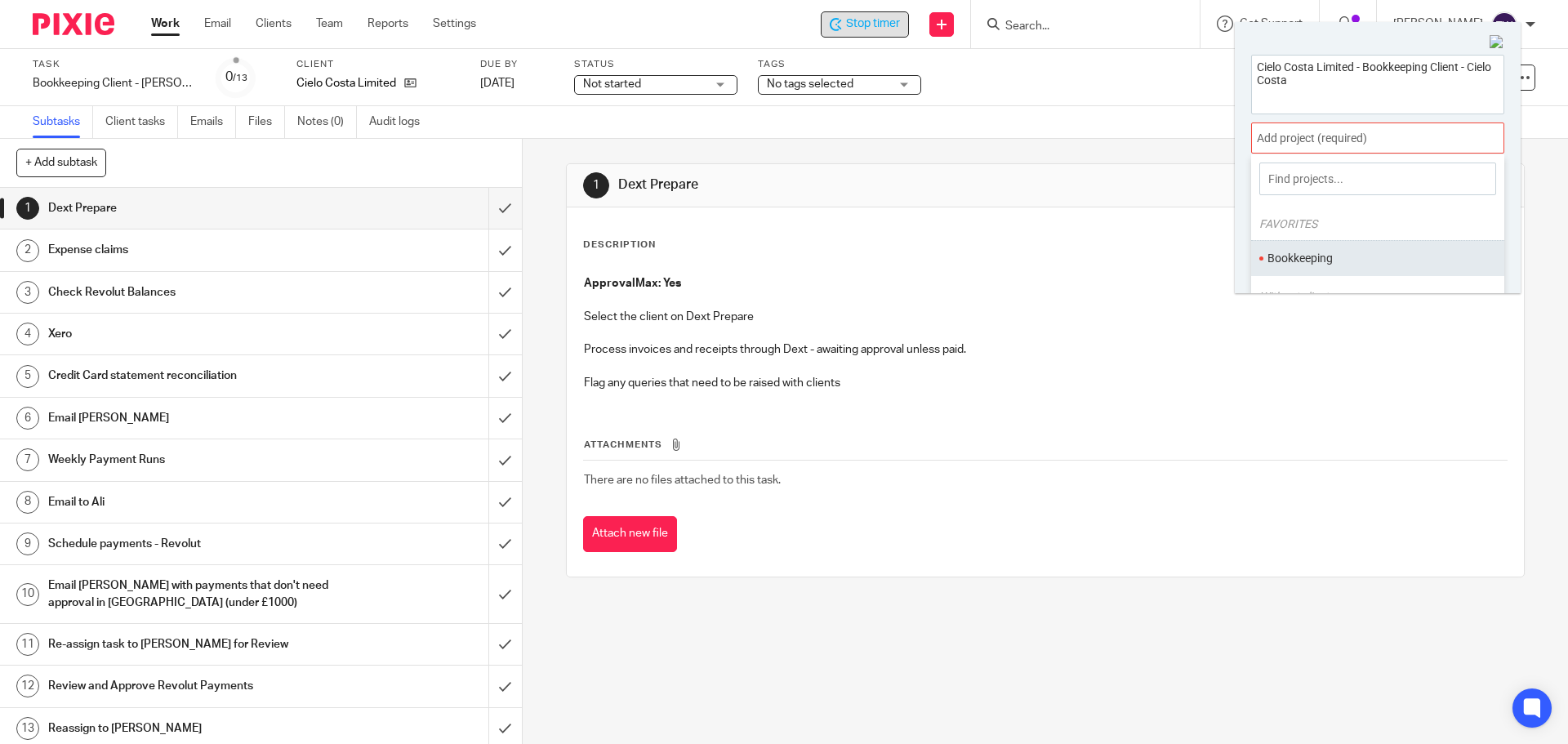
click at [1309, 255] on li "Bookkeeping" at bounding box center [1373, 258] width 213 height 17
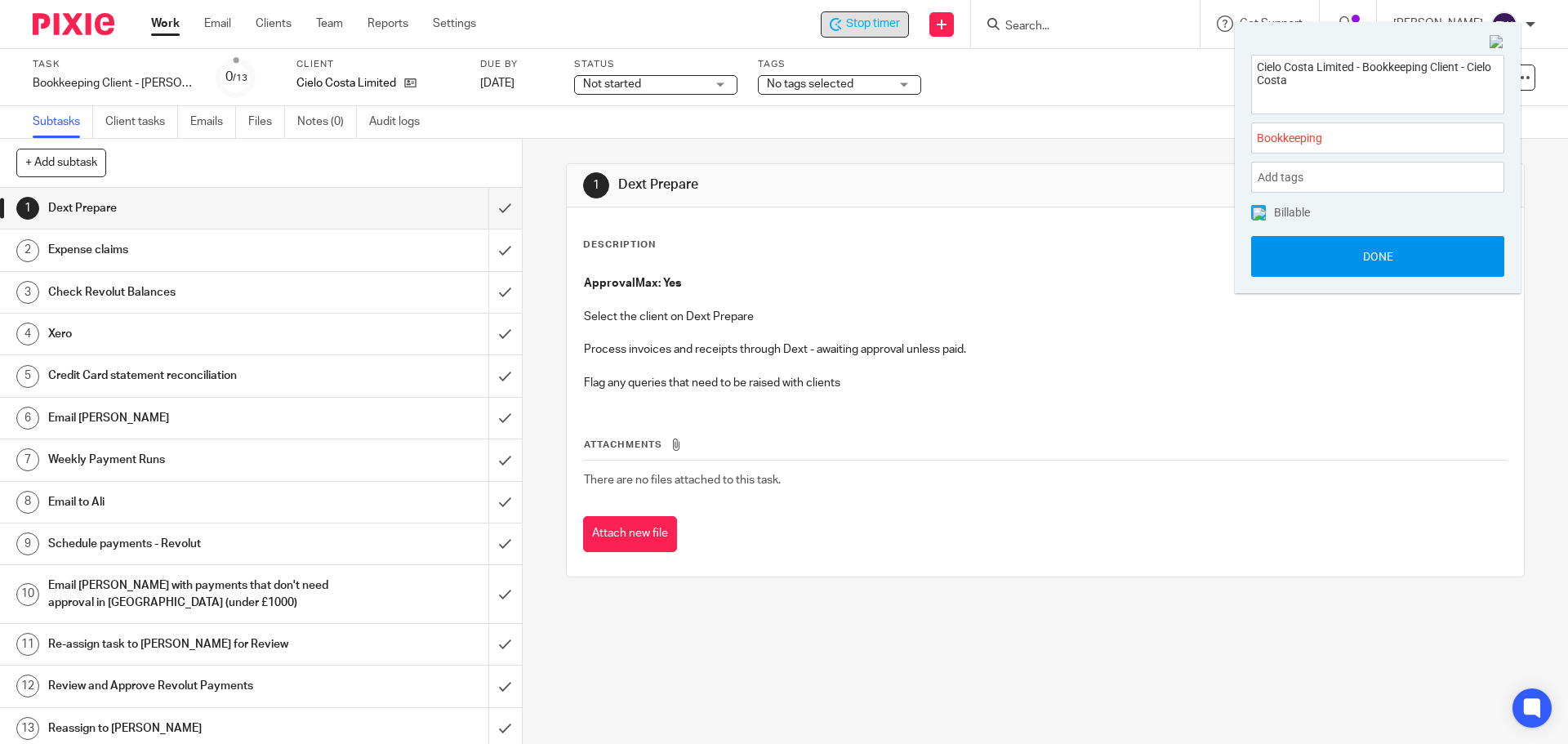
click at [1283, 267] on button "Done" at bounding box center [1377, 256] width 253 height 41
